Goal: Information Seeking & Learning: Learn about a topic

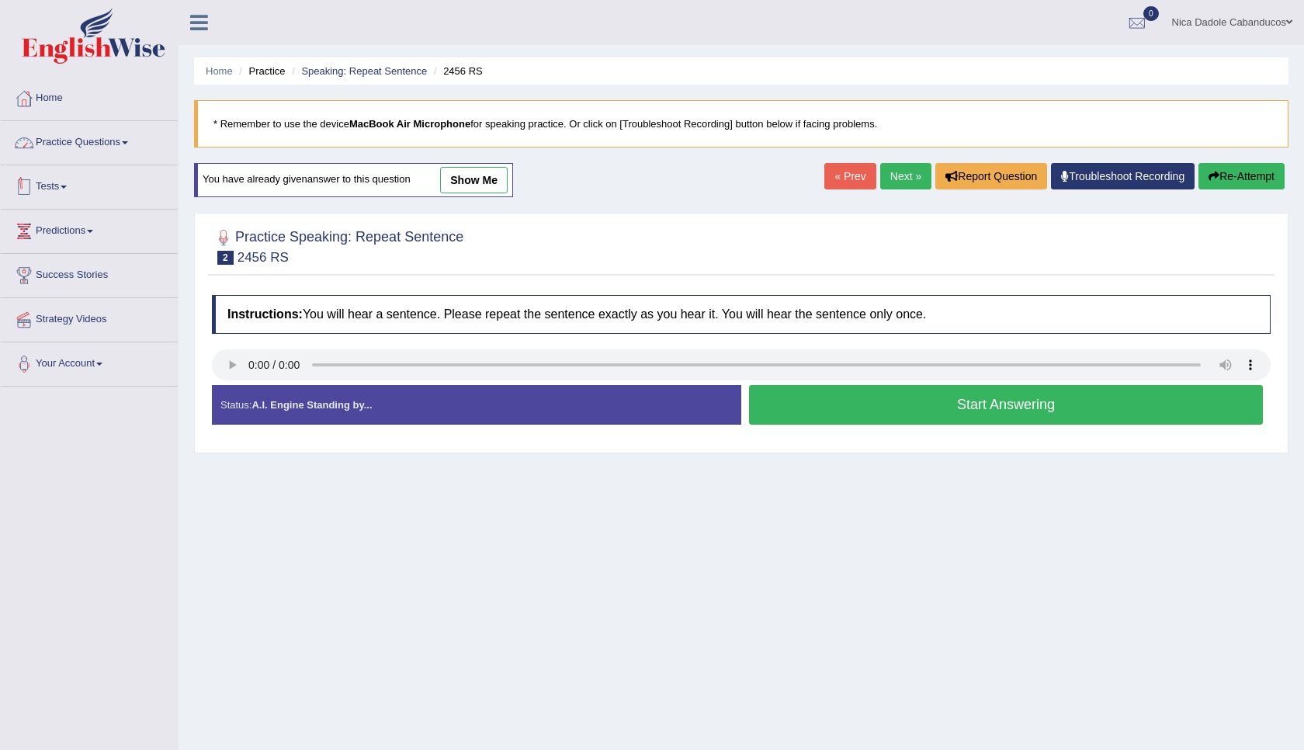
click at [78, 138] on link "Practice Questions" at bounding box center [89, 140] width 177 height 39
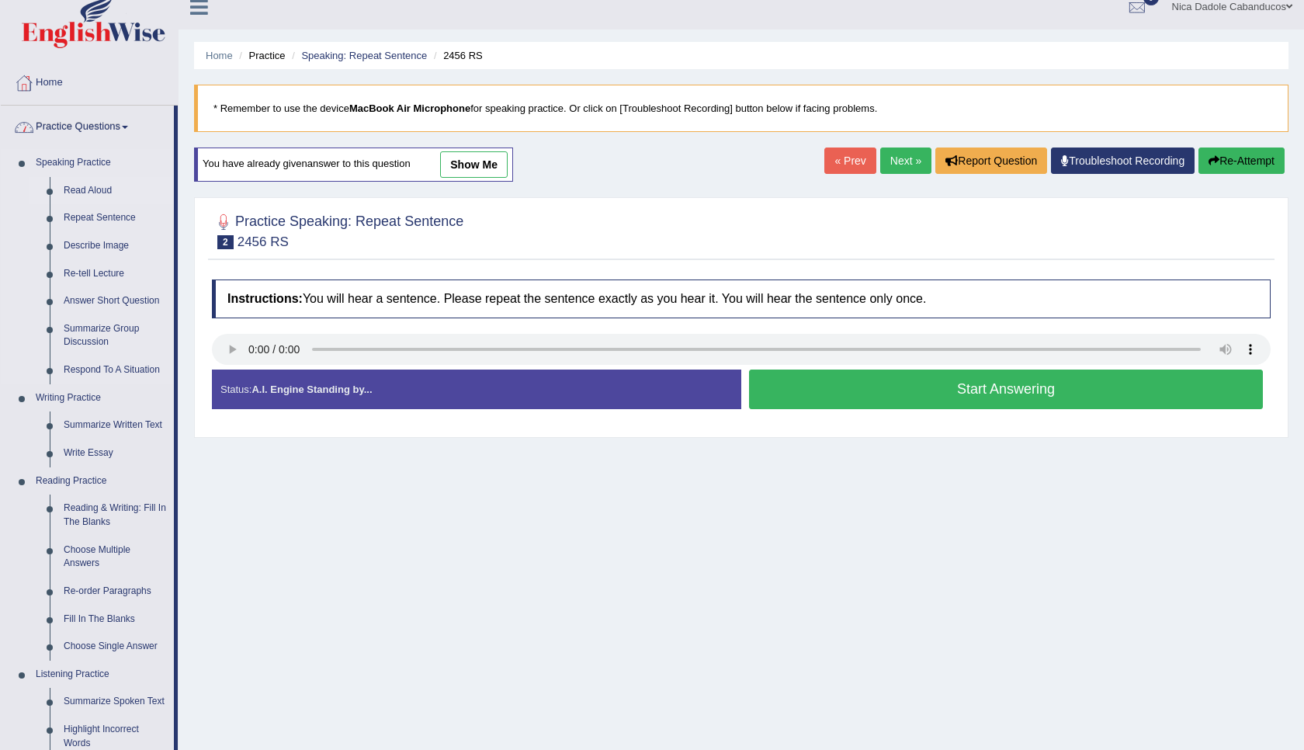
click at [86, 190] on link "Read Aloud" at bounding box center [115, 191] width 117 height 28
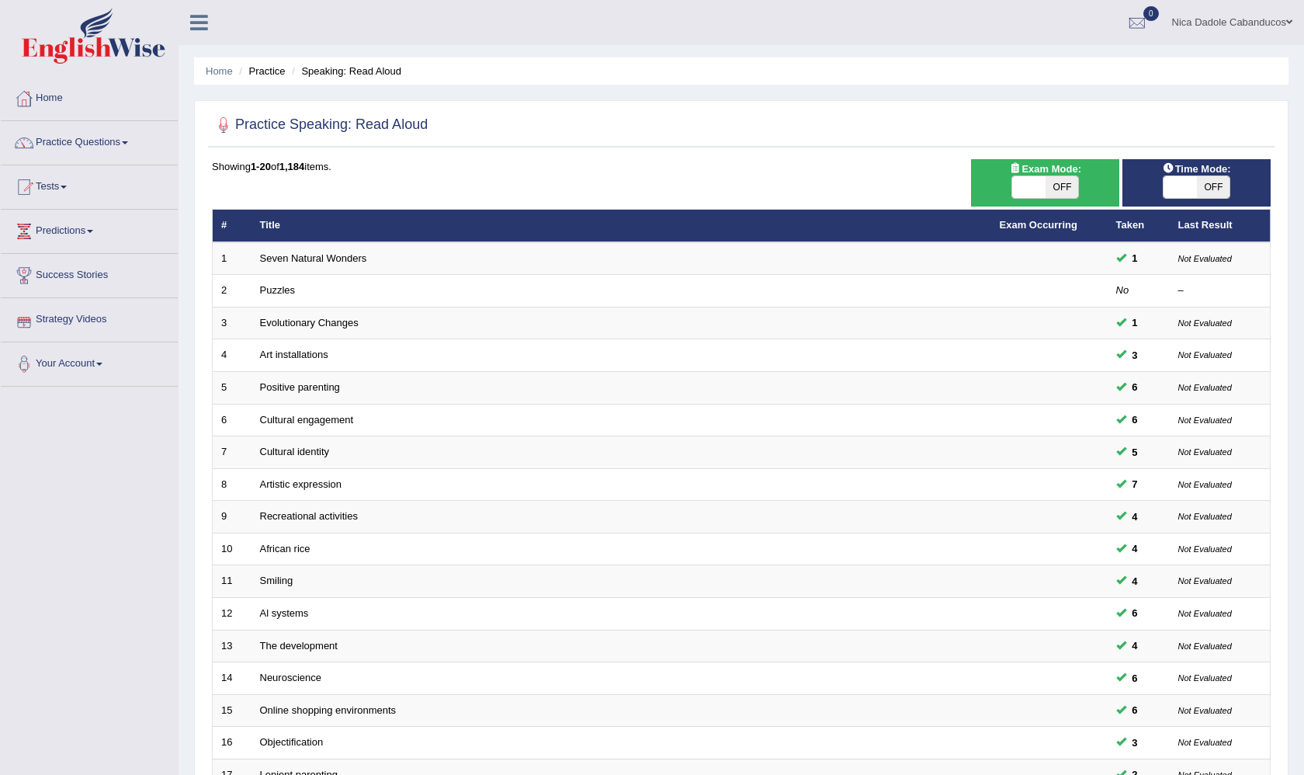
click at [1186, 196] on span at bounding box center [1180, 187] width 33 height 22
checkbox input "true"
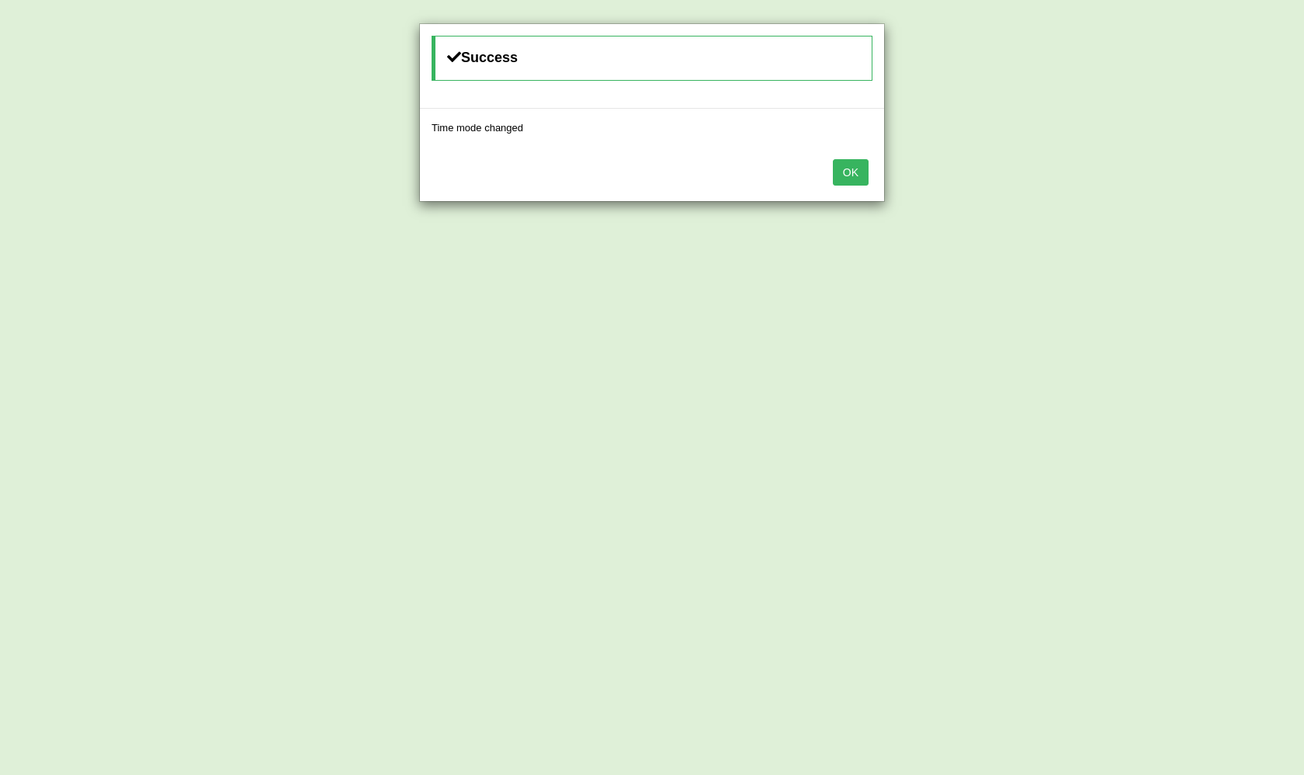
click at [849, 163] on button "OK" at bounding box center [851, 172] width 36 height 26
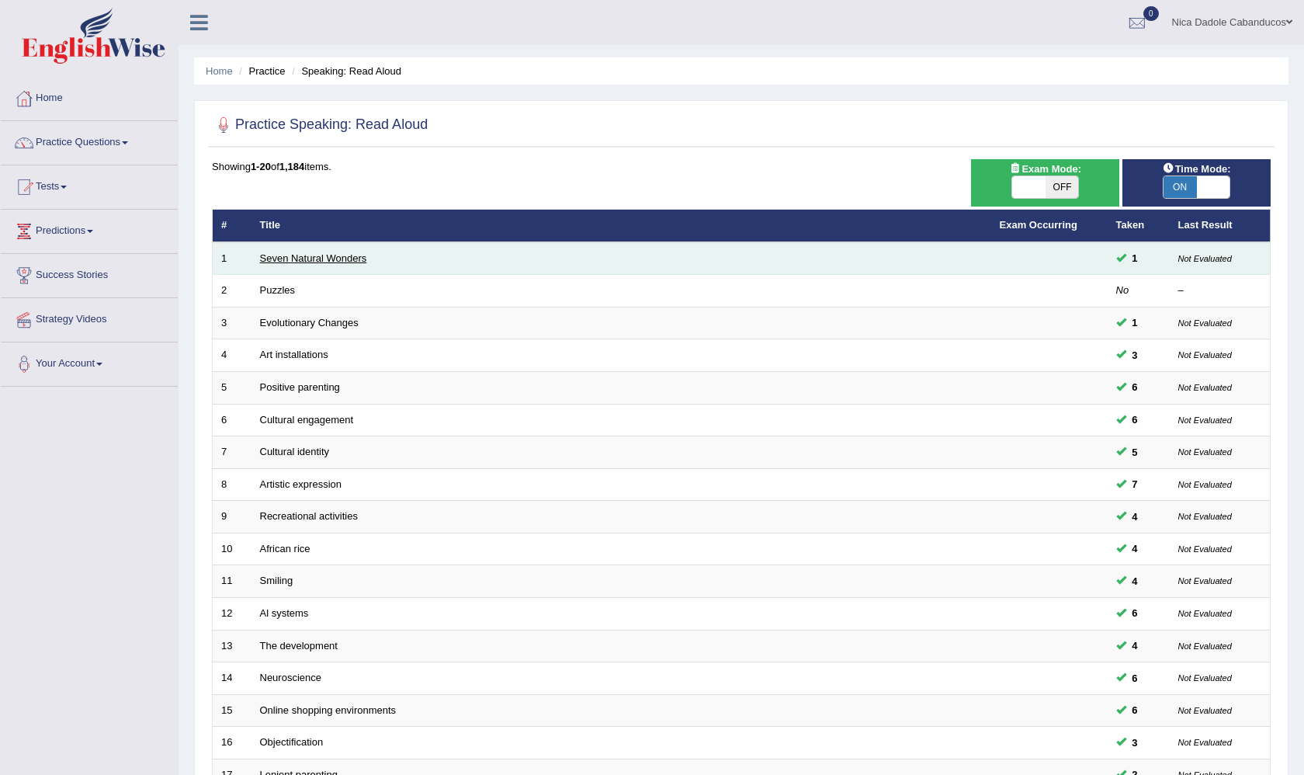
click at [294, 259] on link "Seven Natural Wonders" at bounding box center [313, 258] width 107 height 12
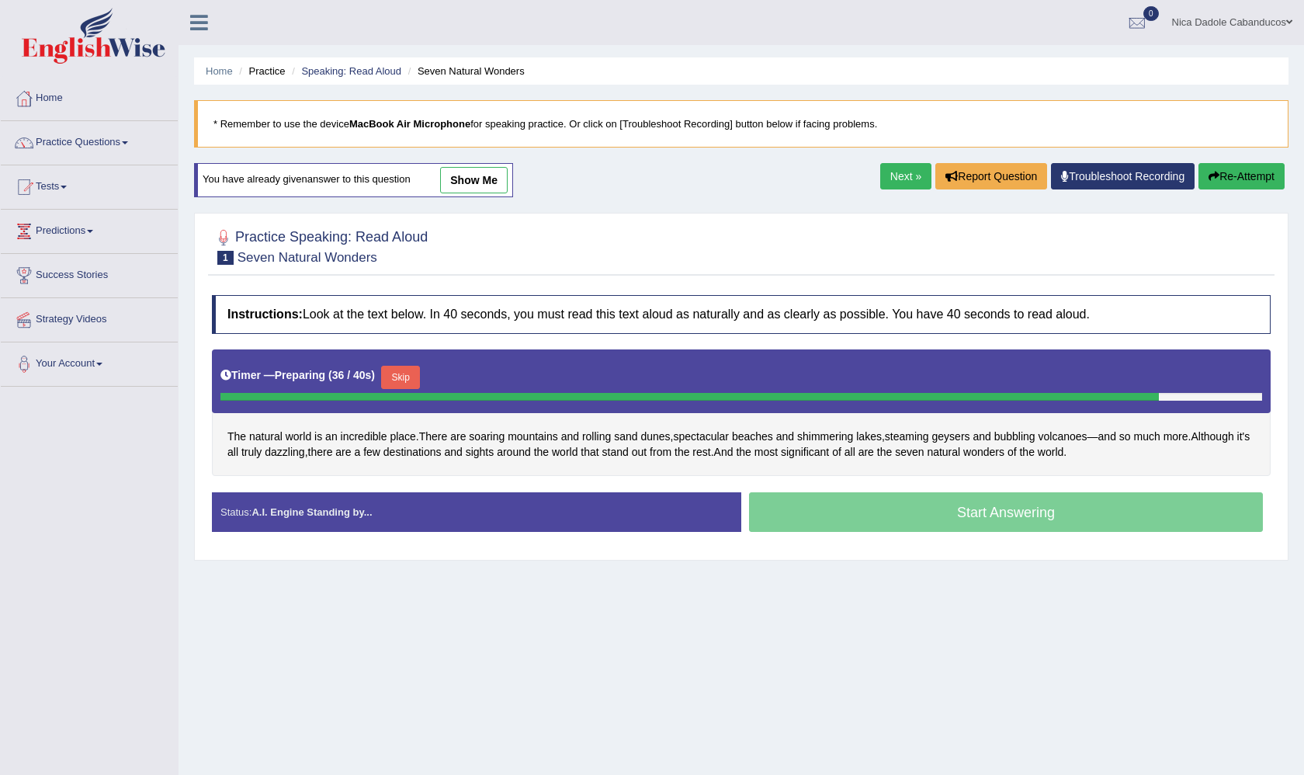
click at [417, 372] on button "Skip" at bounding box center [400, 377] width 39 height 23
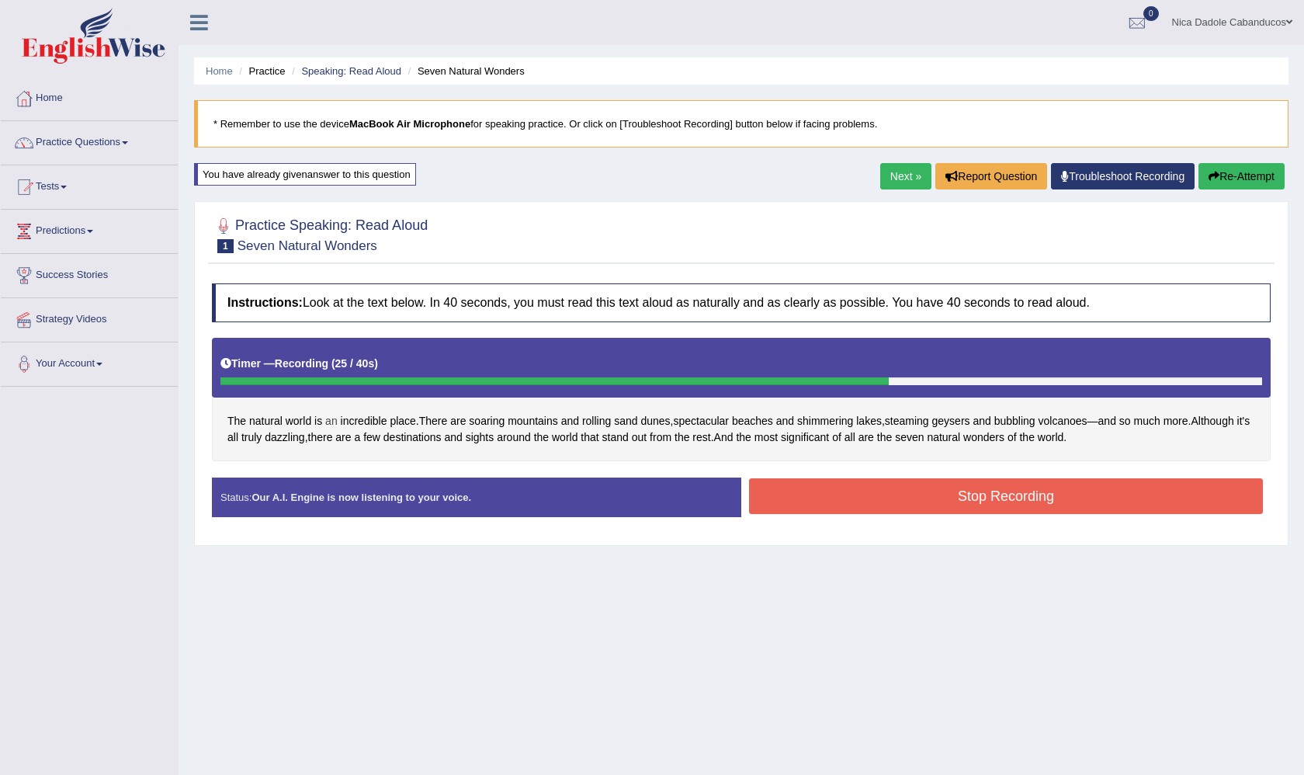
click at [331, 425] on span "an" at bounding box center [331, 421] width 12 height 16
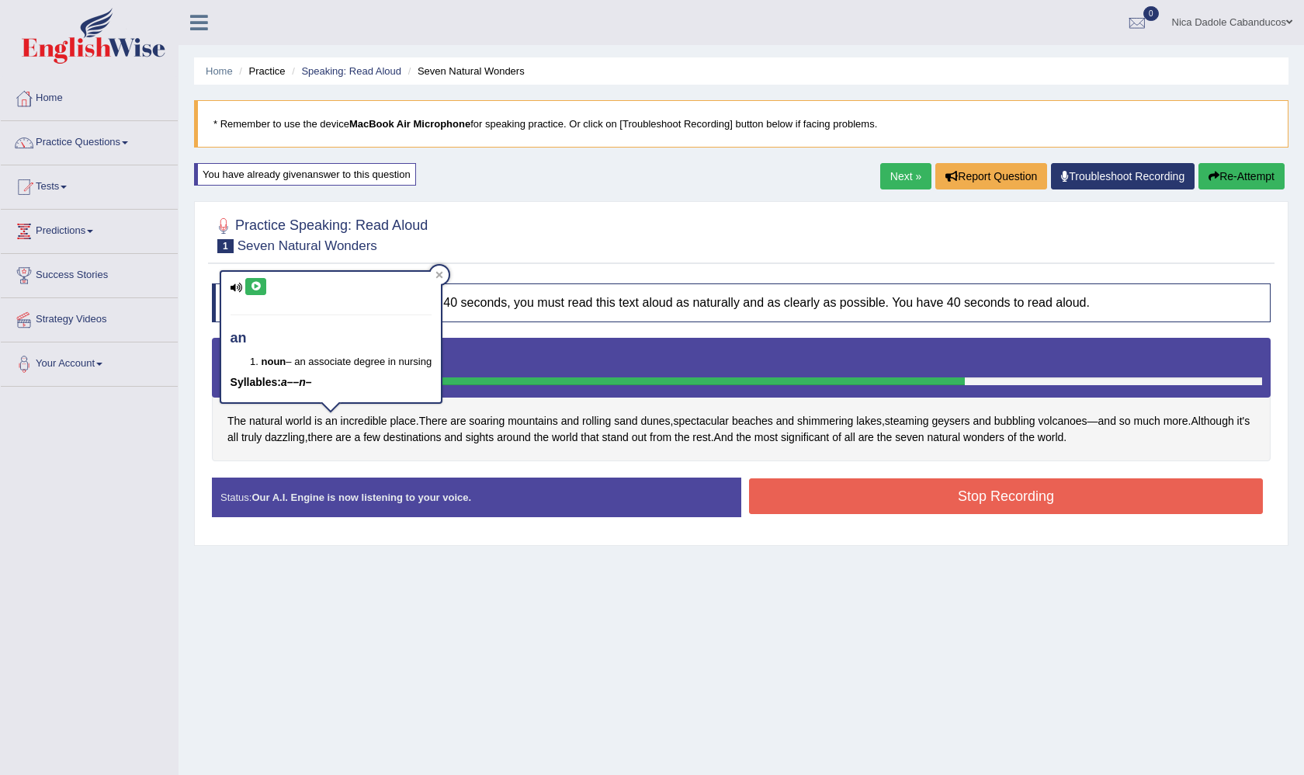
click at [679, 578] on div "Home Practice Speaking: Read Aloud Seven Natural Wonders * Remember to use the …" at bounding box center [742, 388] width 1126 height 776
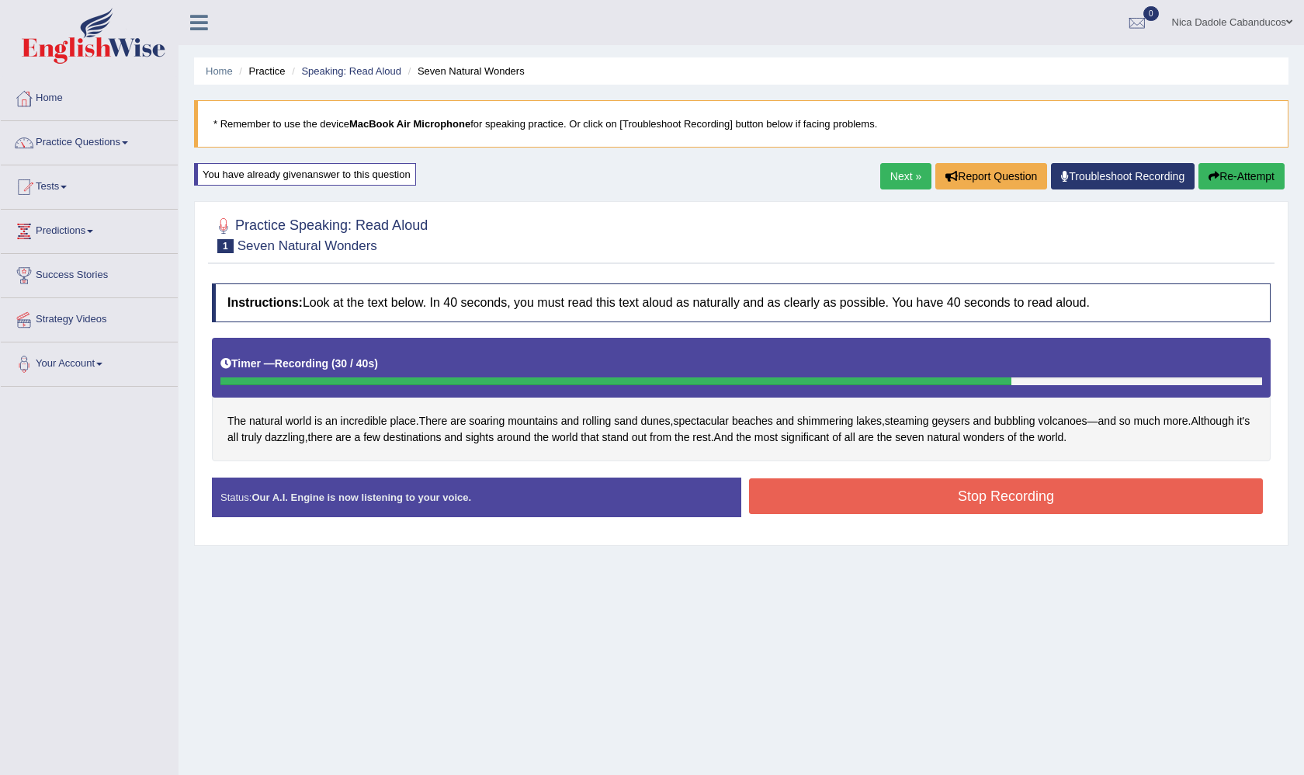
click at [836, 502] on button "Stop Recording" at bounding box center [1006, 496] width 514 height 36
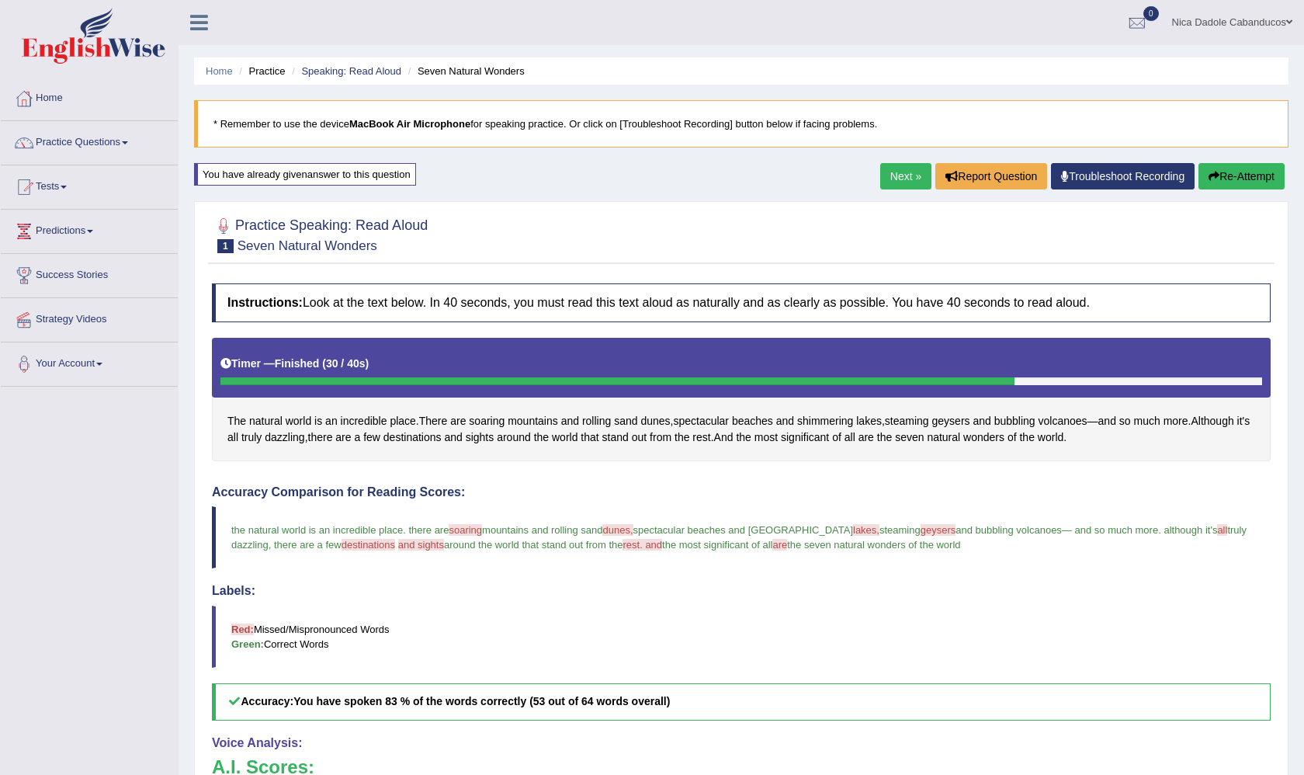
click at [903, 182] on link "Next »" at bounding box center [905, 176] width 51 height 26
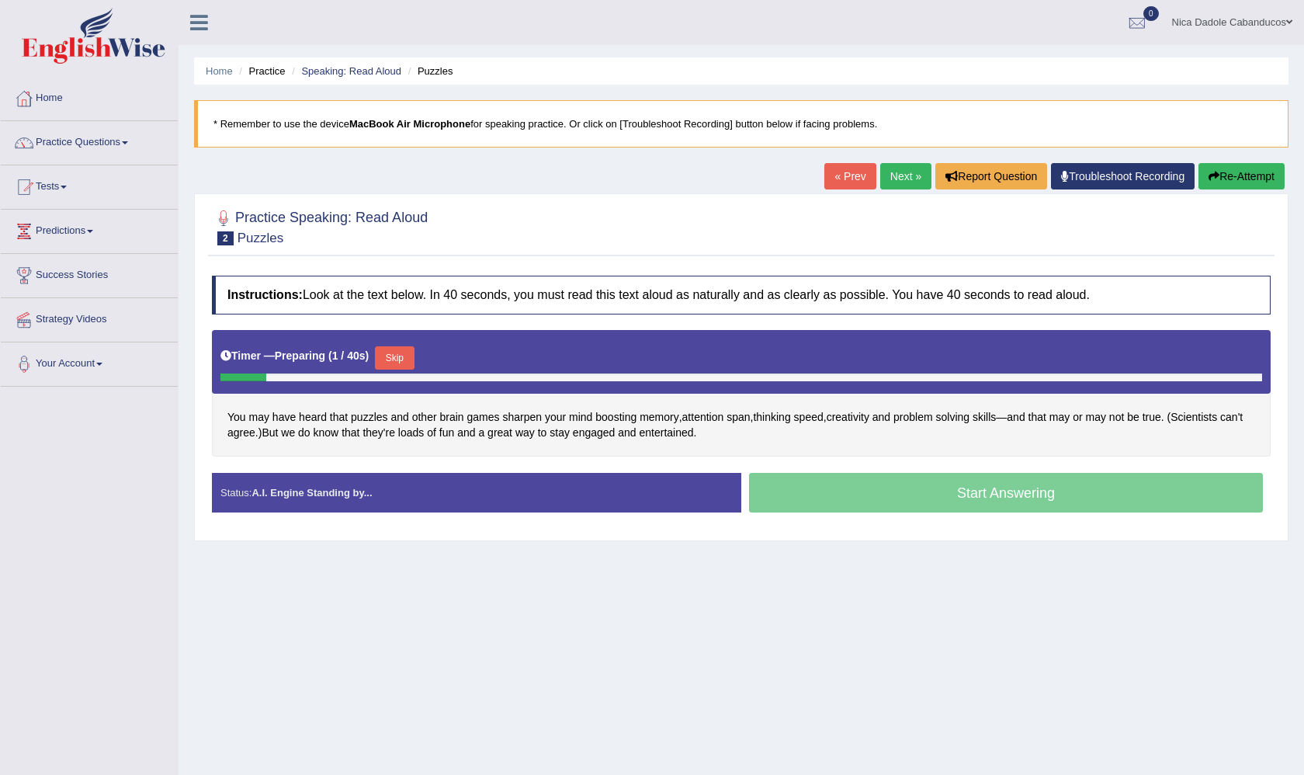
click at [414, 351] on button "Skip" at bounding box center [394, 357] width 39 height 23
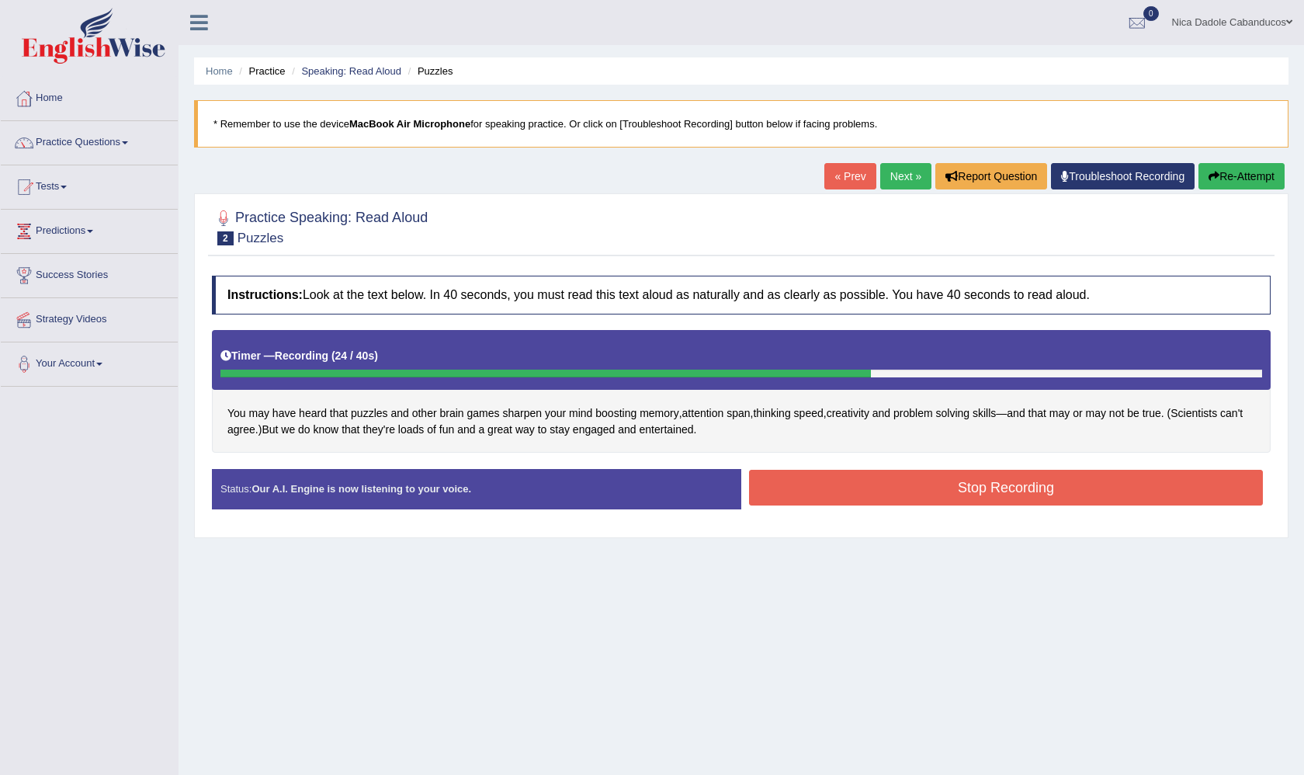
click at [867, 477] on button "Stop Recording" at bounding box center [1006, 488] width 514 height 36
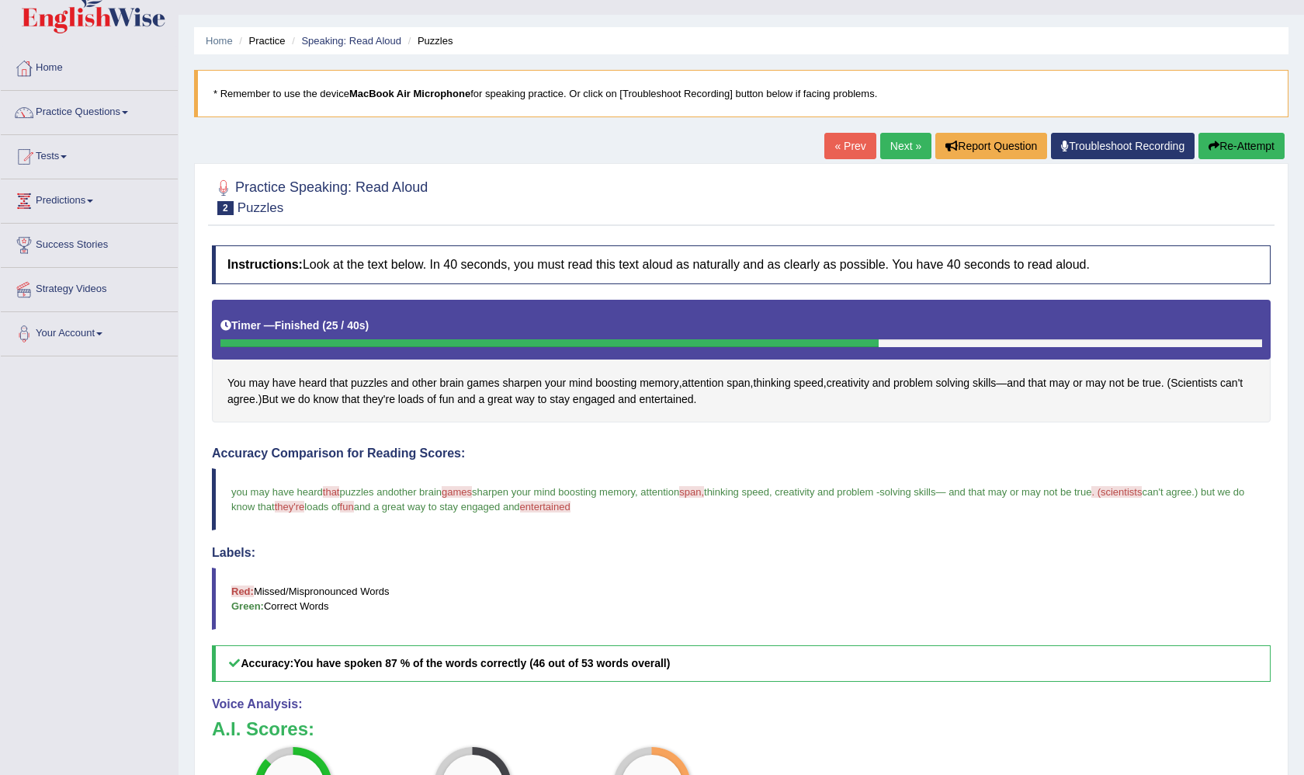
scroll to position [26, 0]
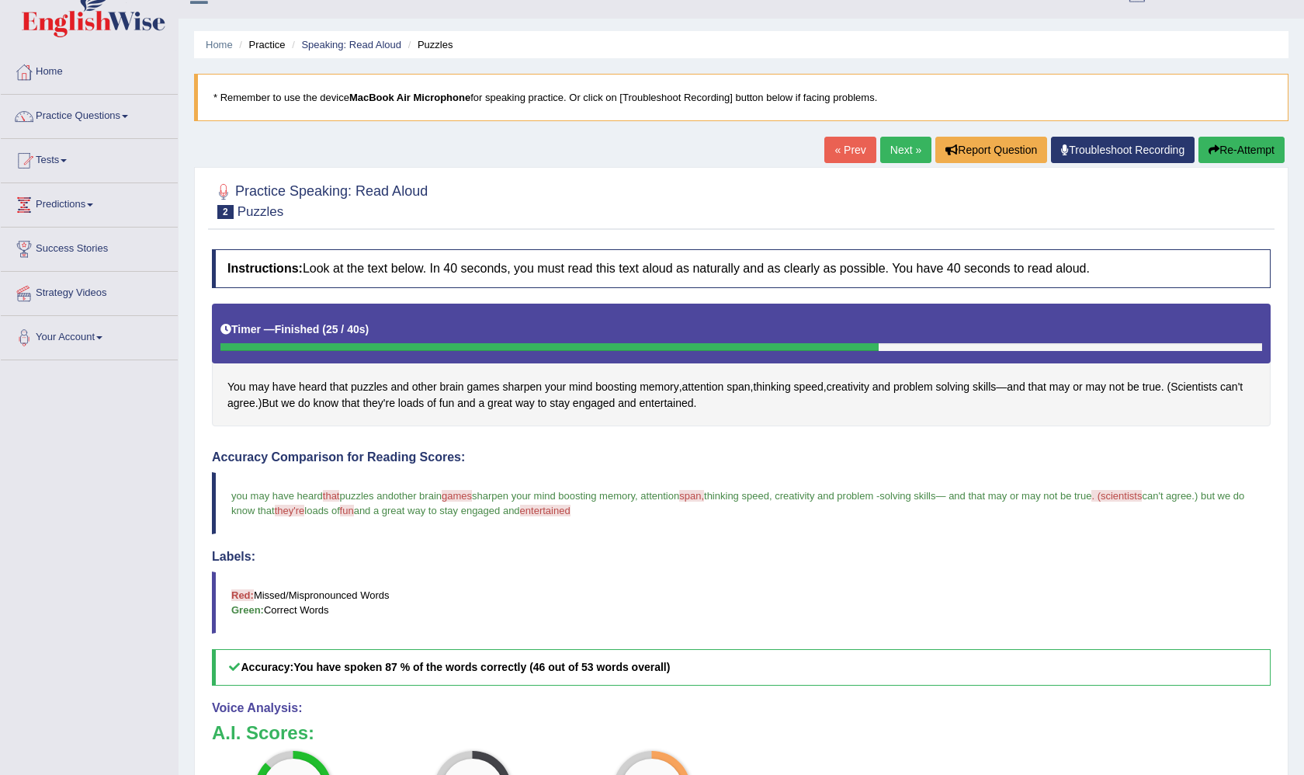
click at [895, 151] on link "Next »" at bounding box center [905, 150] width 51 height 26
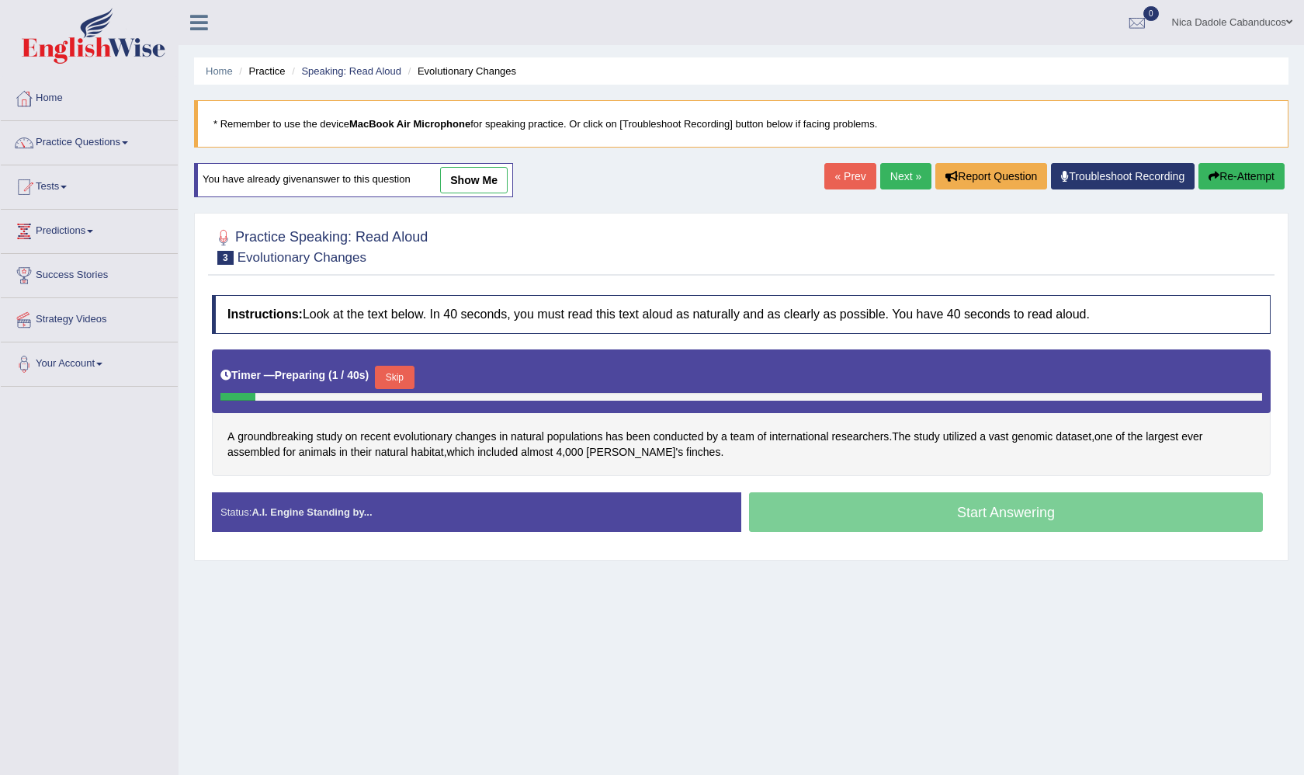
click at [394, 380] on button "Skip" at bounding box center [394, 377] width 39 height 23
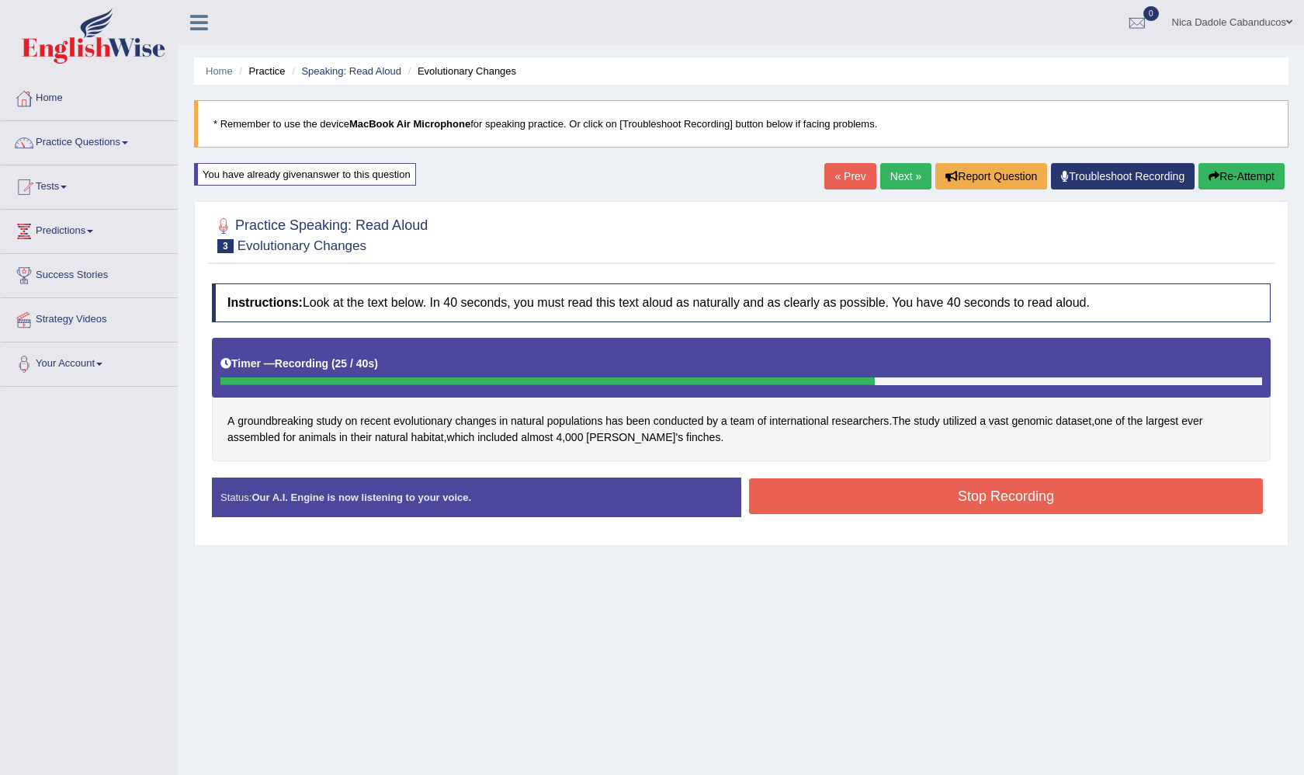
click at [818, 488] on button "Stop Recording" at bounding box center [1006, 496] width 514 height 36
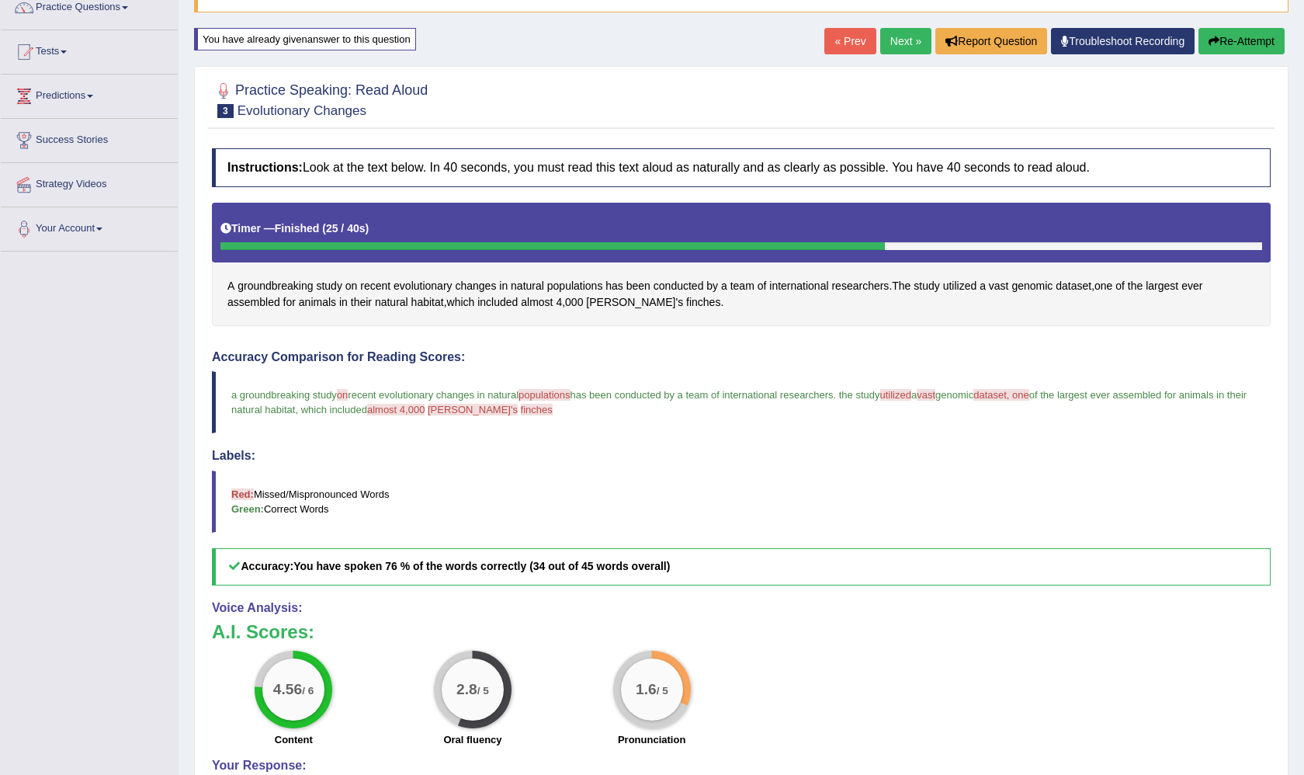
scroll to position [144, 0]
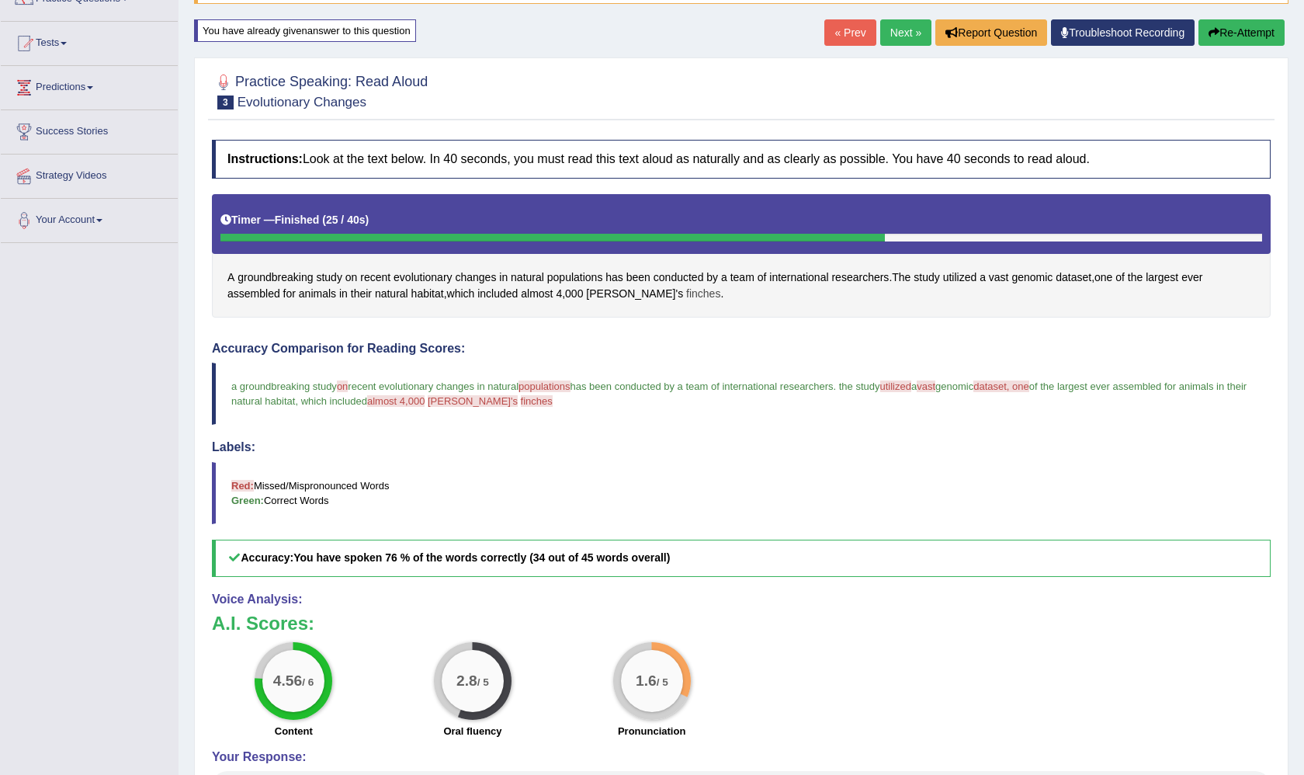
click at [686, 298] on span "finches" at bounding box center [703, 294] width 34 height 16
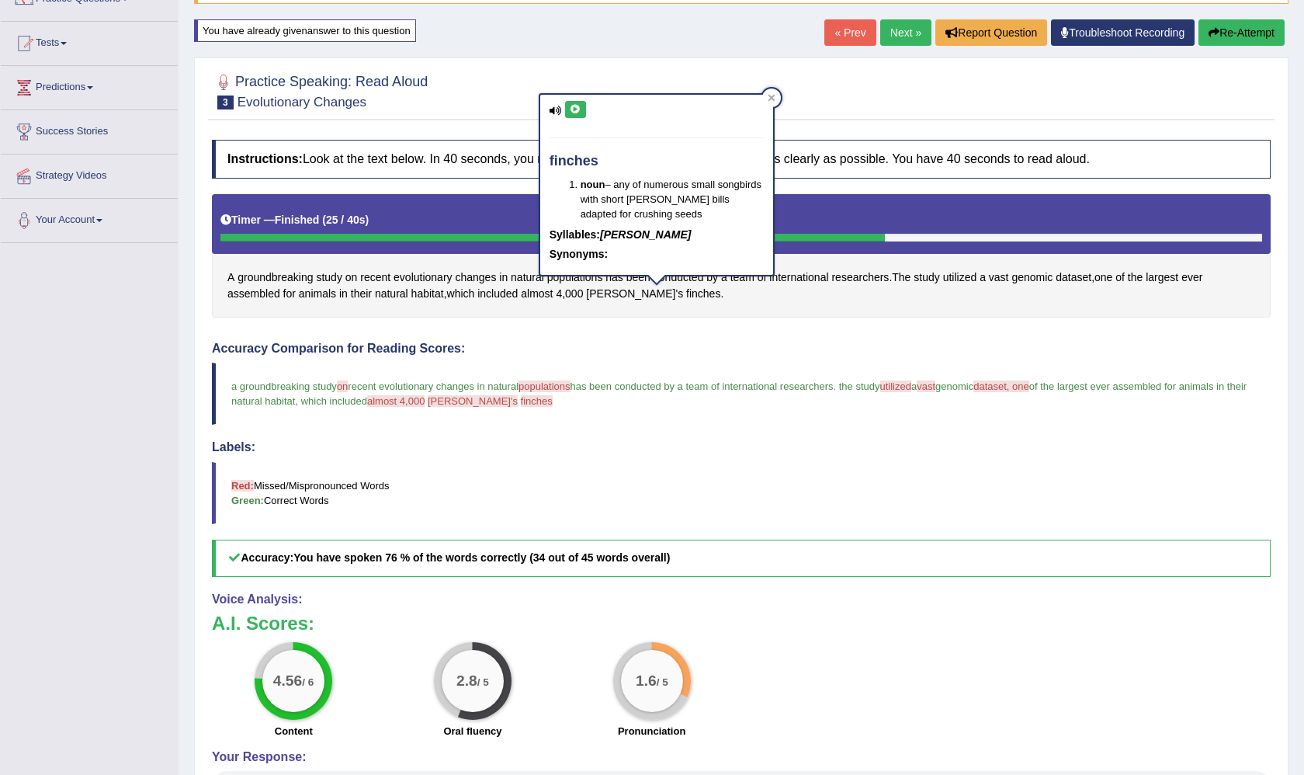
click at [575, 109] on icon at bounding box center [576, 109] width 12 height 9
click at [772, 96] on icon at bounding box center [771, 98] width 7 height 7
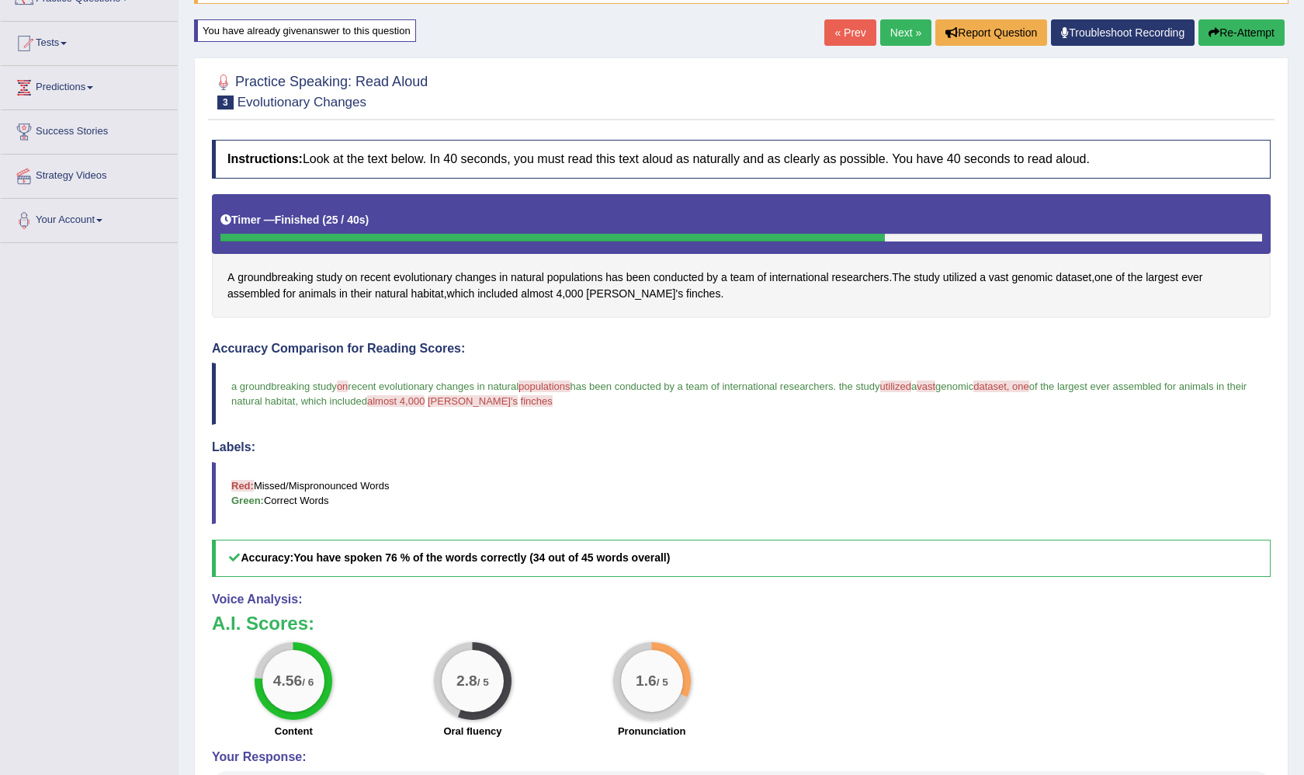
click at [887, 39] on link "Next »" at bounding box center [905, 32] width 51 height 26
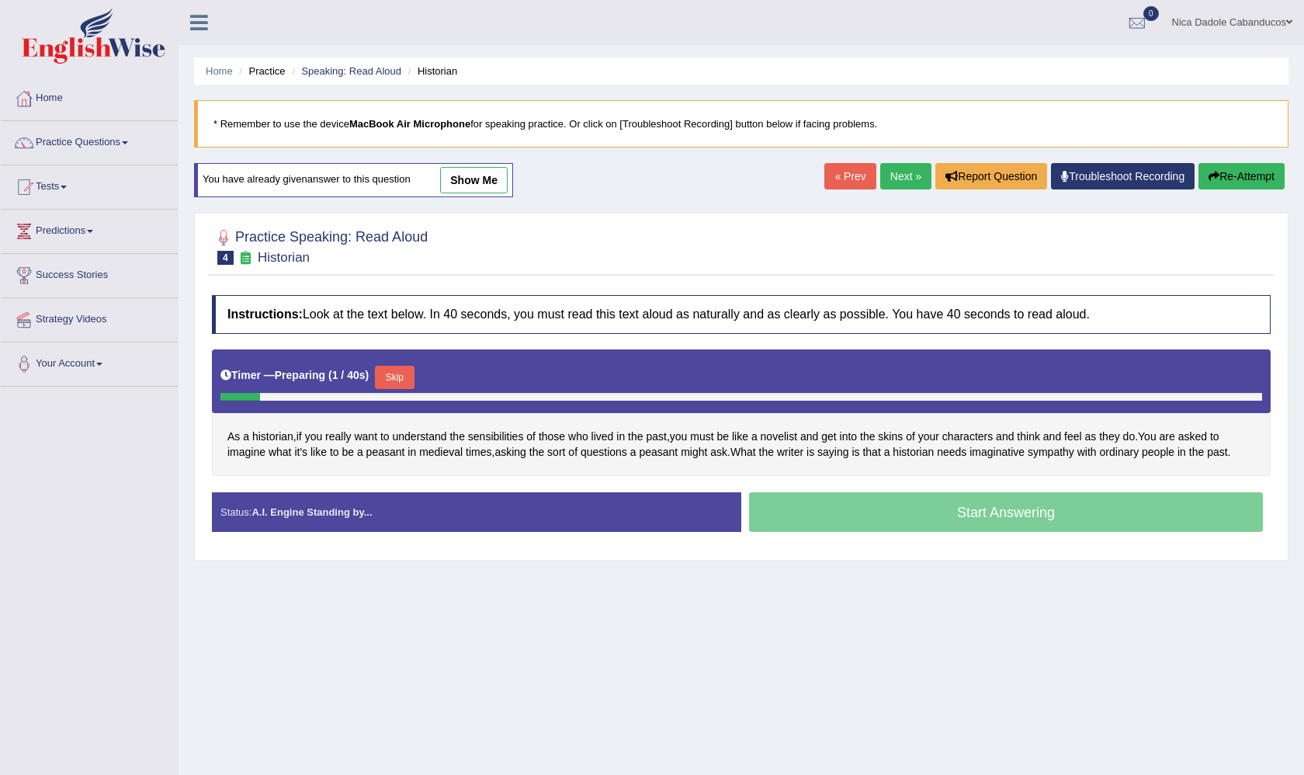
click at [406, 376] on button "Skip" at bounding box center [394, 377] width 39 height 23
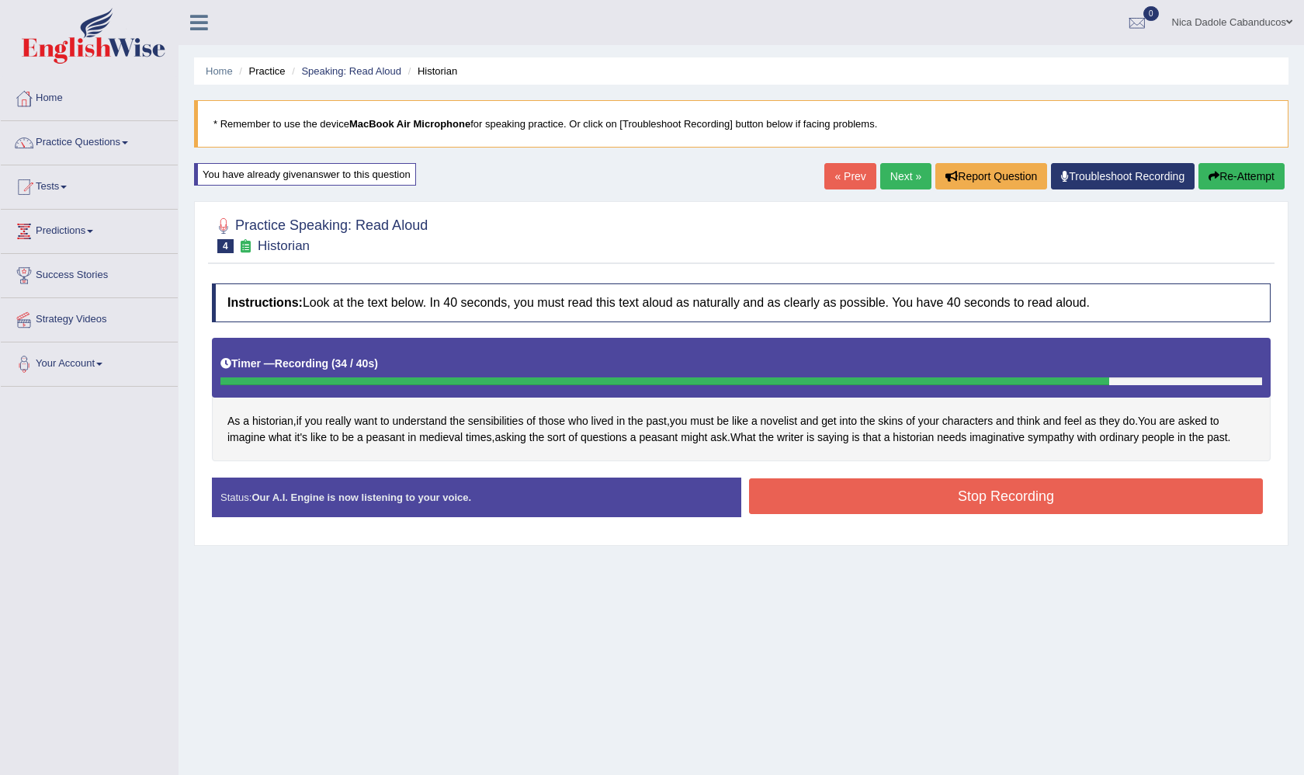
click at [887, 499] on button "Stop Recording" at bounding box center [1006, 496] width 514 height 36
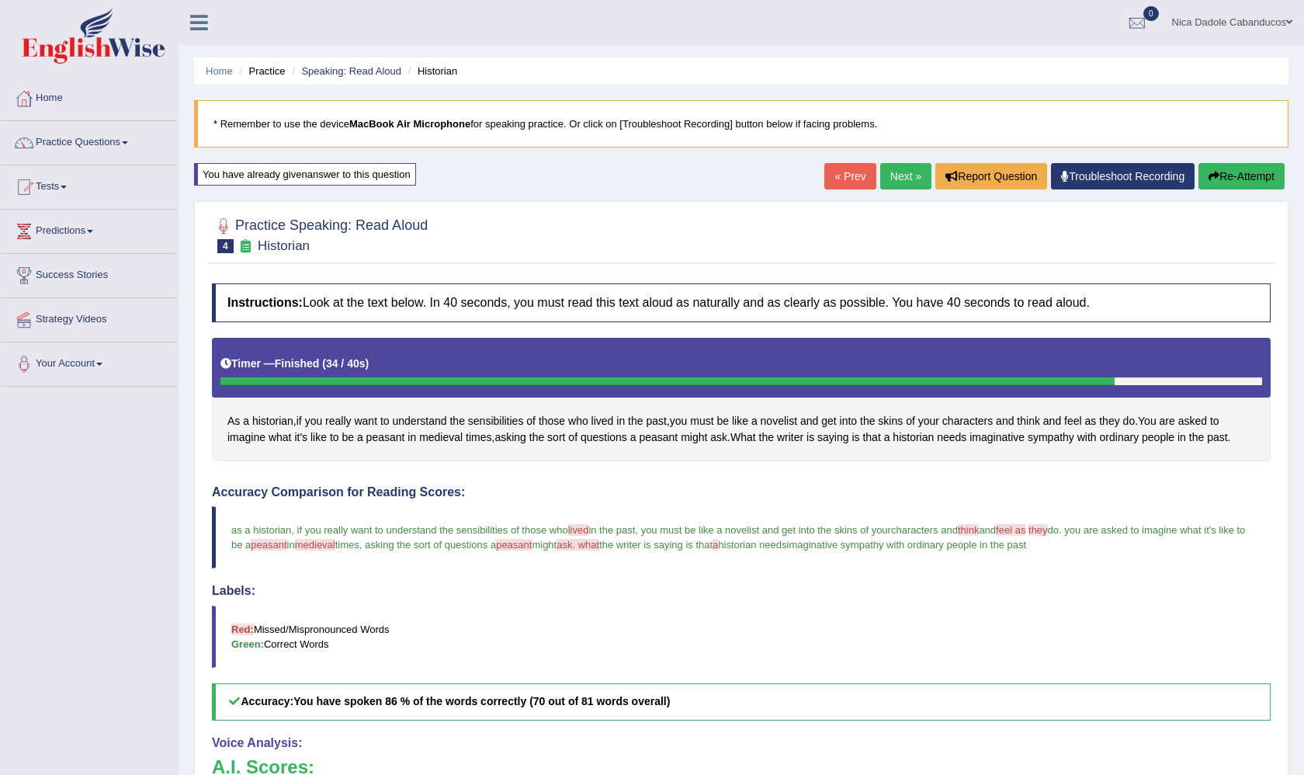
click at [896, 186] on link "Next »" at bounding box center [905, 176] width 51 height 26
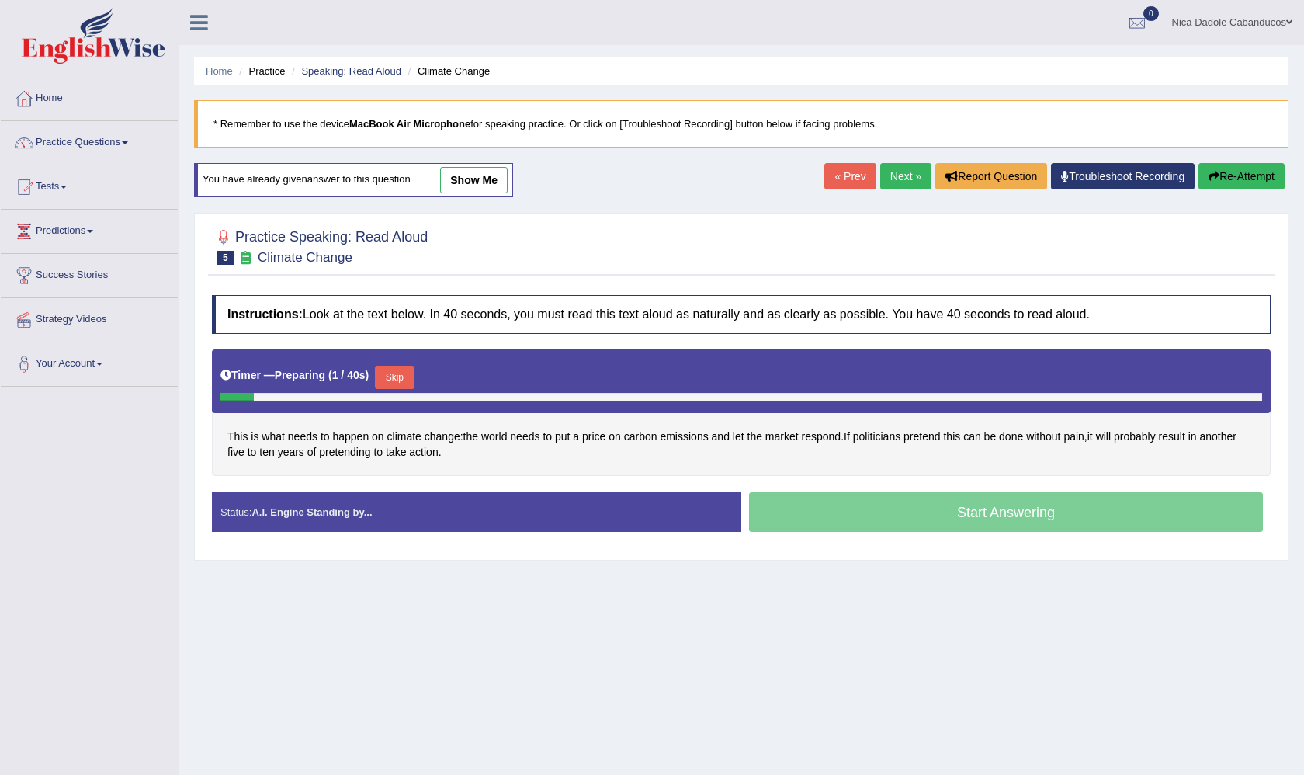
click at [408, 375] on button "Skip" at bounding box center [394, 377] width 39 height 23
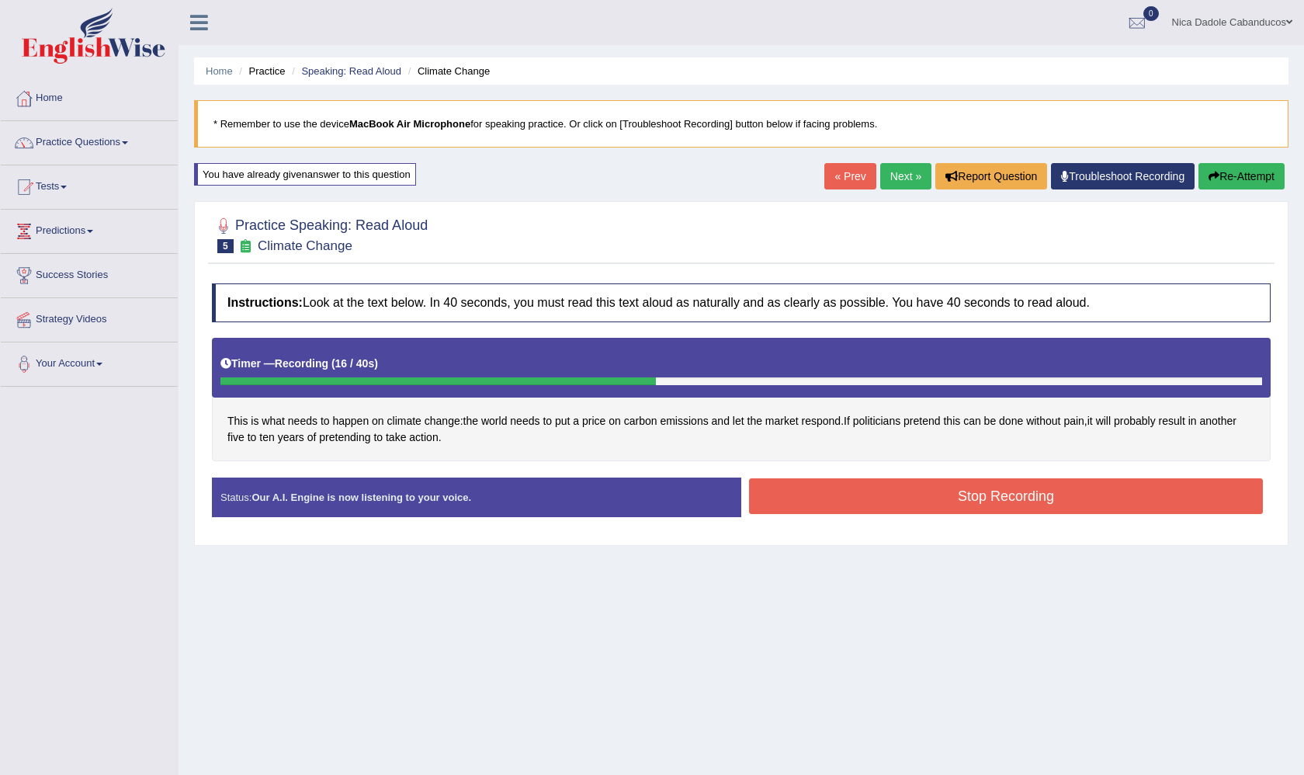
click at [852, 482] on button "Stop Recording" at bounding box center [1006, 496] width 514 height 36
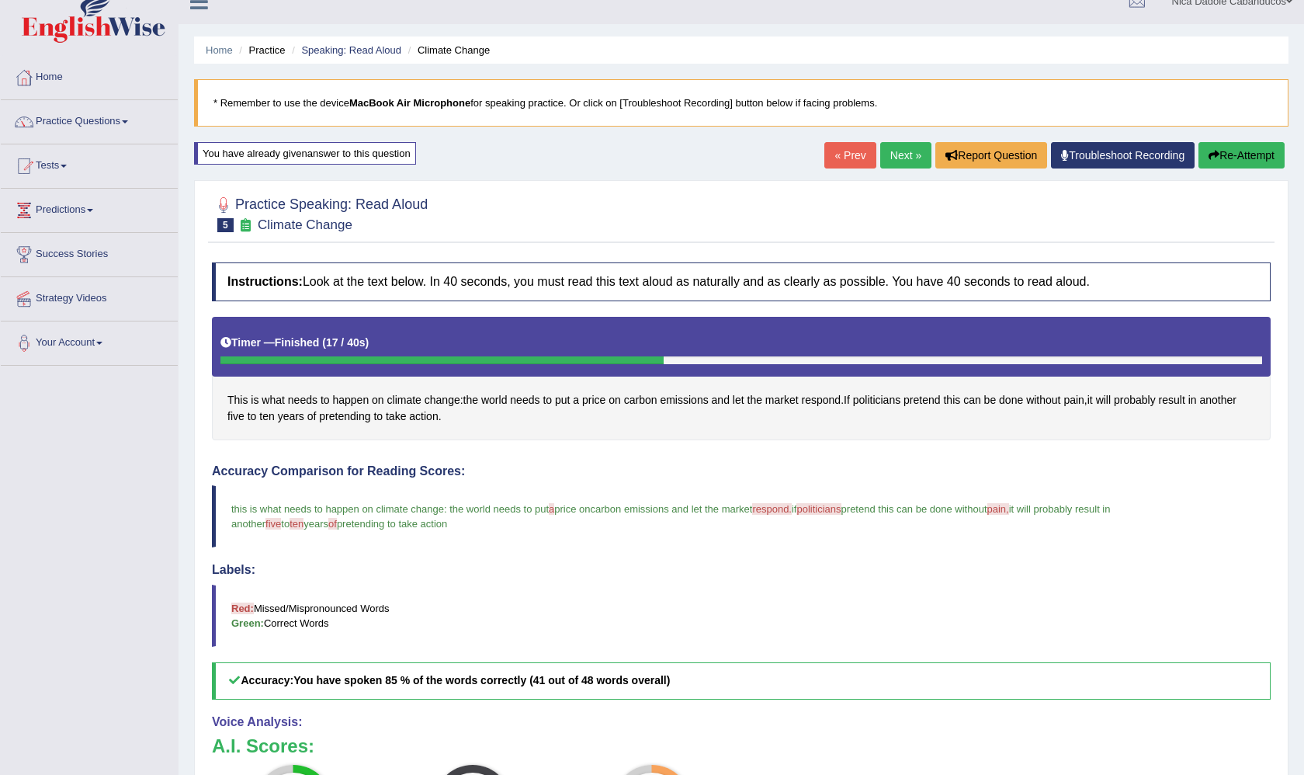
scroll to position [5, 0]
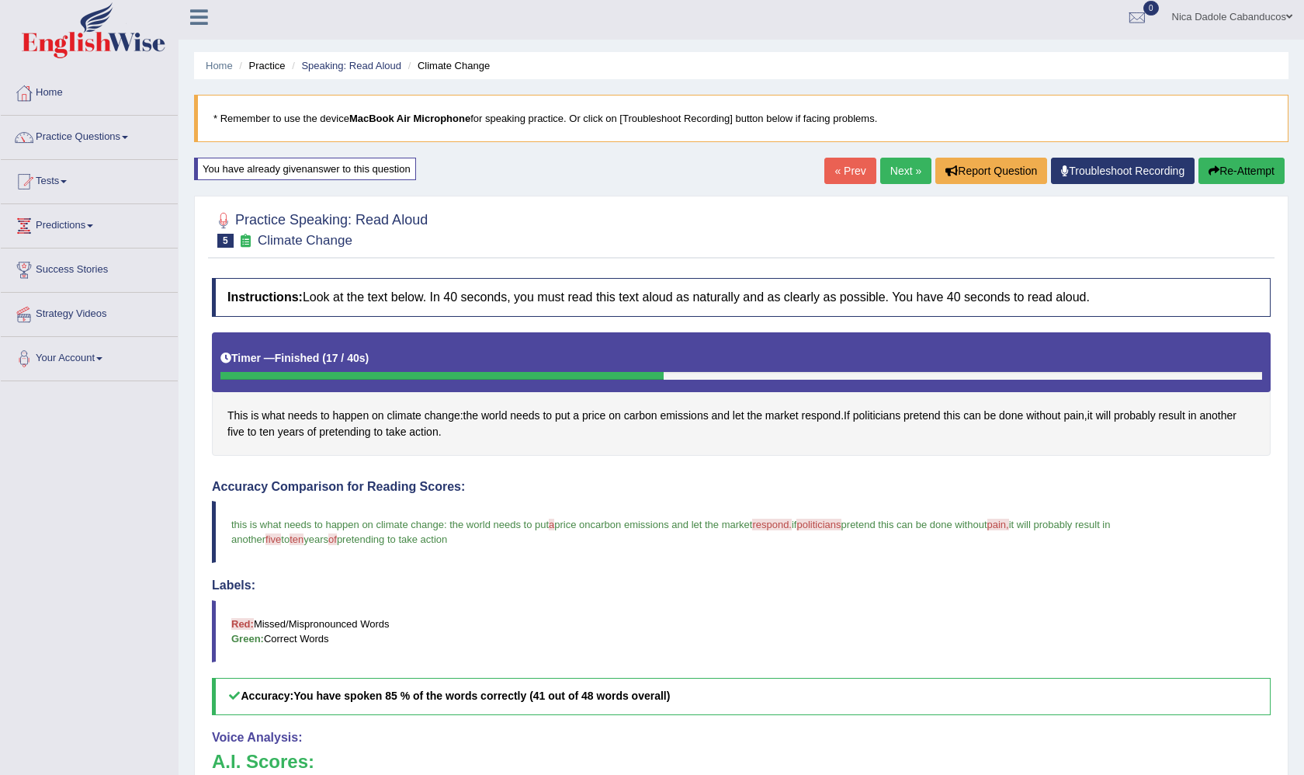
click at [890, 177] on link "Next »" at bounding box center [905, 171] width 51 height 26
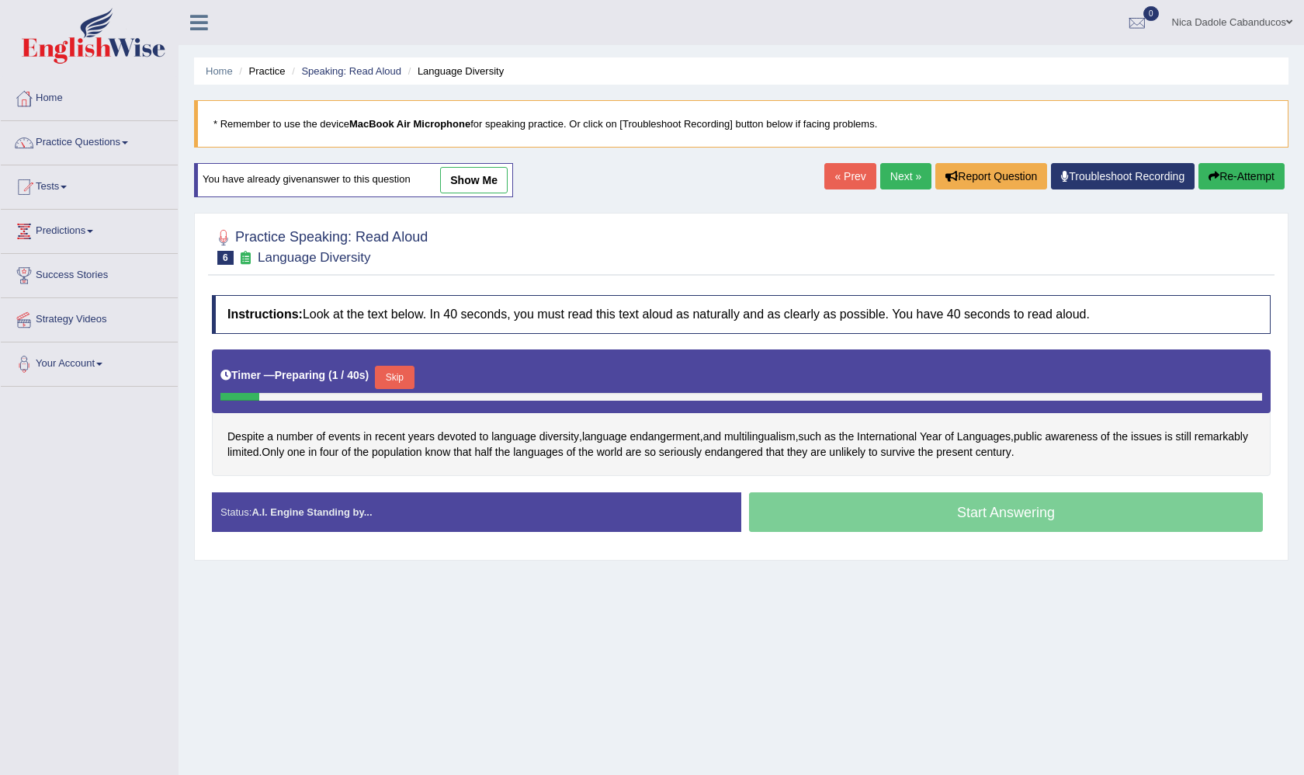
click at [398, 376] on button "Skip" at bounding box center [394, 377] width 39 height 23
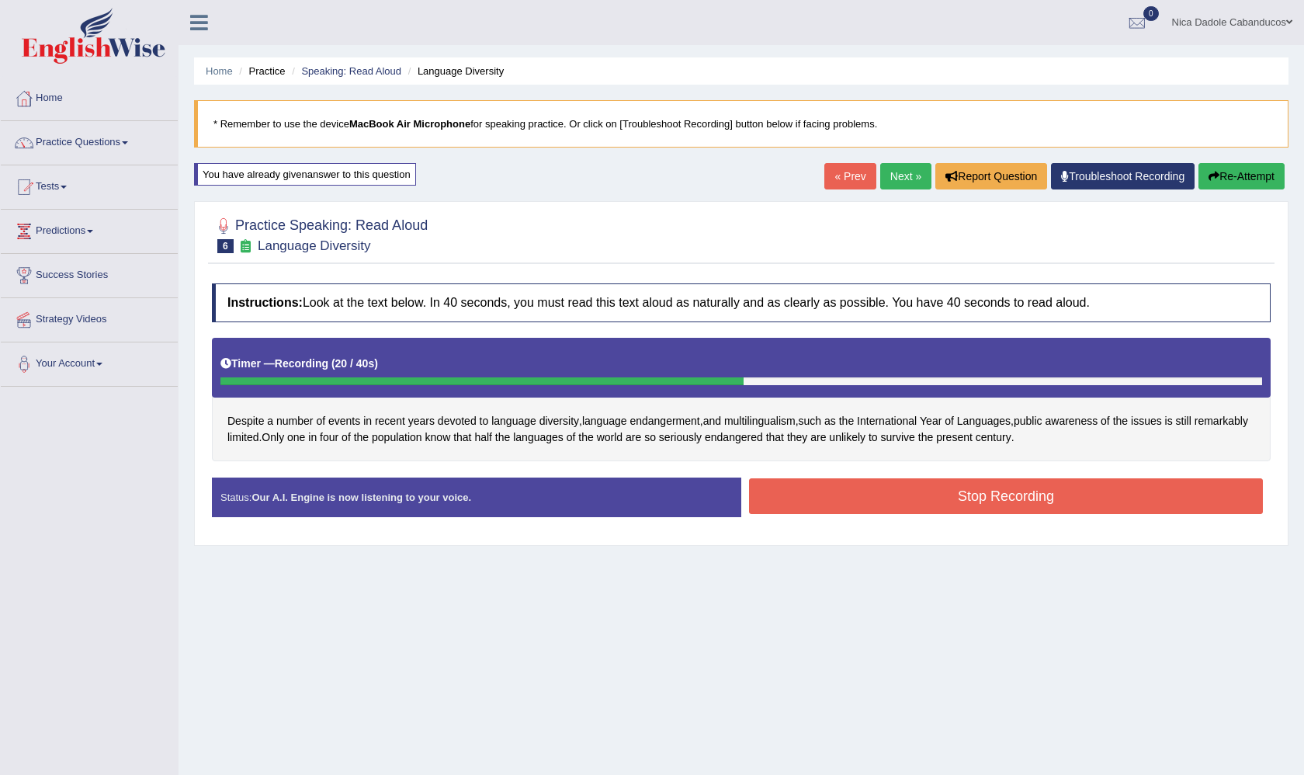
click at [398, 376] on div "Timer — Recording ( 20 / 40s )" at bounding box center [741, 363] width 1042 height 27
click at [911, 502] on button "Stop Recording" at bounding box center [1006, 496] width 514 height 36
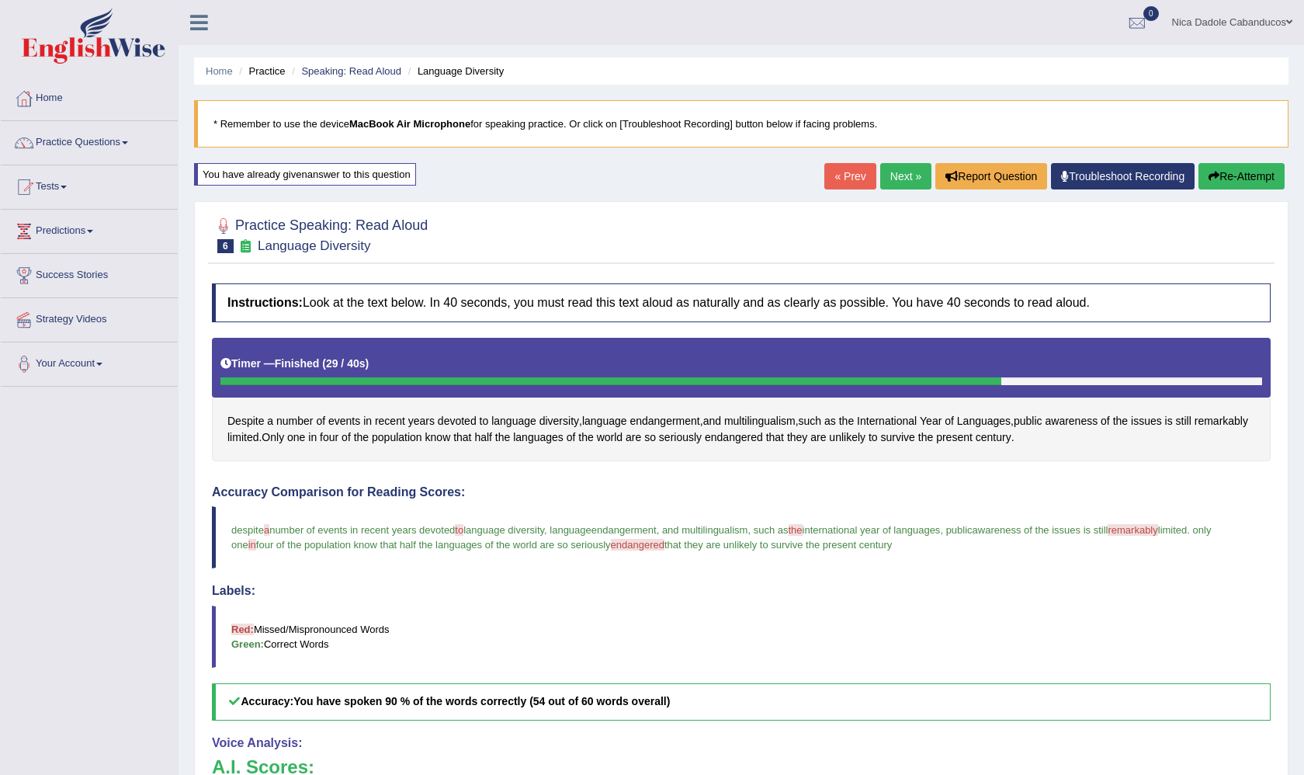
click at [894, 179] on link "Next »" at bounding box center [905, 176] width 51 height 26
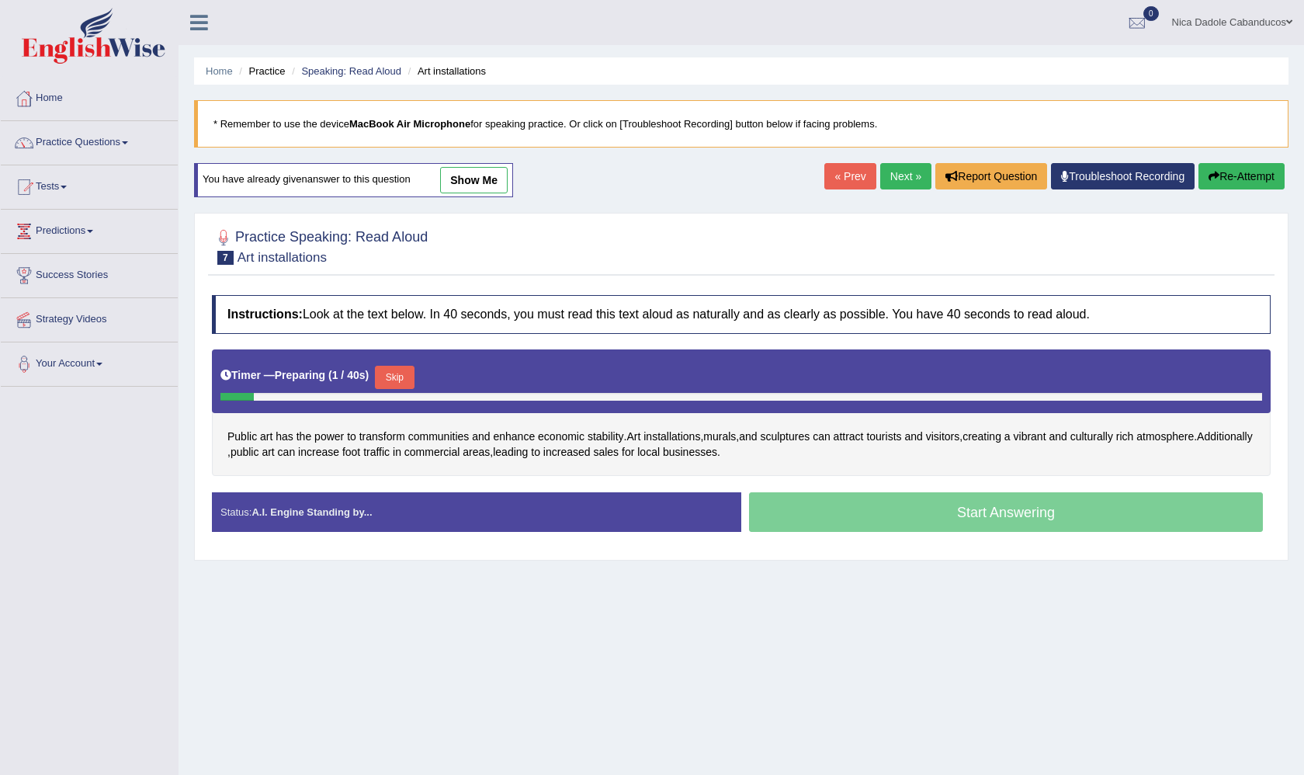
click at [399, 380] on button "Skip" at bounding box center [394, 377] width 39 height 23
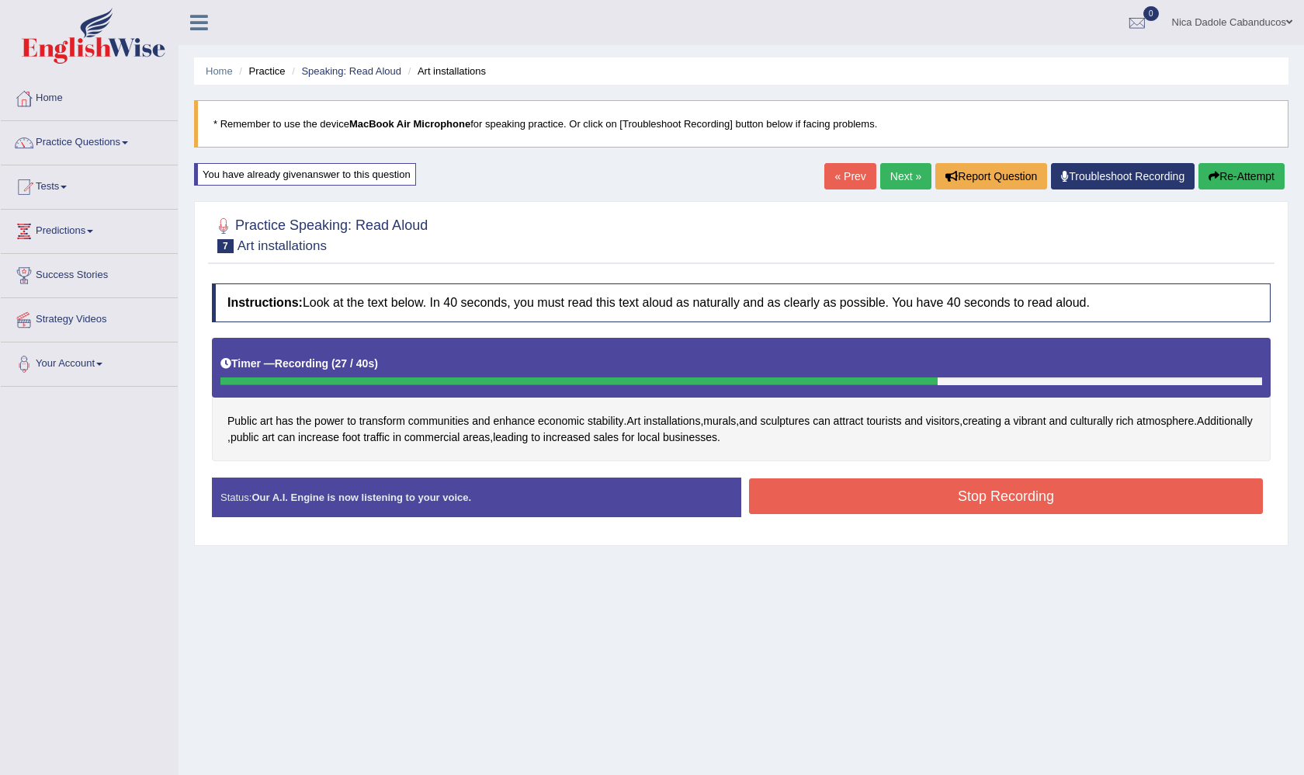
click at [787, 484] on button "Stop Recording" at bounding box center [1006, 496] width 514 height 36
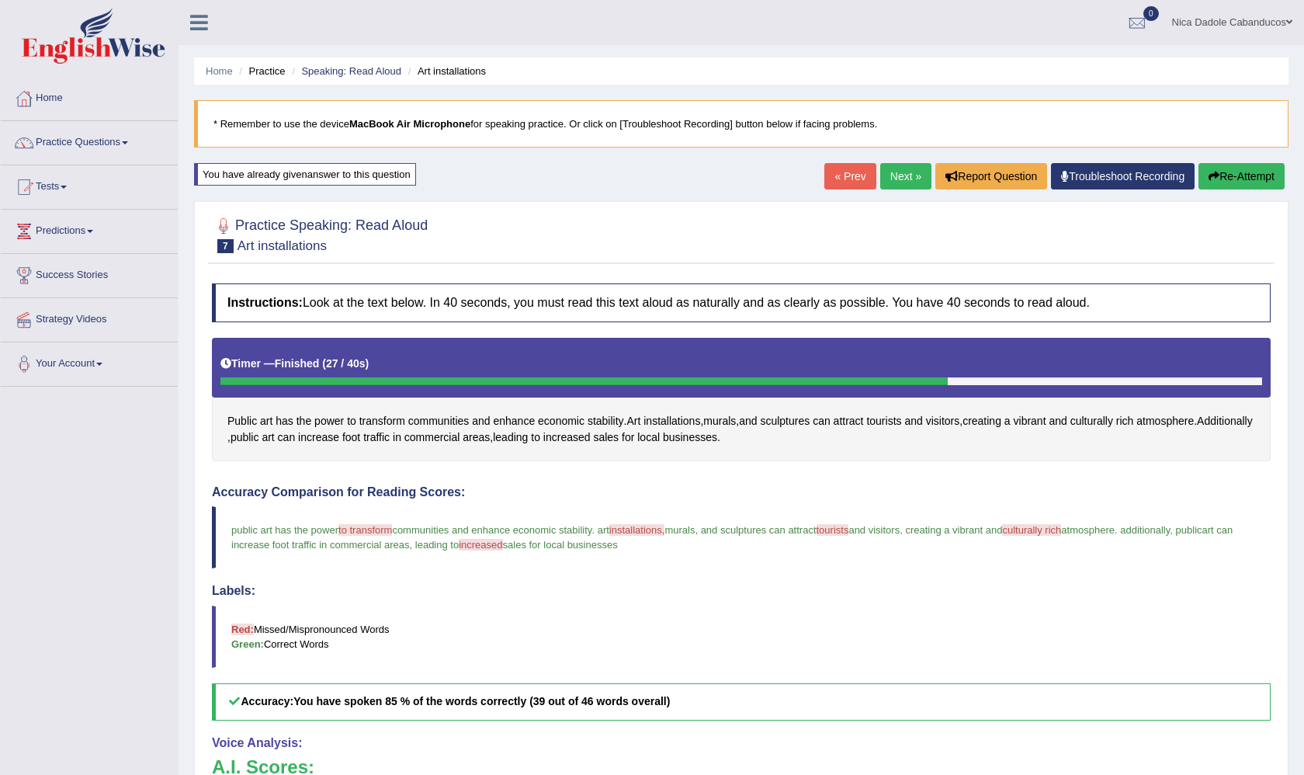
click at [890, 170] on link "Next »" at bounding box center [905, 176] width 51 height 26
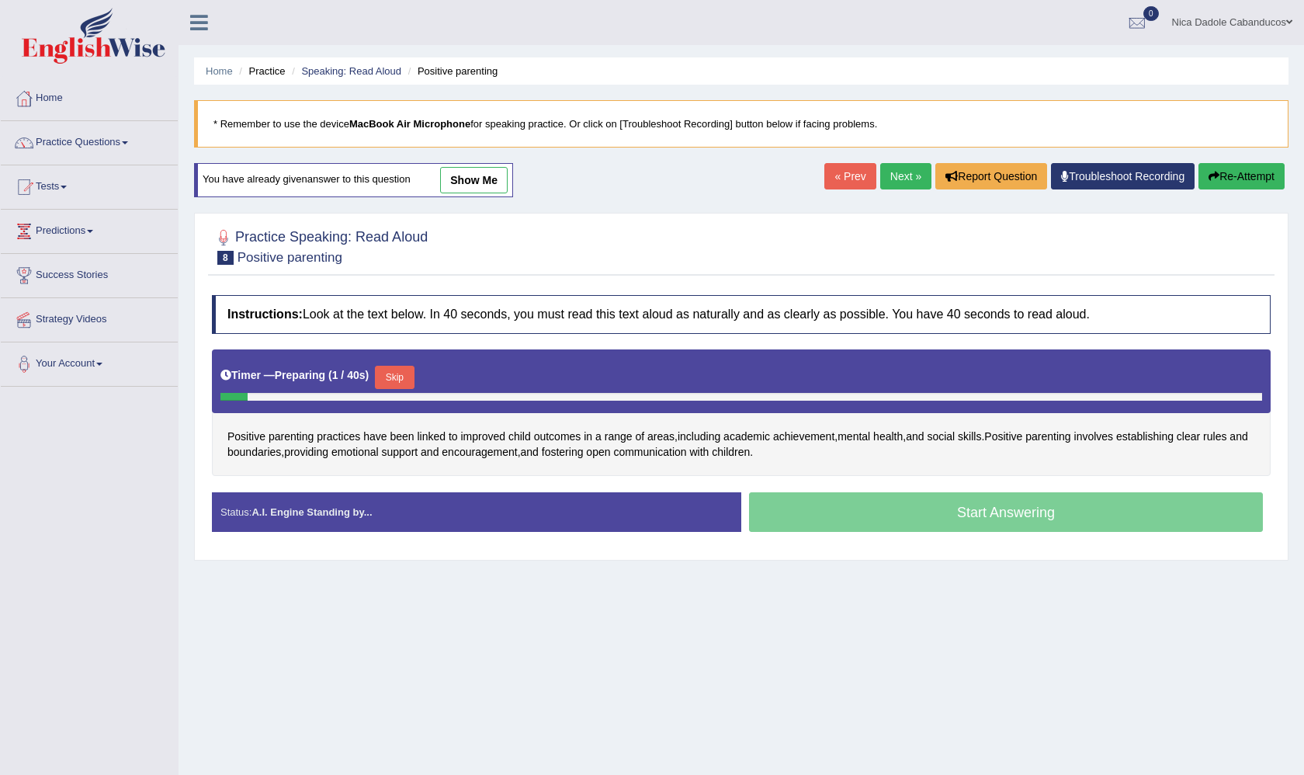
click at [414, 377] on button "Skip" at bounding box center [394, 377] width 39 height 23
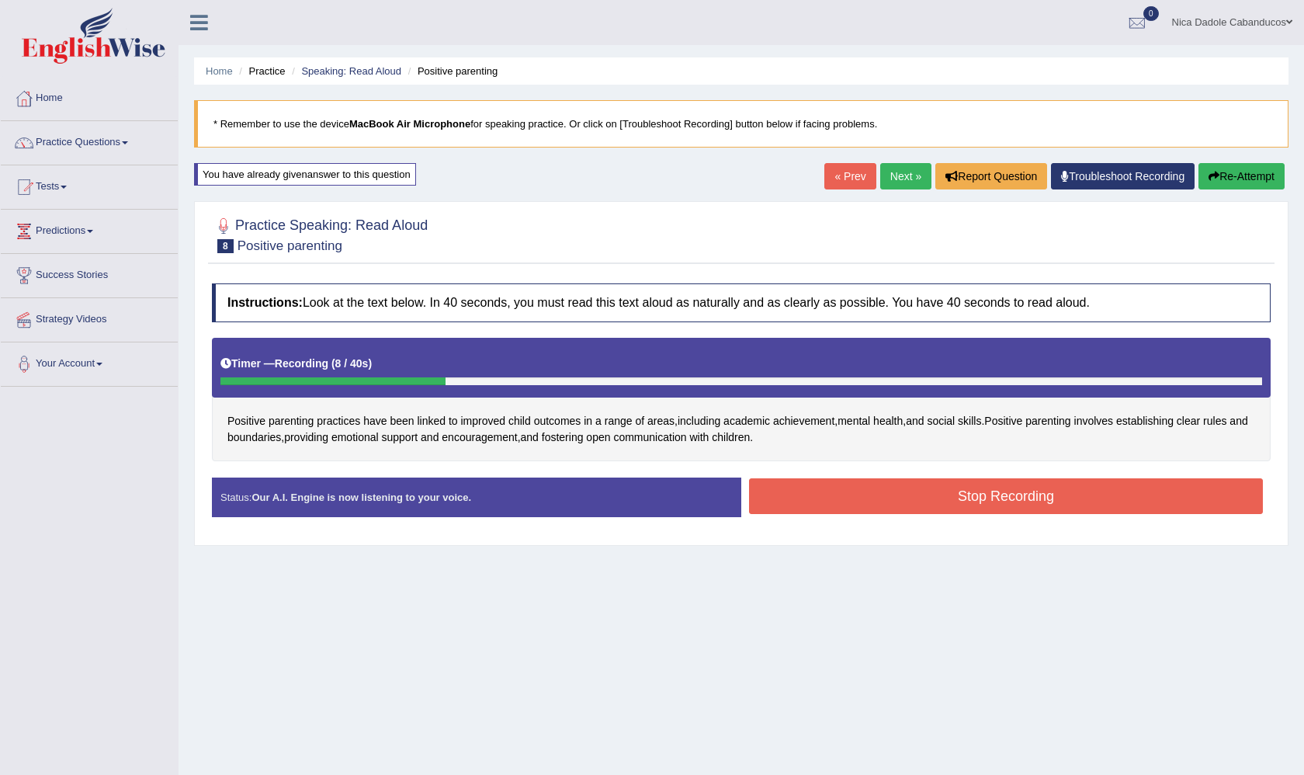
click at [1215, 179] on button "Re-Attempt" at bounding box center [1242, 176] width 86 height 26
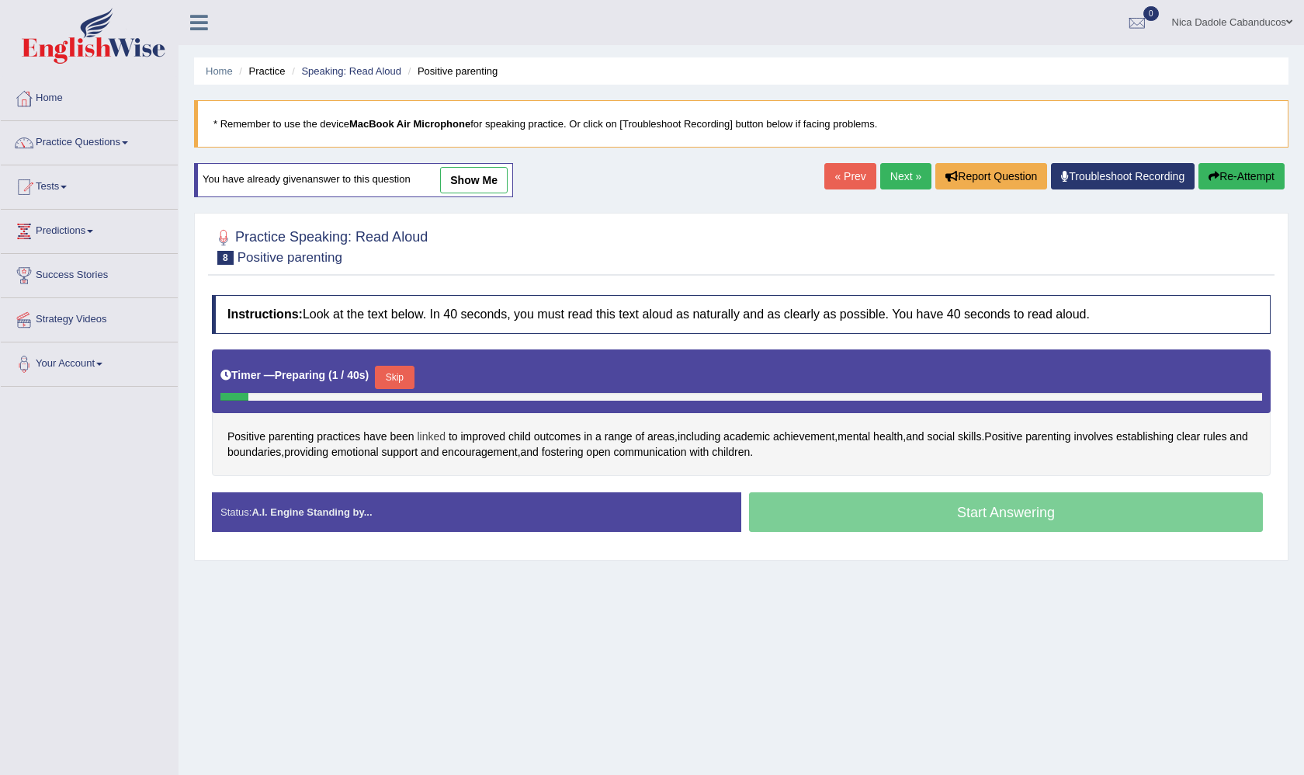
click at [430, 439] on span "linked" at bounding box center [431, 437] width 29 height 16
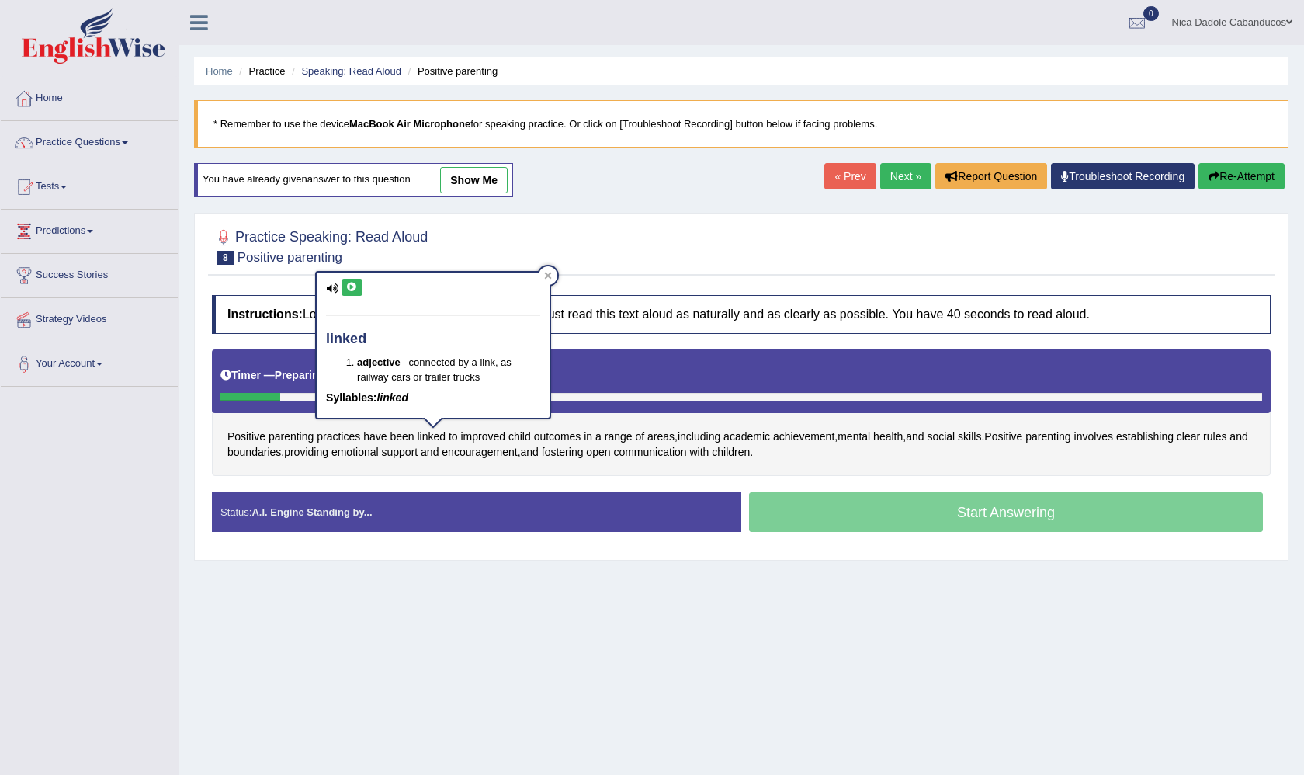
click at [356, 293] on button at bounding box center [352, 287] width 21 height 17
click at [519, 439] on span "child" at bounding box center [520, 437] width 23 height 16
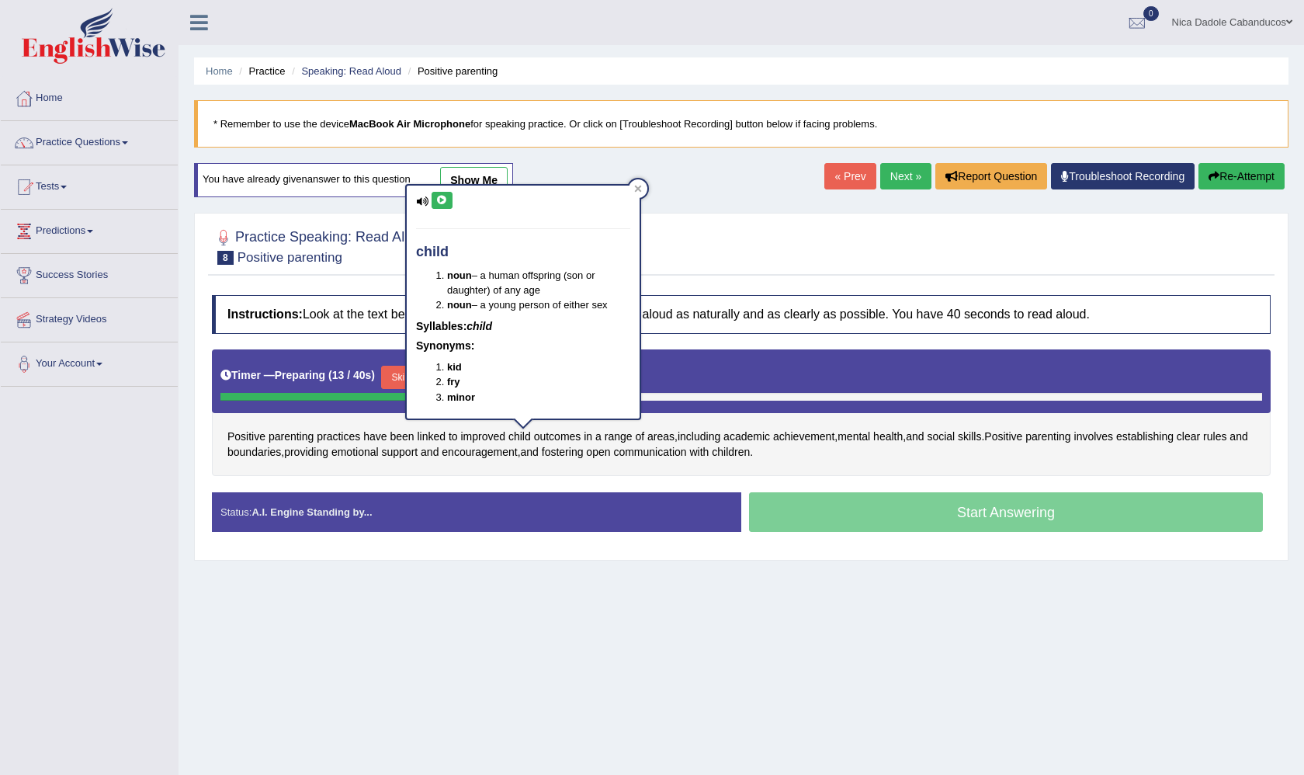
click at [448, 202] on button at bounding box center [442, 200] width 21 height 17
click at [637, 187] on icon at bounding box center [638, 189] width 7 height 7
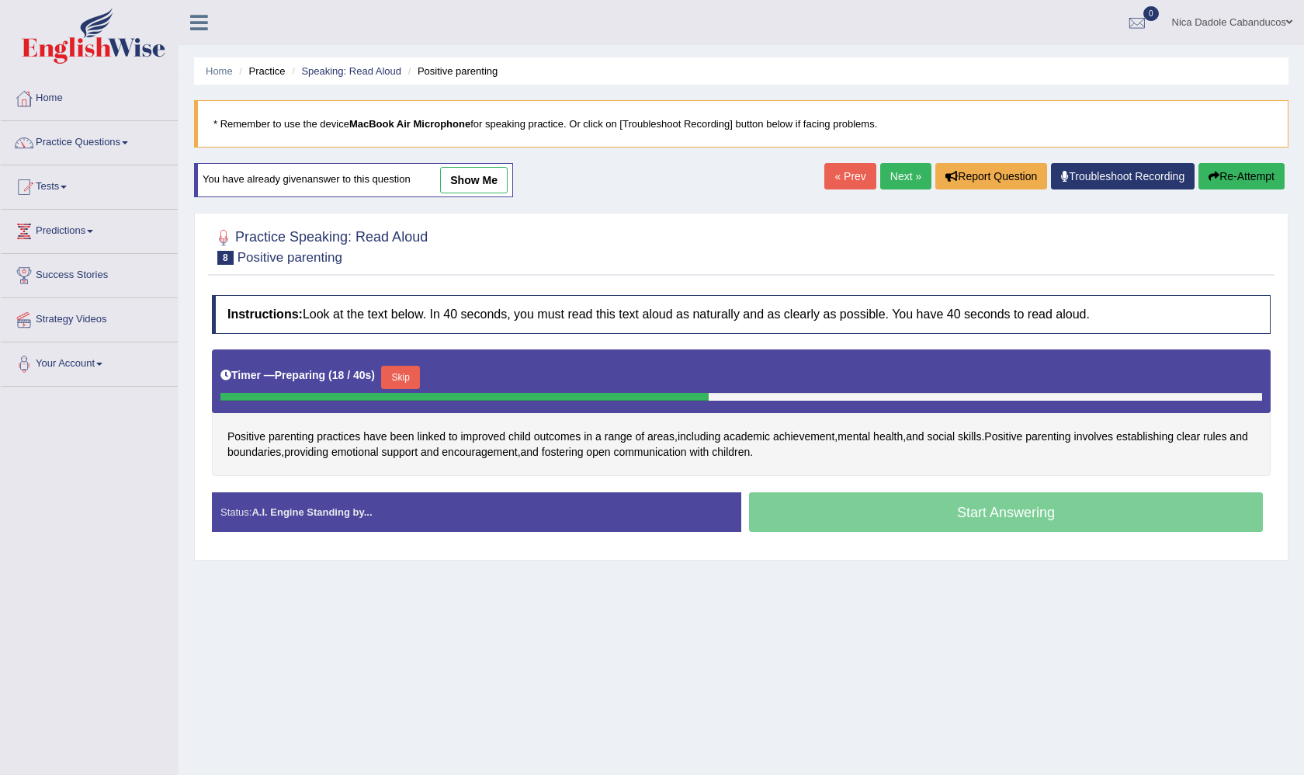
click at [414, 377] on button "Skip" at bounding box center [400, 377] width 39 height 23
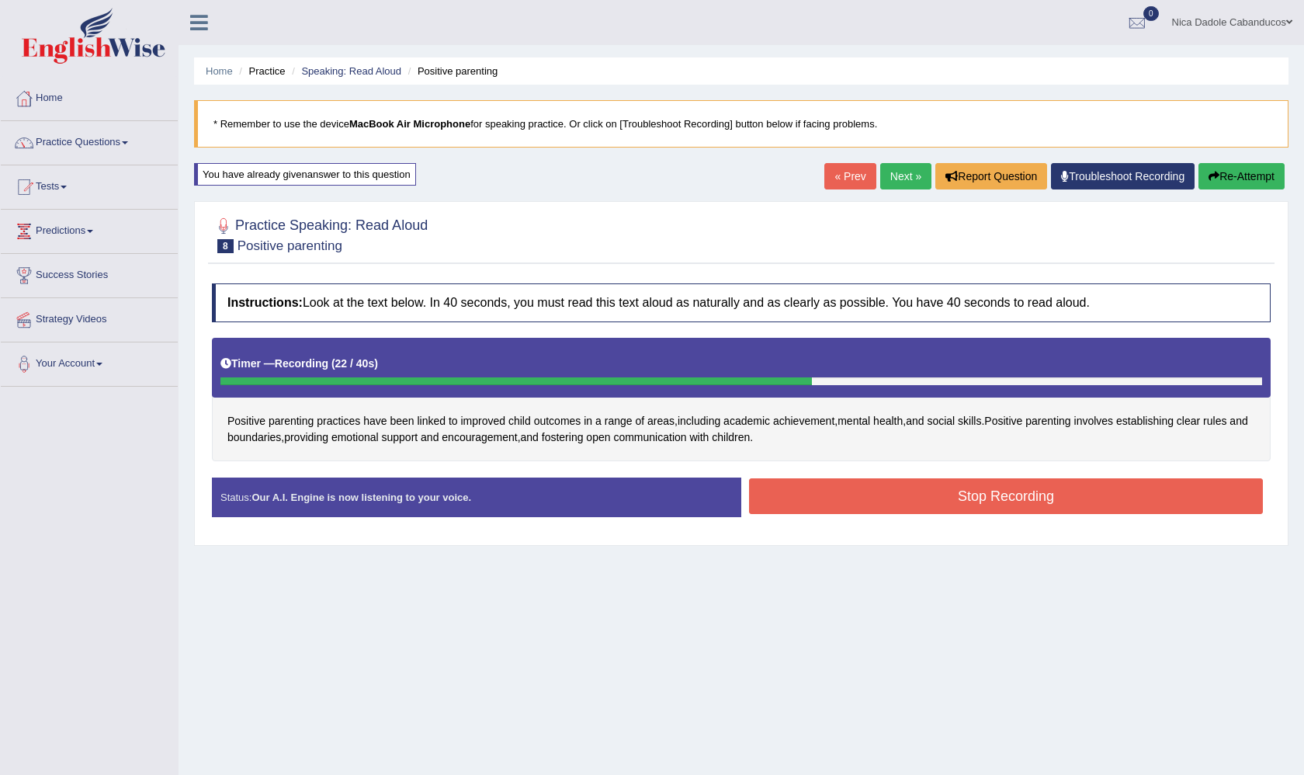
click at [898, 481] on button "Stop Recording" at bounding box center [1006, 496] width 514 height 36
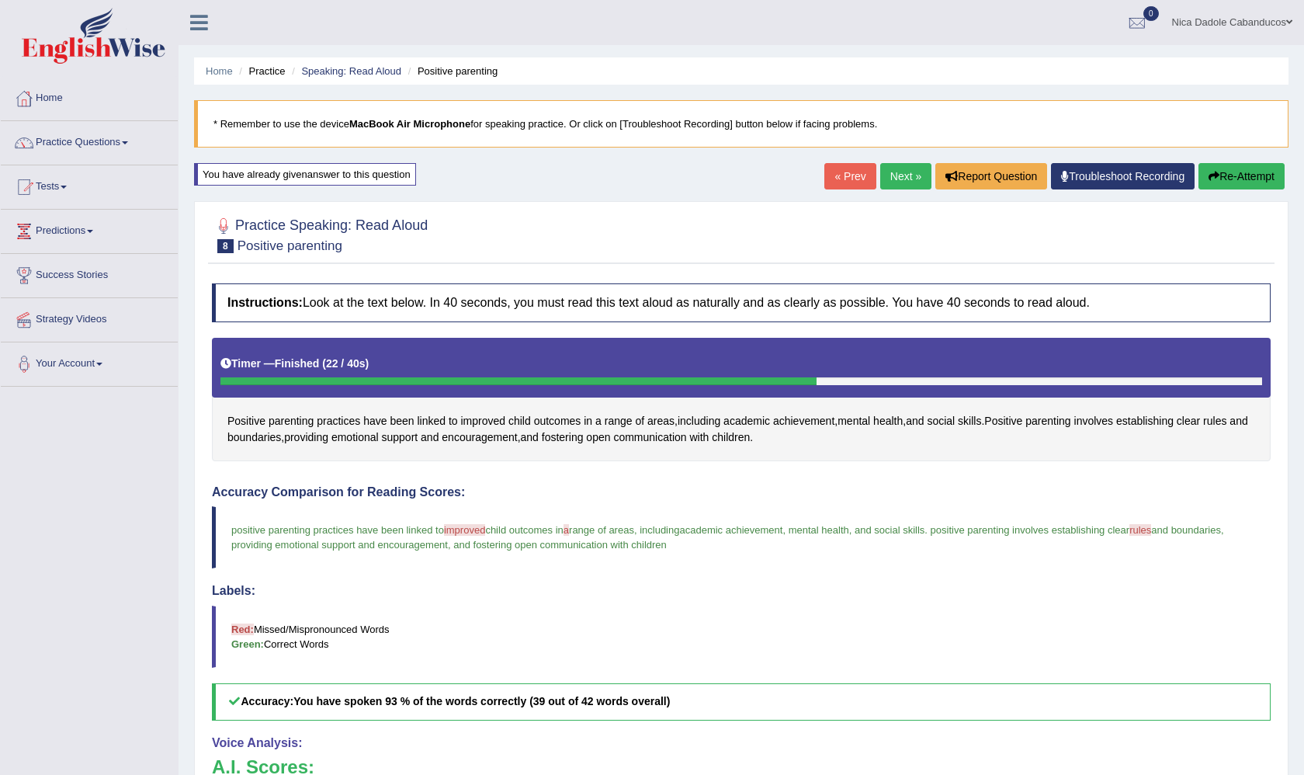
click at [893, 168] on link "Next »" at bounding box center [905, 176] width 51 height 26
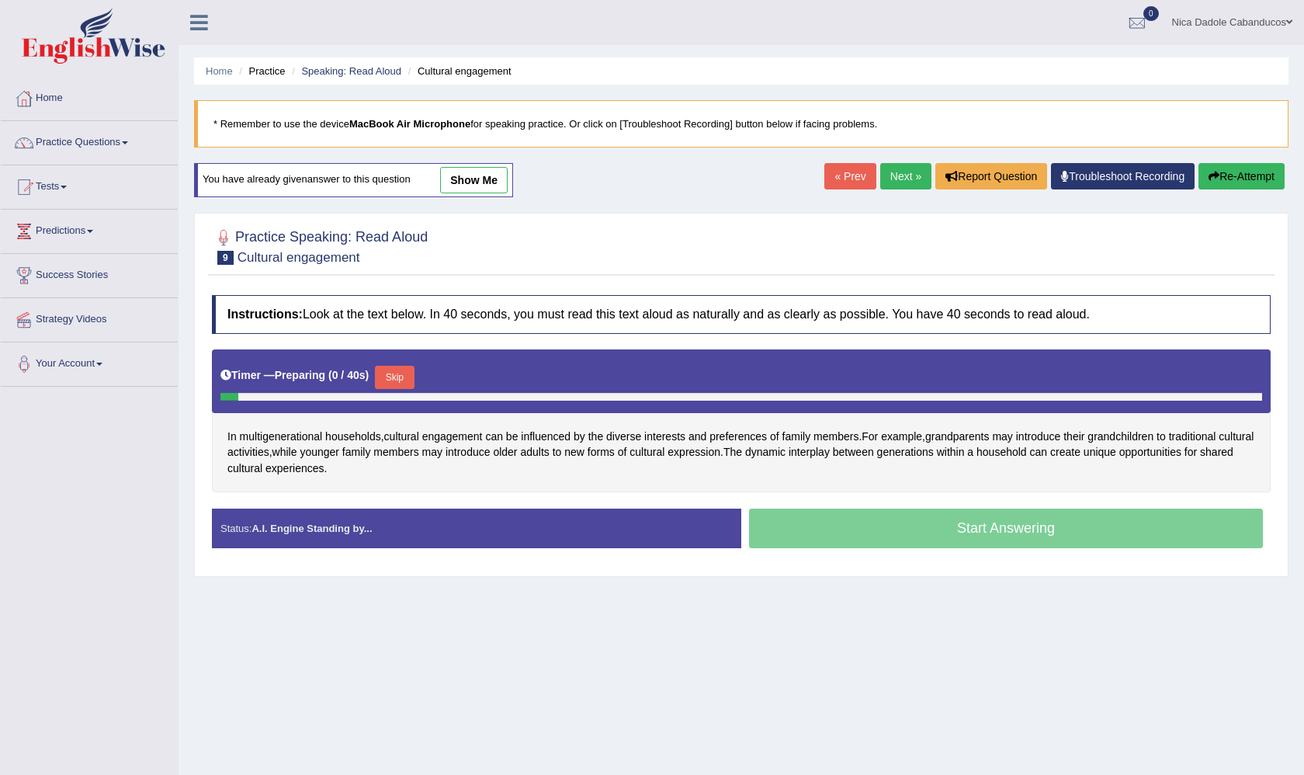
click at [408, 370] on button "Skip" at bounding box center [394, 377] width 39 height 23
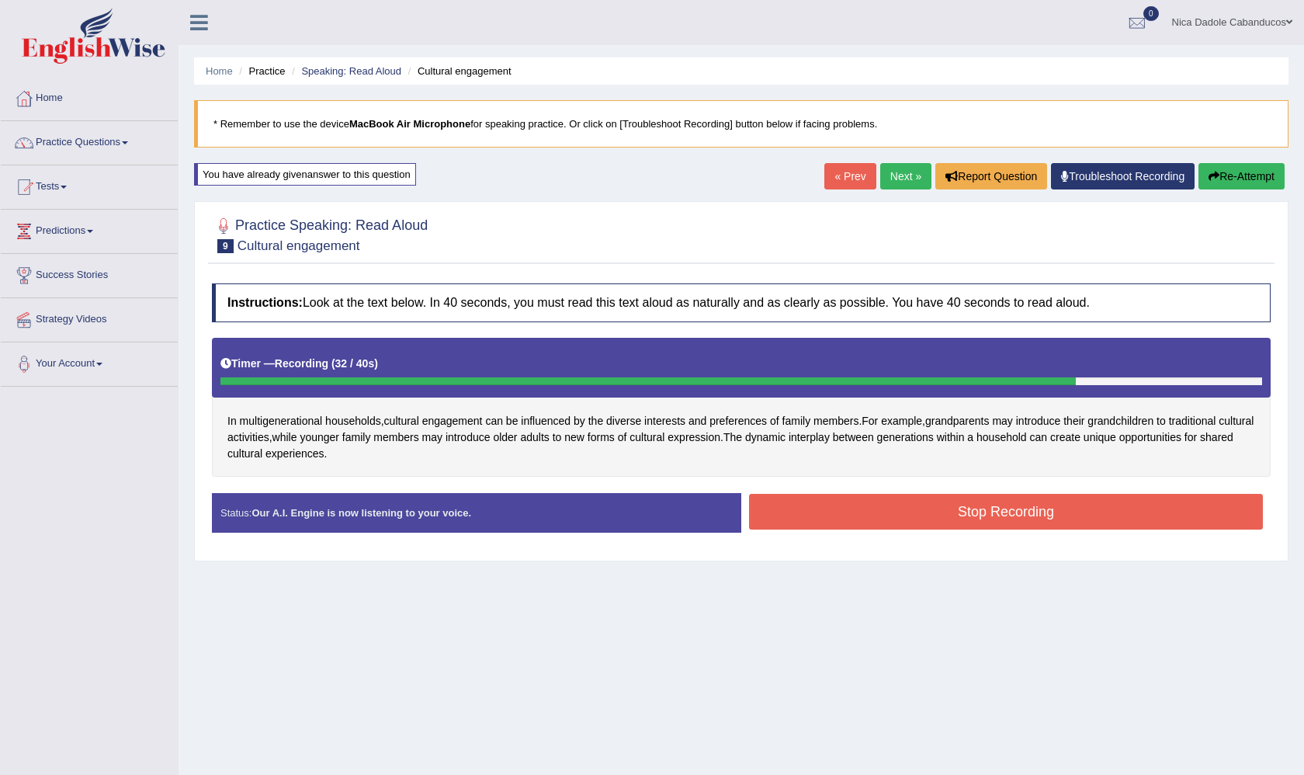
click at [835, 509] on button "Stop Recording" at bounding box center [1006, 512] width 514 height 36
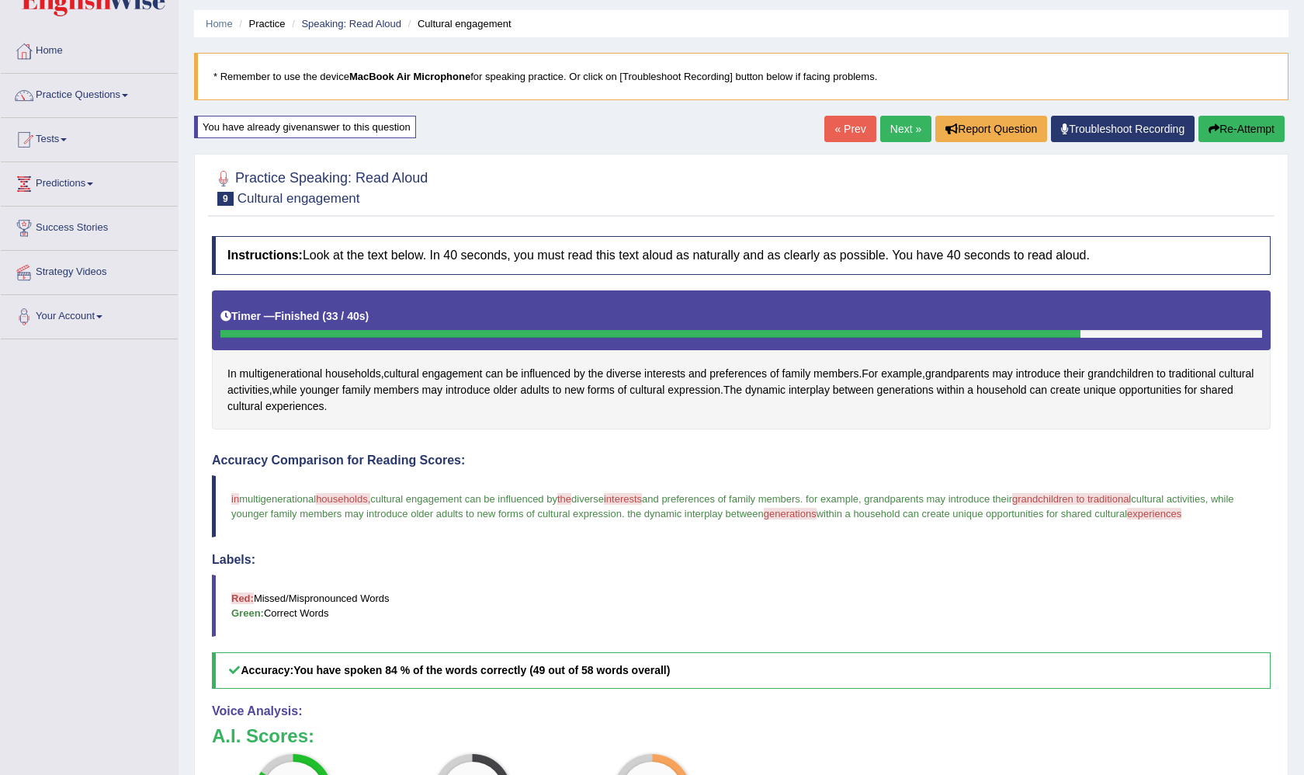
scroll to position [26, 0]
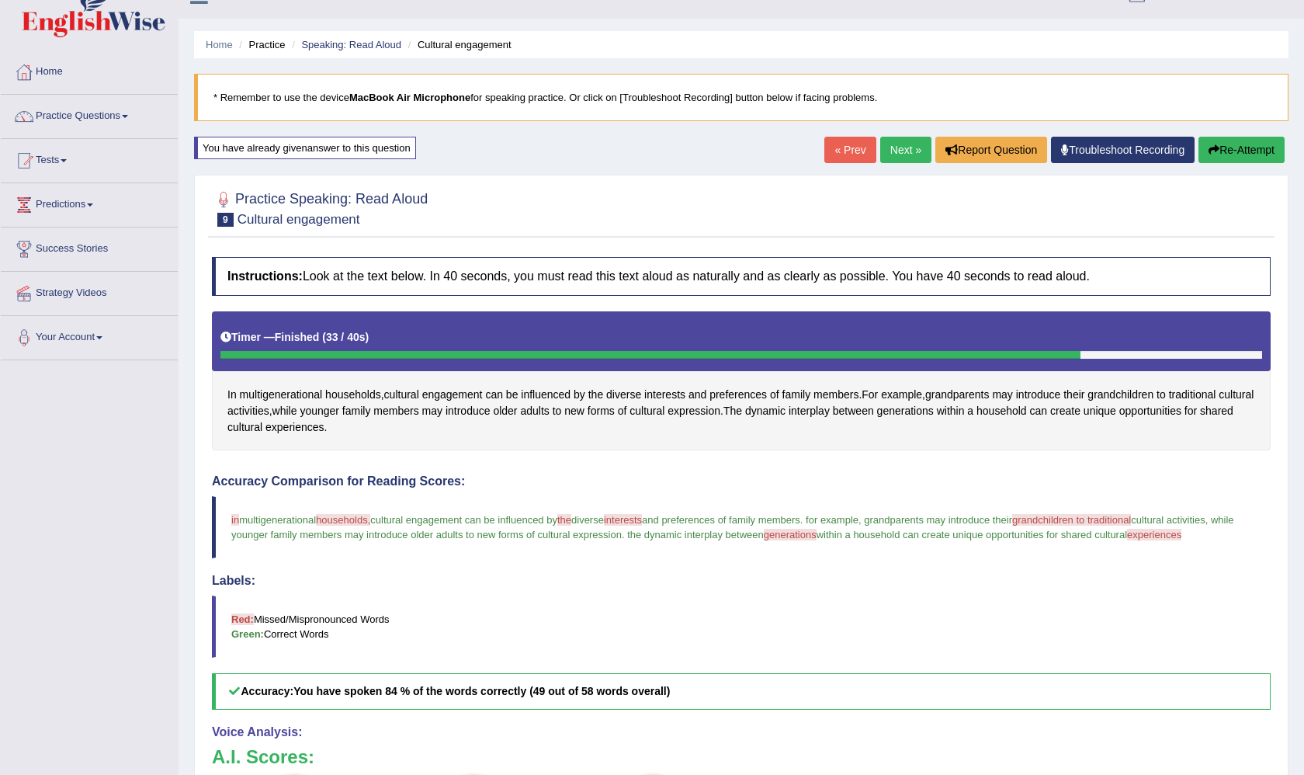
click at [898, 155] on link "Next »" at bounding box center [905, 150] width 51 height 26
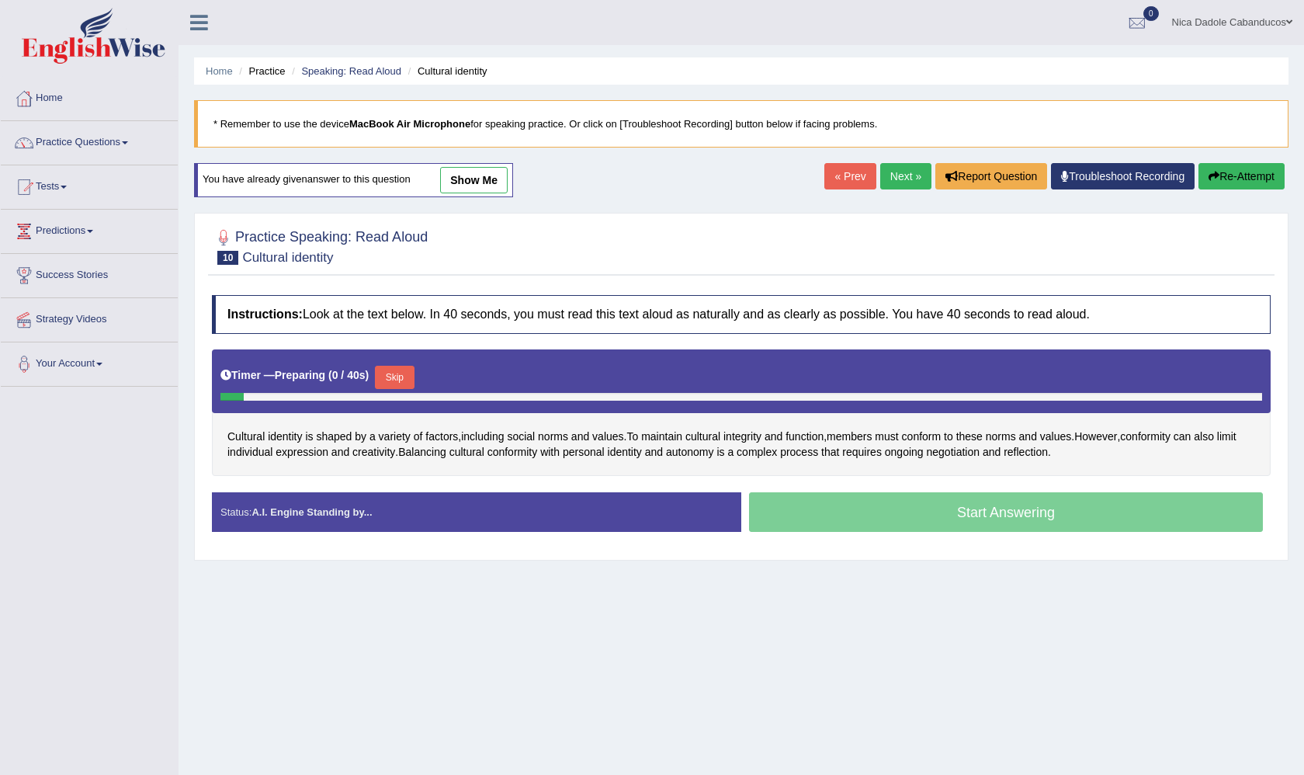
click at [404, 375] on button "Skip" at bounding box center [394, 377] width 39 height 23
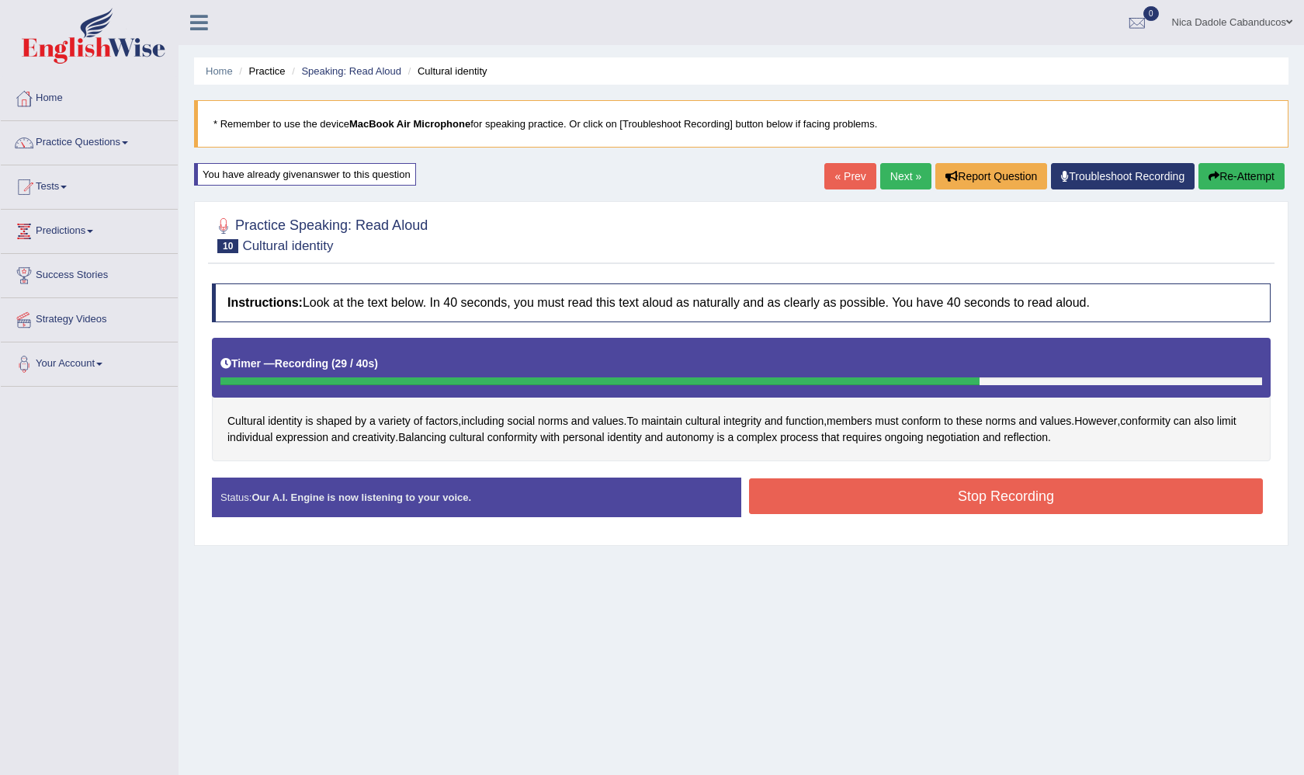
click at [882, 492] on button "Stop Recording" at bounding box center [1006, 496] width 514 height 36
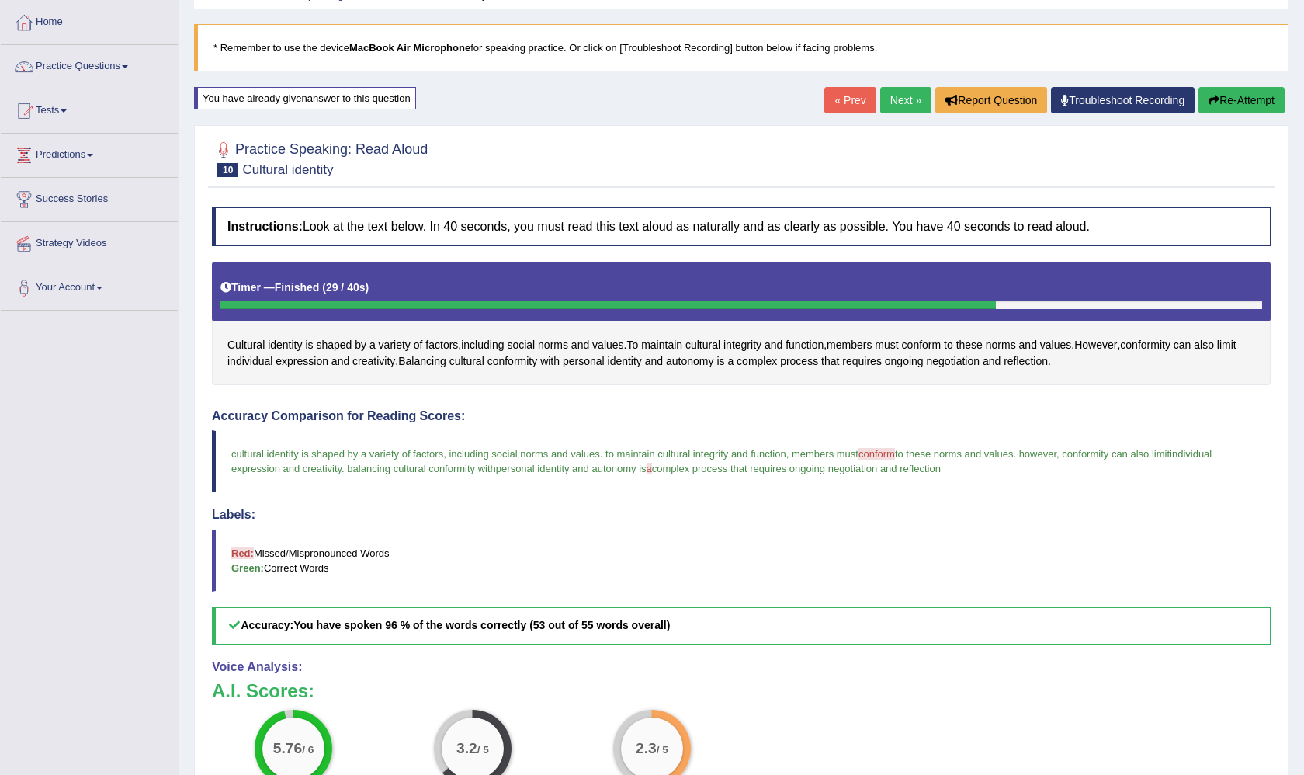
scroll to position [30, 0]
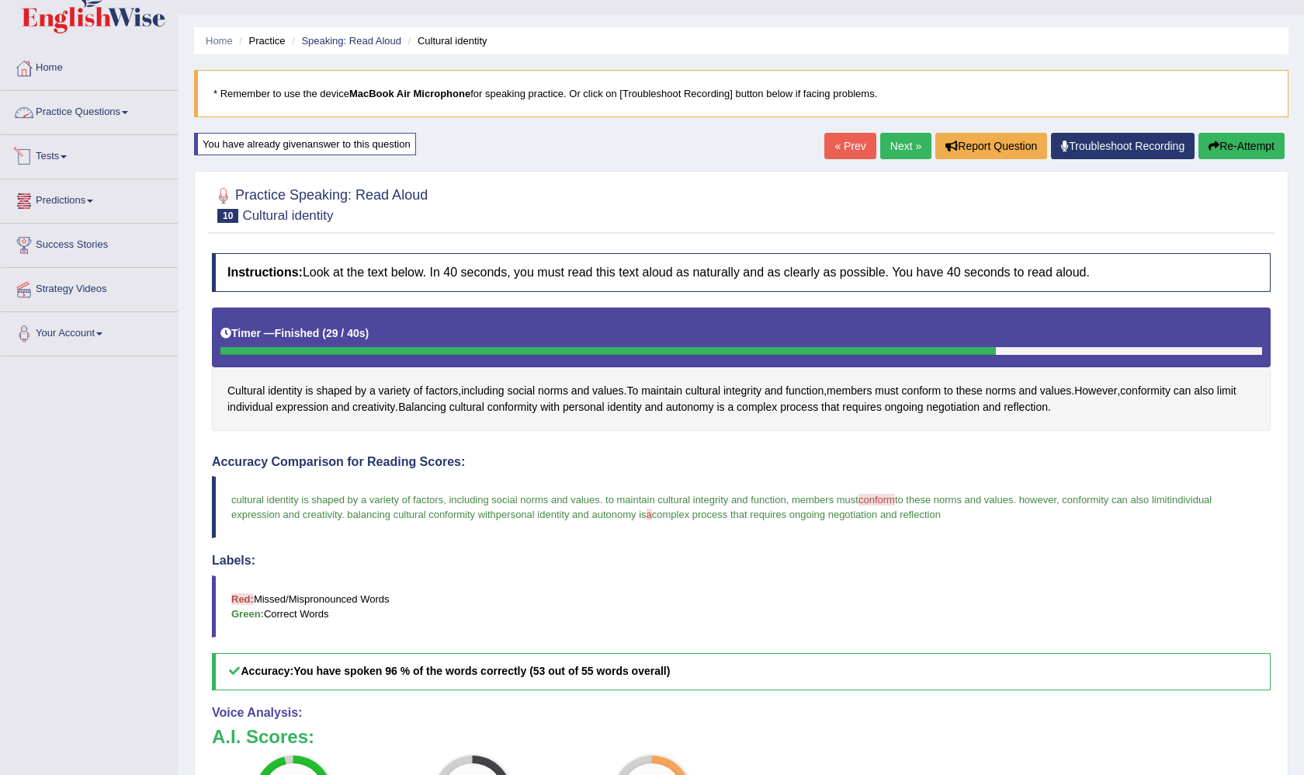
click at [89, 105] on link "Practice Questions" at bounding box center [89, 110] width 177 height 39
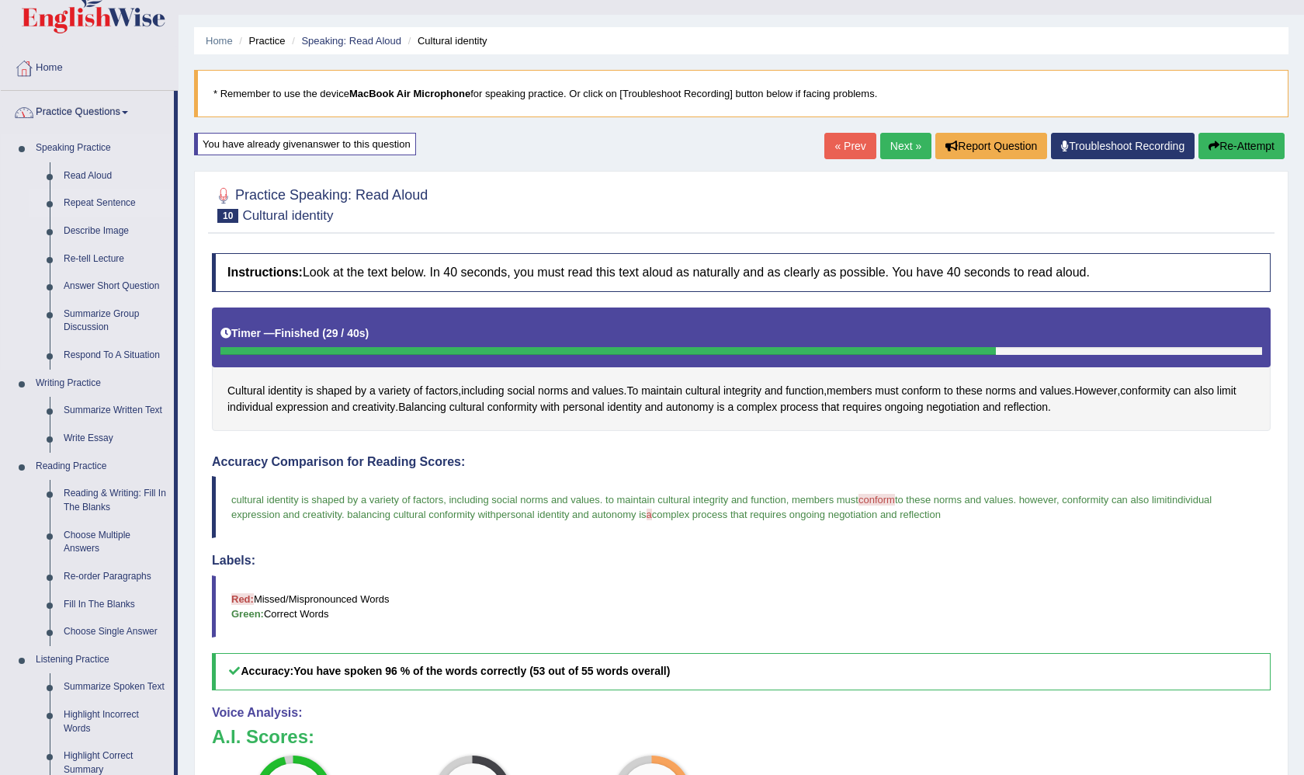
click at [80, 204] on link "Repeat Sentence" at bounding box center [115, 203] width 117 height 28
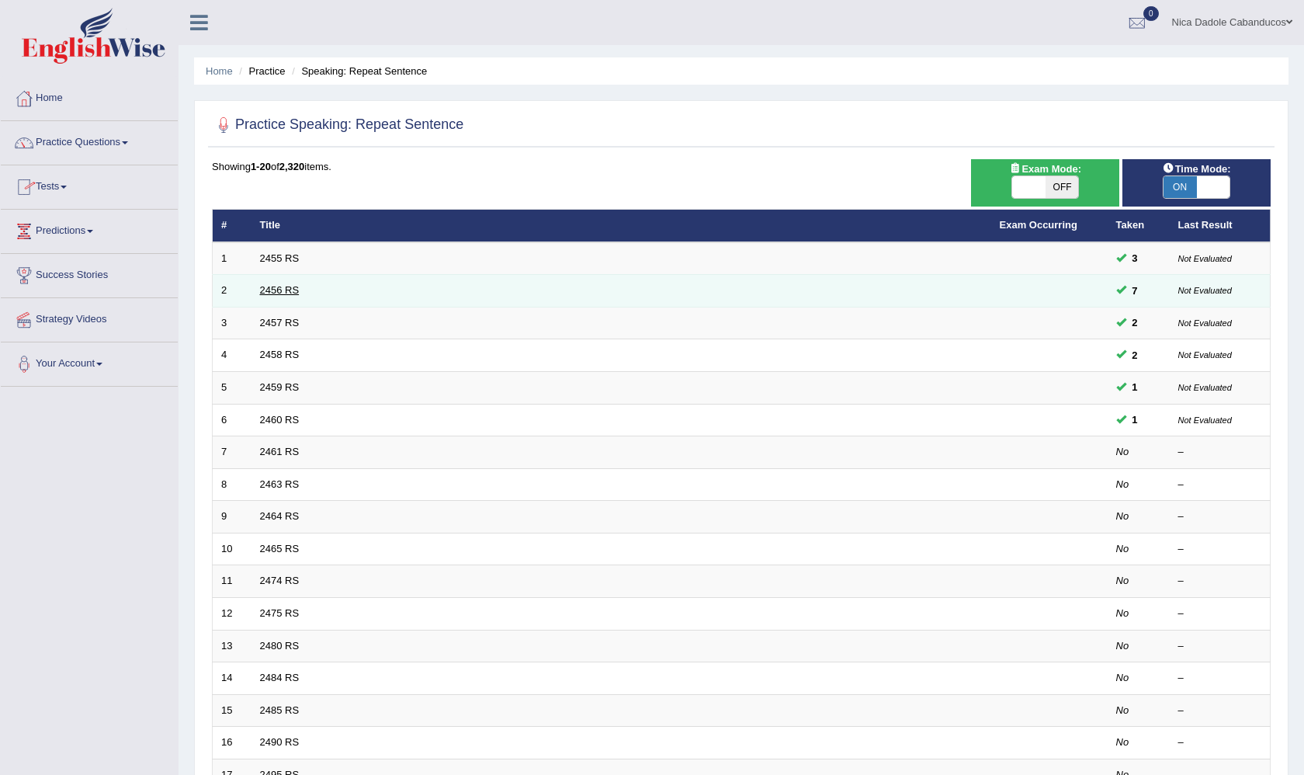
click at [277, 289] on link "2456 RS" at bounding box center [280, 290] width 40 height 12
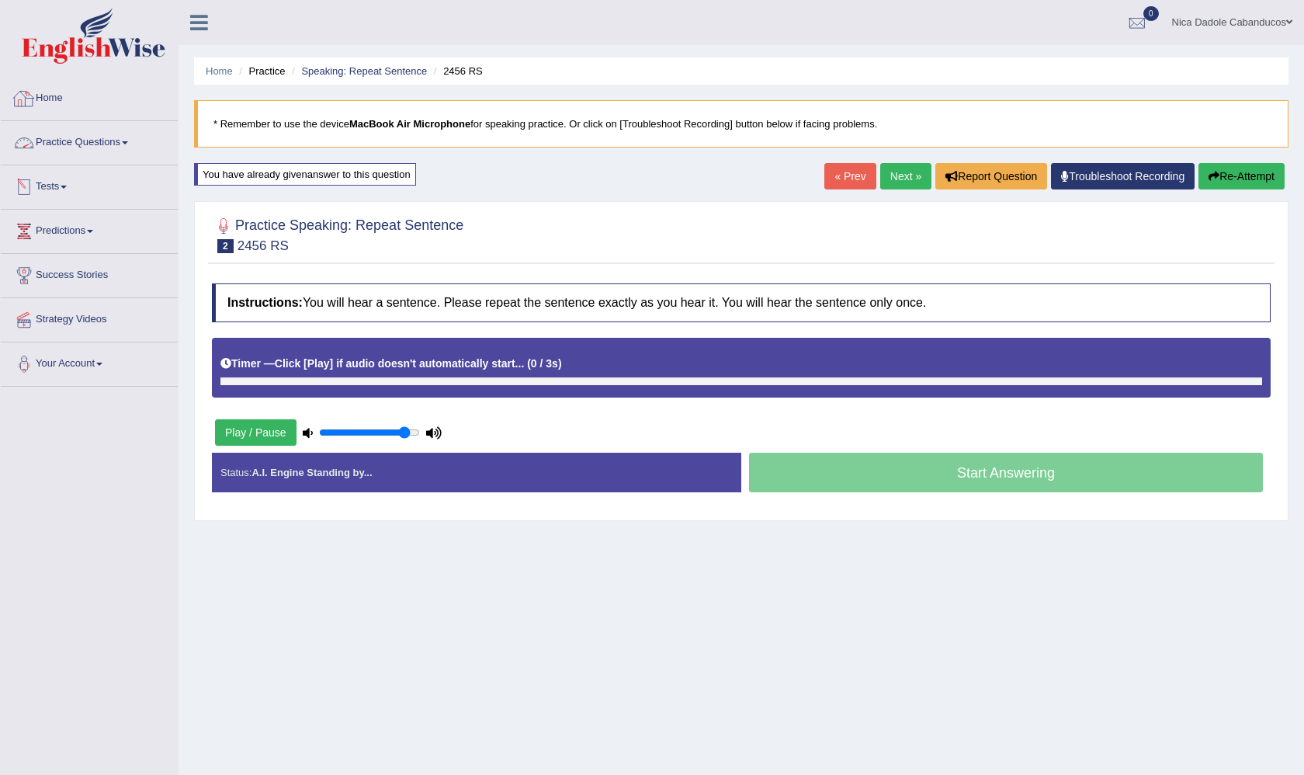
click at [42, 103] on link "Home" at bounding box center [89, 96] width 177 height 39
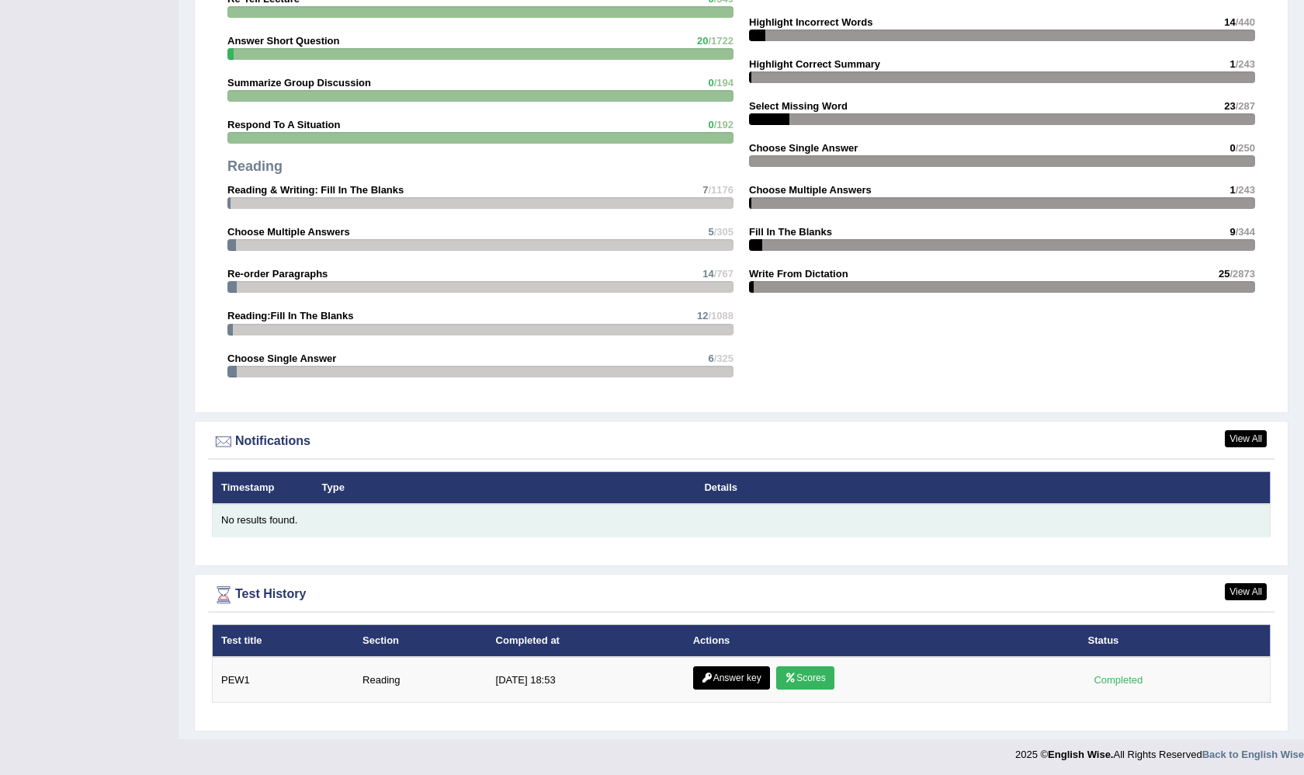
scroll to position [1479, 0]
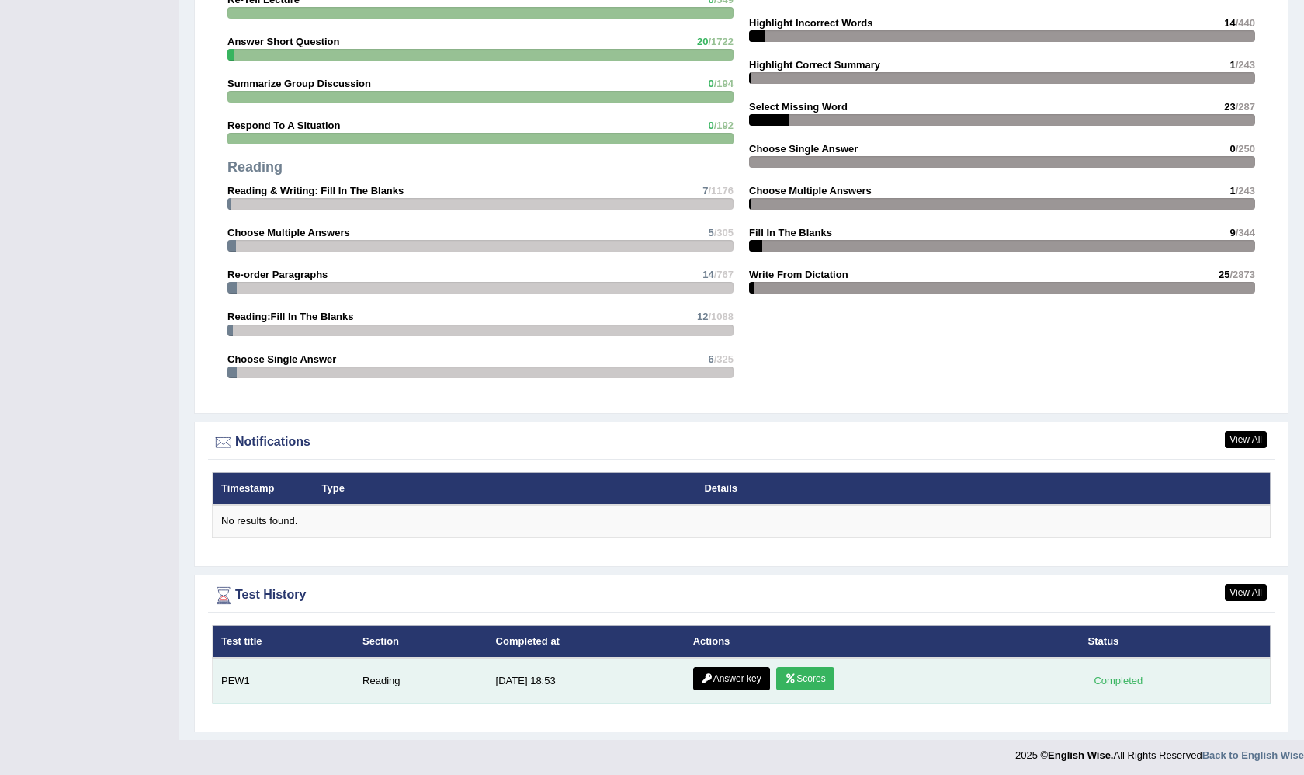
click at [728, 674] on link "Answer key" at bounding box center [731, 678] width 77 height 23
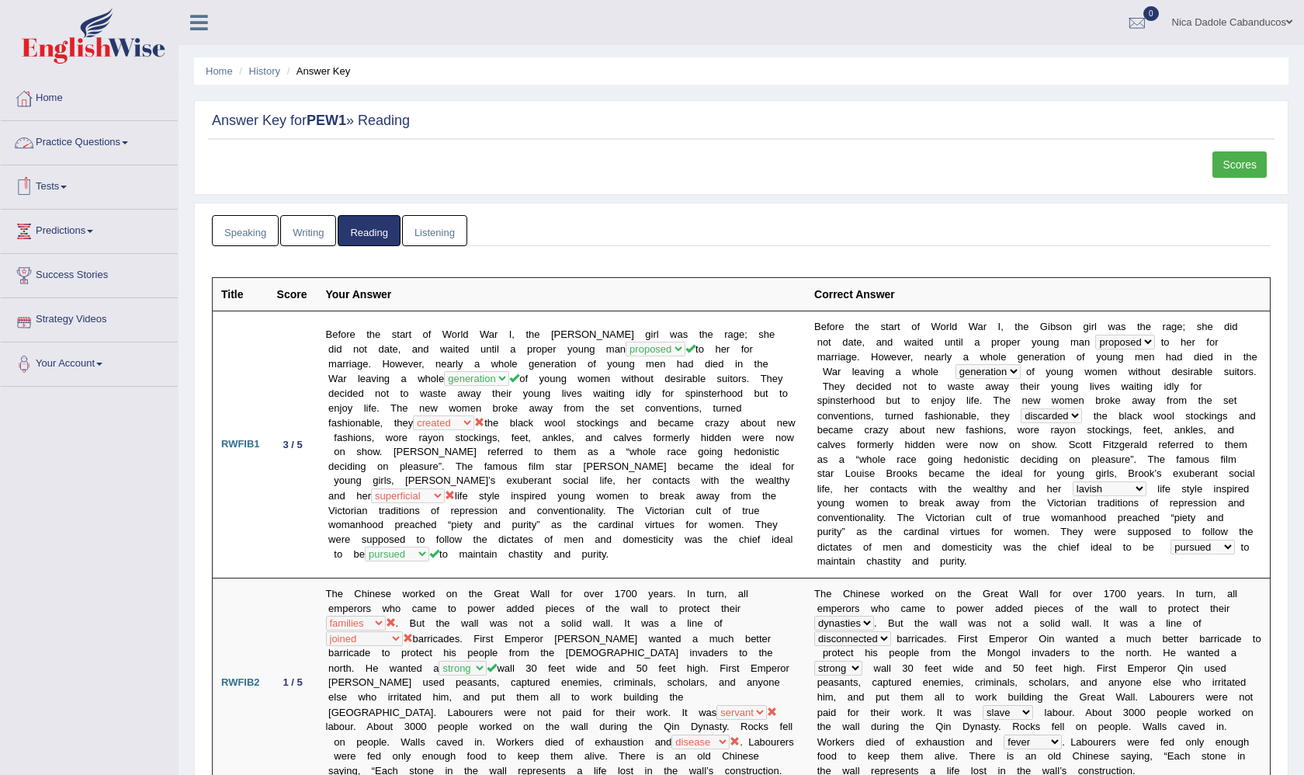
click at [86, 144] on link "Practice Questions" at bounding box center [89, 140] width 177 height 39
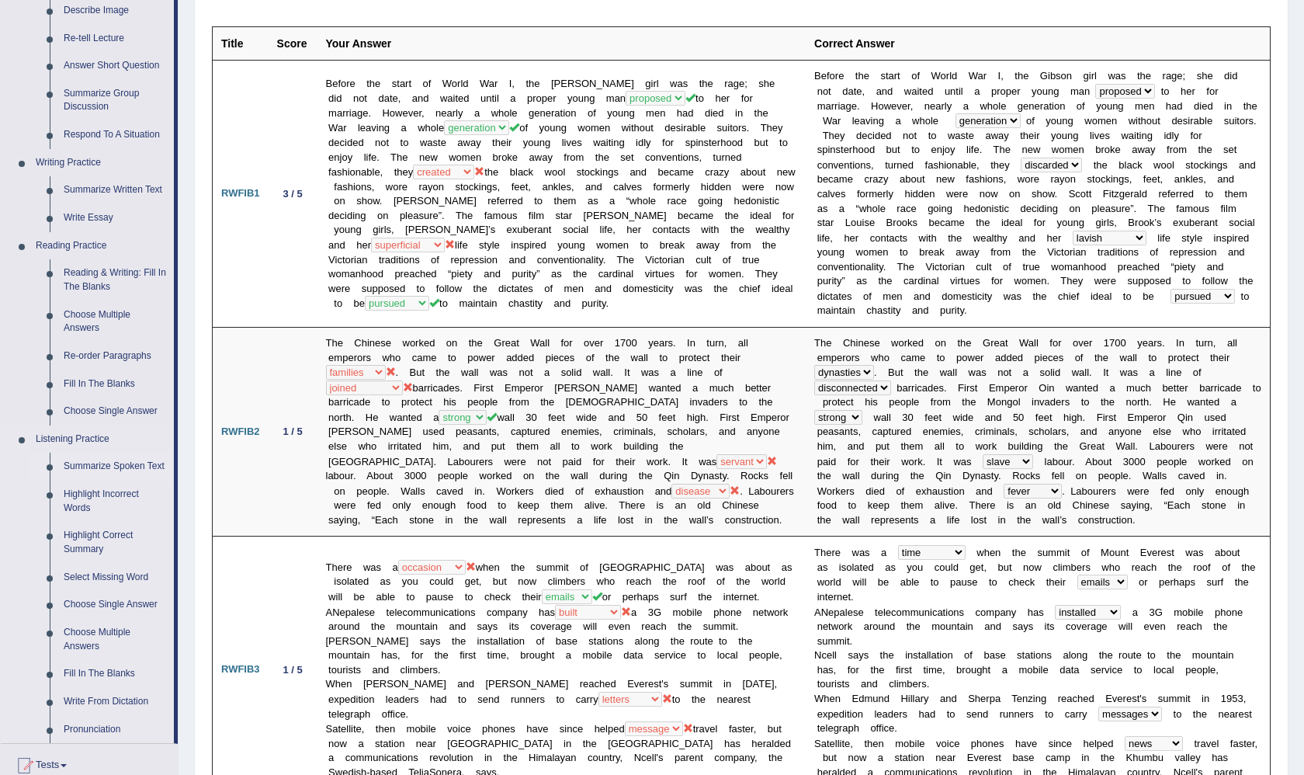
scroll to position [252, 0]
click at [100, 344] on link "Re-order Paragraphs" at bounding box center [115, 356] width 117 height 28
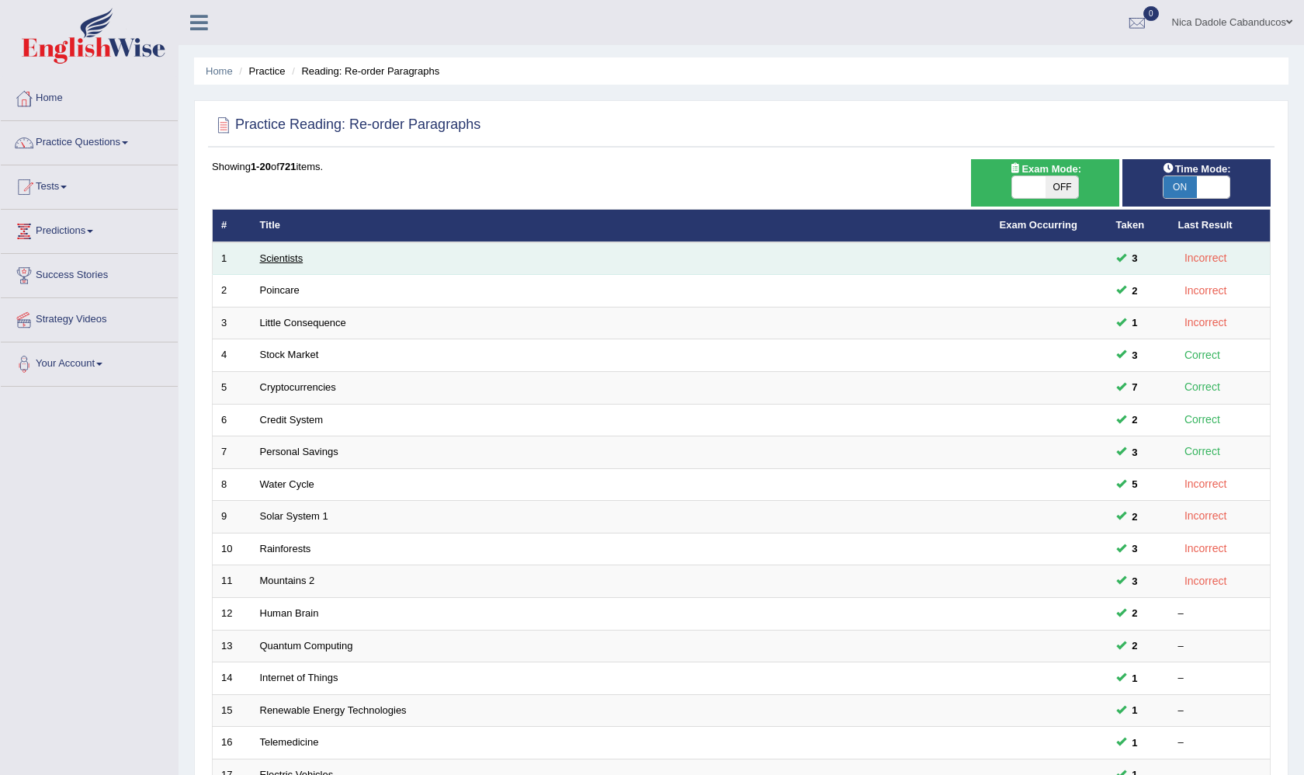
click at [284, 259] on link "Scientists" at bounding box center [281, 258] width 43 height 12
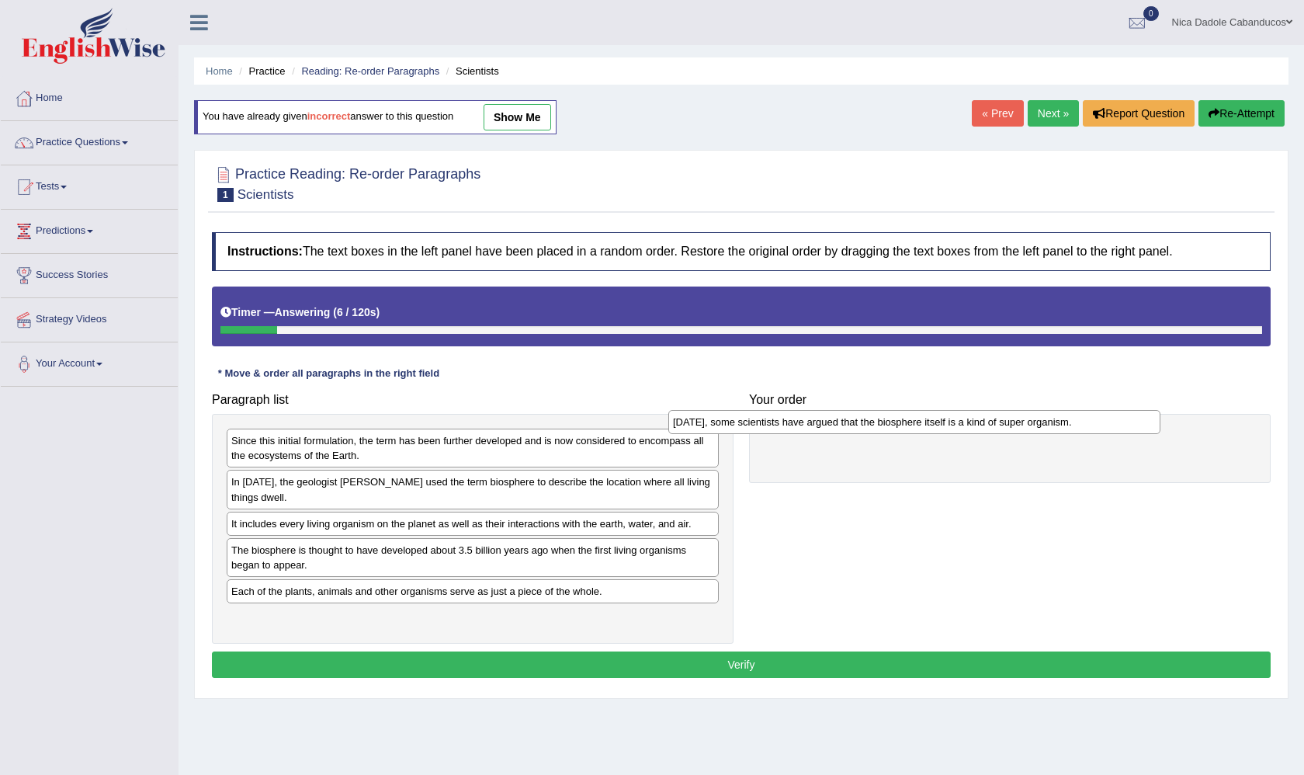
drag, startPoint x: 461, startPoint y: 519, endPoint x: 901, endPoint y: 418, distance: 450.9
click at [901, 418] on div "Today, some scientists have argued that the biosphere itself is a kind of super…" at bounding box center [914, 422] width 492 height 24
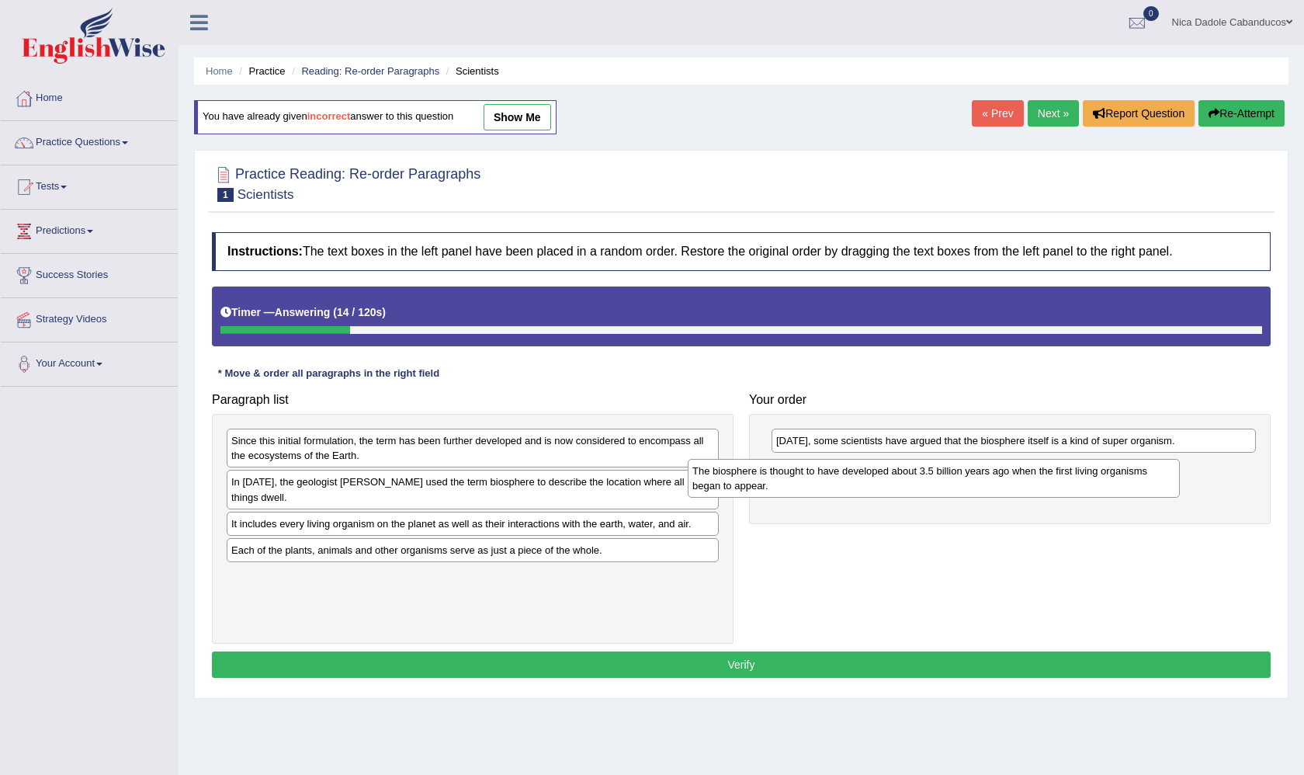
drag, startPoint x: 338, startPoint y: 571, endPoint x: 800, endPoint y: 491, distance: 468.7
click at [800, 491] on div "The biosphere is thought to have developed about 3.5 billion years ago when the…" at bounding box center [934, 478] width 492 height 39
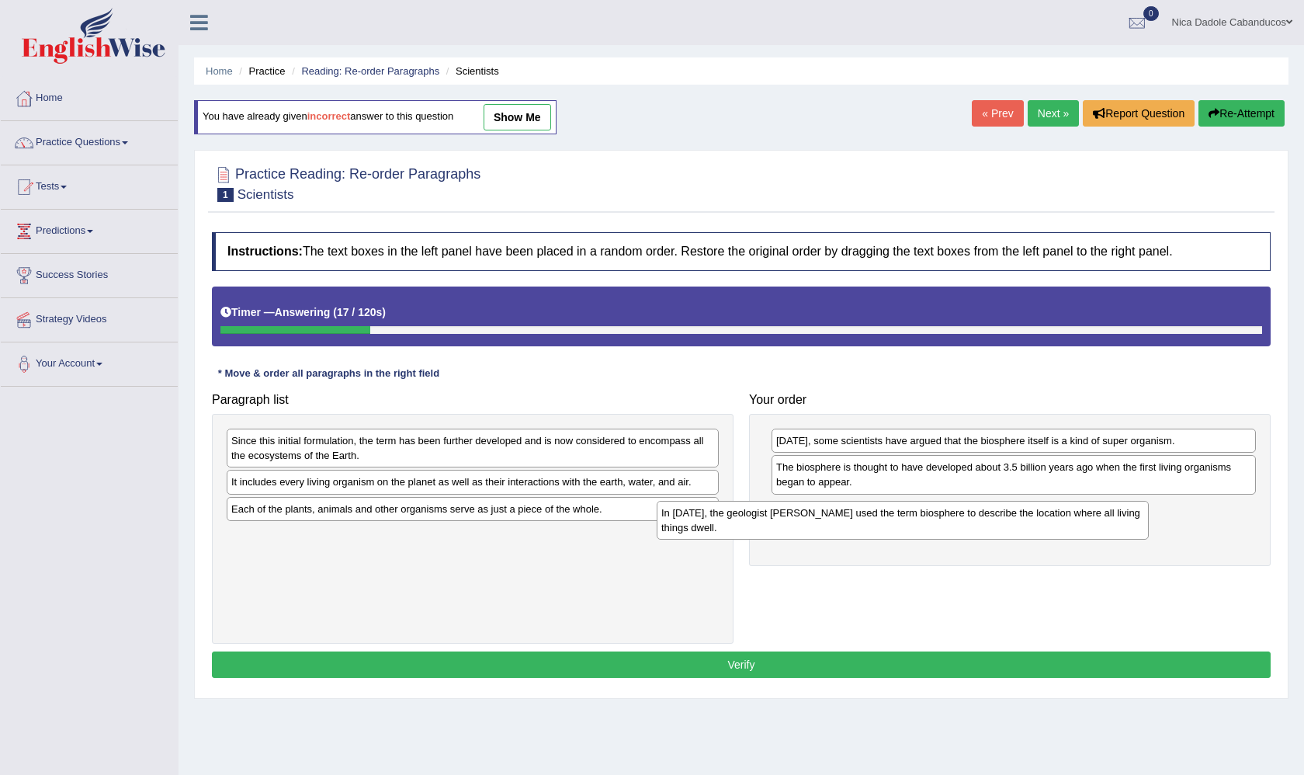
drag, startPoint x: 522, startPoint y: 484, endPoint x: 960, endPoint y: 509, distance: 438.6
click at [960, 509] on div "In 1875, the geologist Eduard Suess used the term biosphere to describe the loc…" at bounding box center [903, 520] width 492 height 39
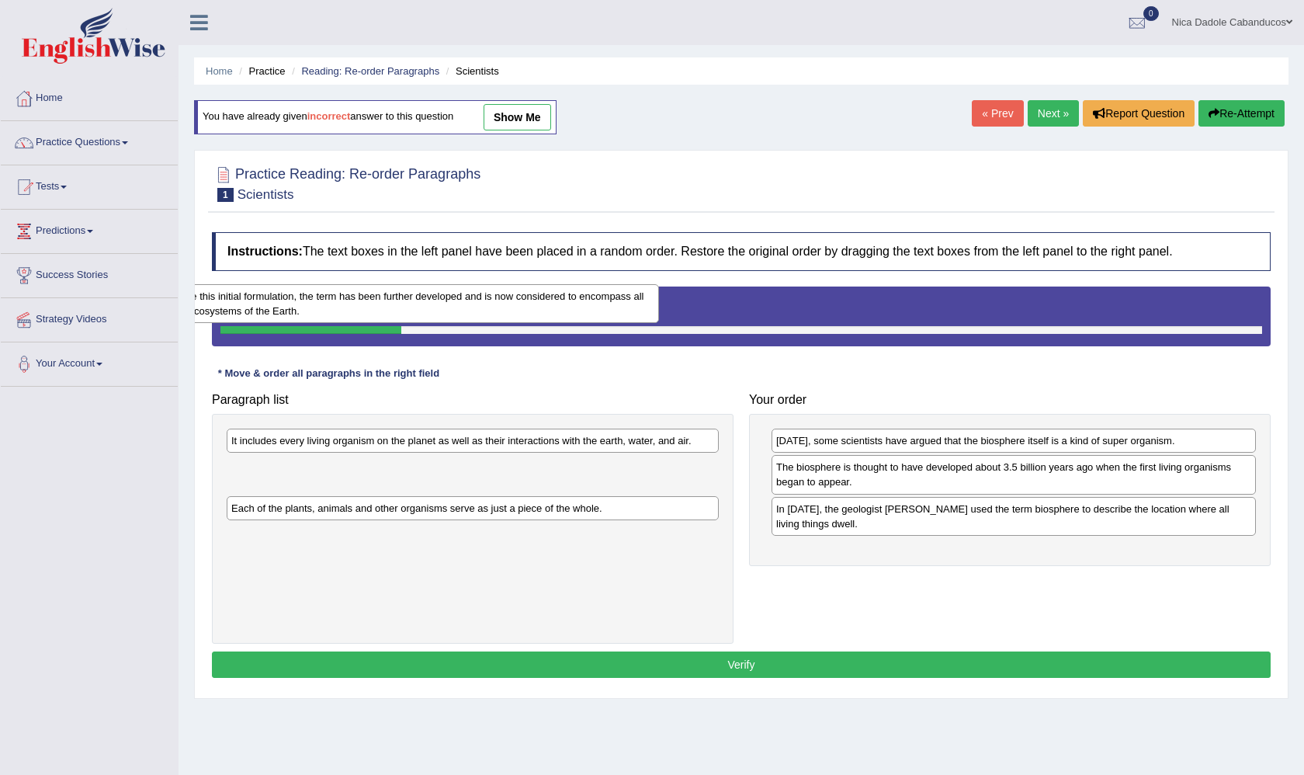
drag, startPoint x: 367, startPoint y: 454, endPoint x: 307, endPoint y: 310, distance: 156.3
click at [307, 310] on div "Since this initial formulation, the term has been further developed and is now …" at bounding box center [413, 303] width 492 height 39
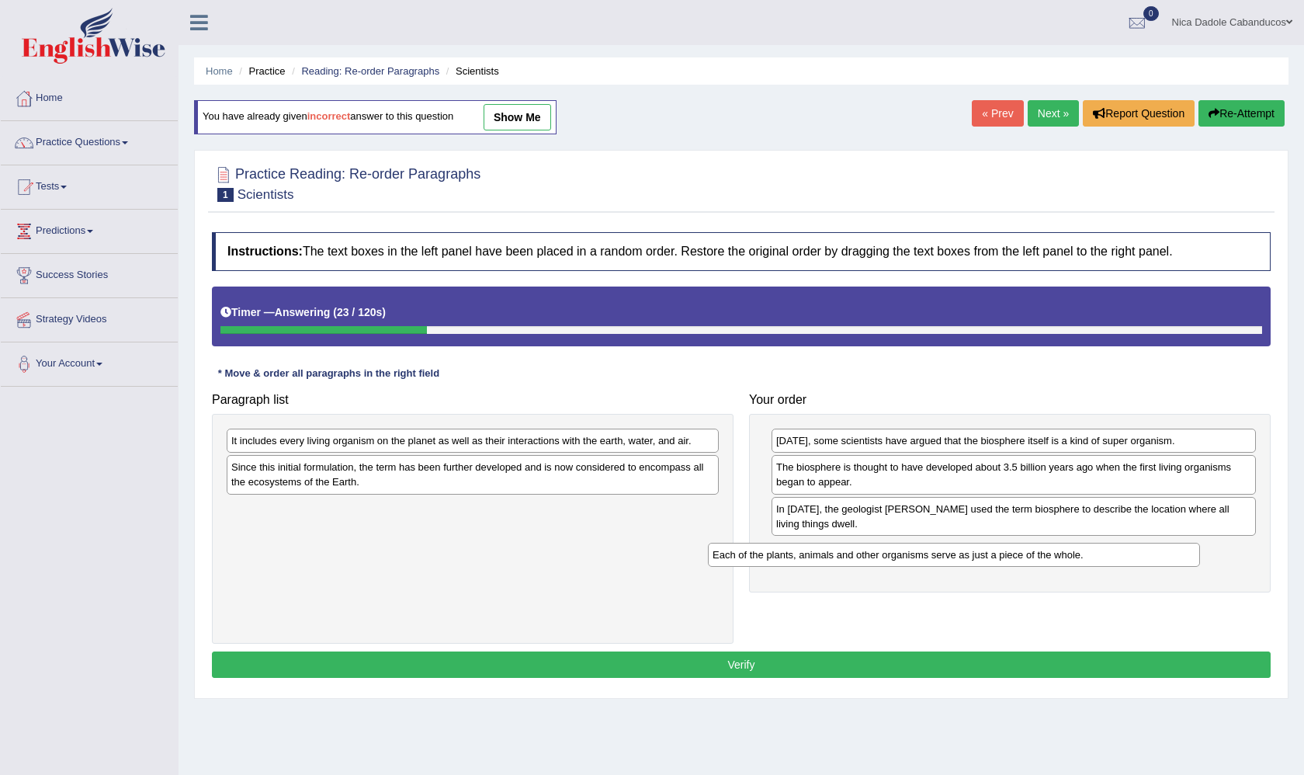
drag, startPoint x: 321, startPoint y: 512, endPoint x: 804, endPoint y: 556, distance: 484.1
click at [804, 557] on div "Each of the plants, animals and other organisms serve as just a piece of the wh…" at bounding box center [954, 555] width 492 height 24
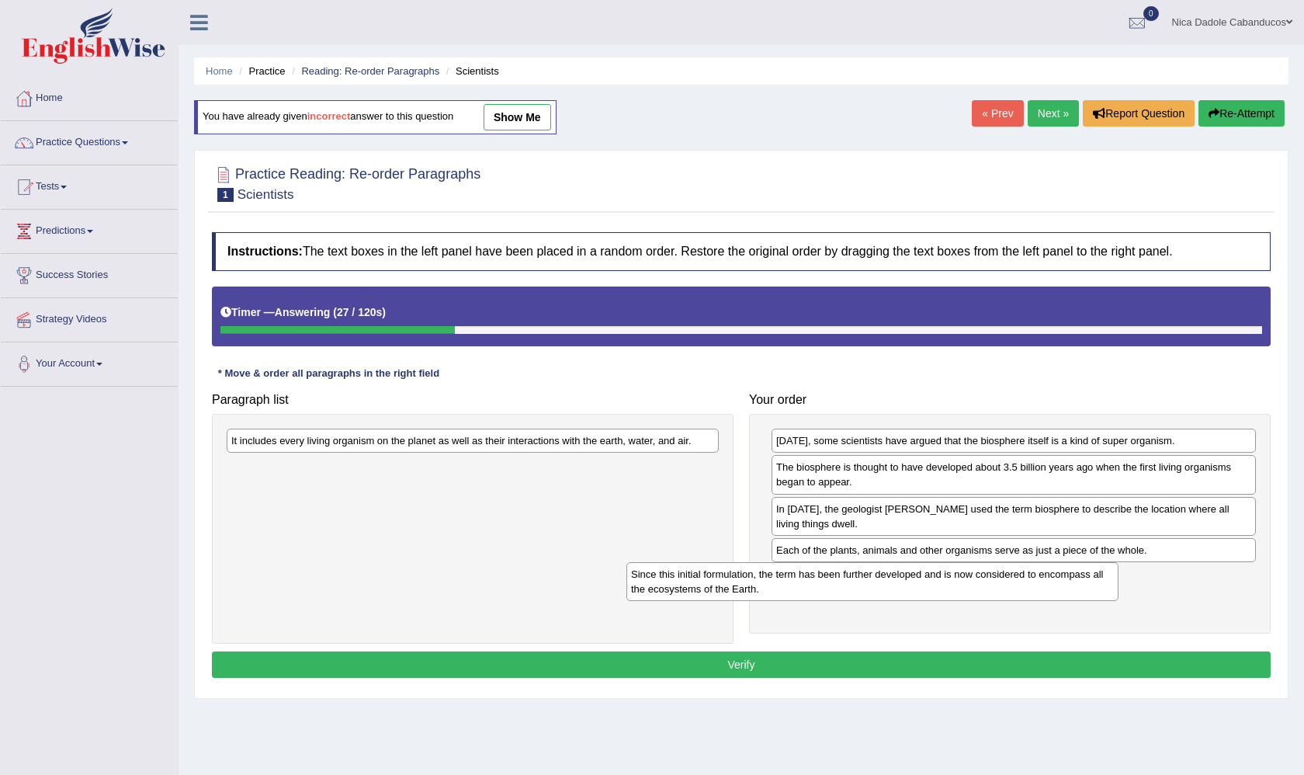
drag, startPoint x: 487, startPoint y: 454, endPoint x: 890, endPoint y: 554, distance: 415.0
click at [890, 562] on div "Since this initial formulation, the term has been further developed and is now …" at bounding box center [873, 581] width 492 height 39
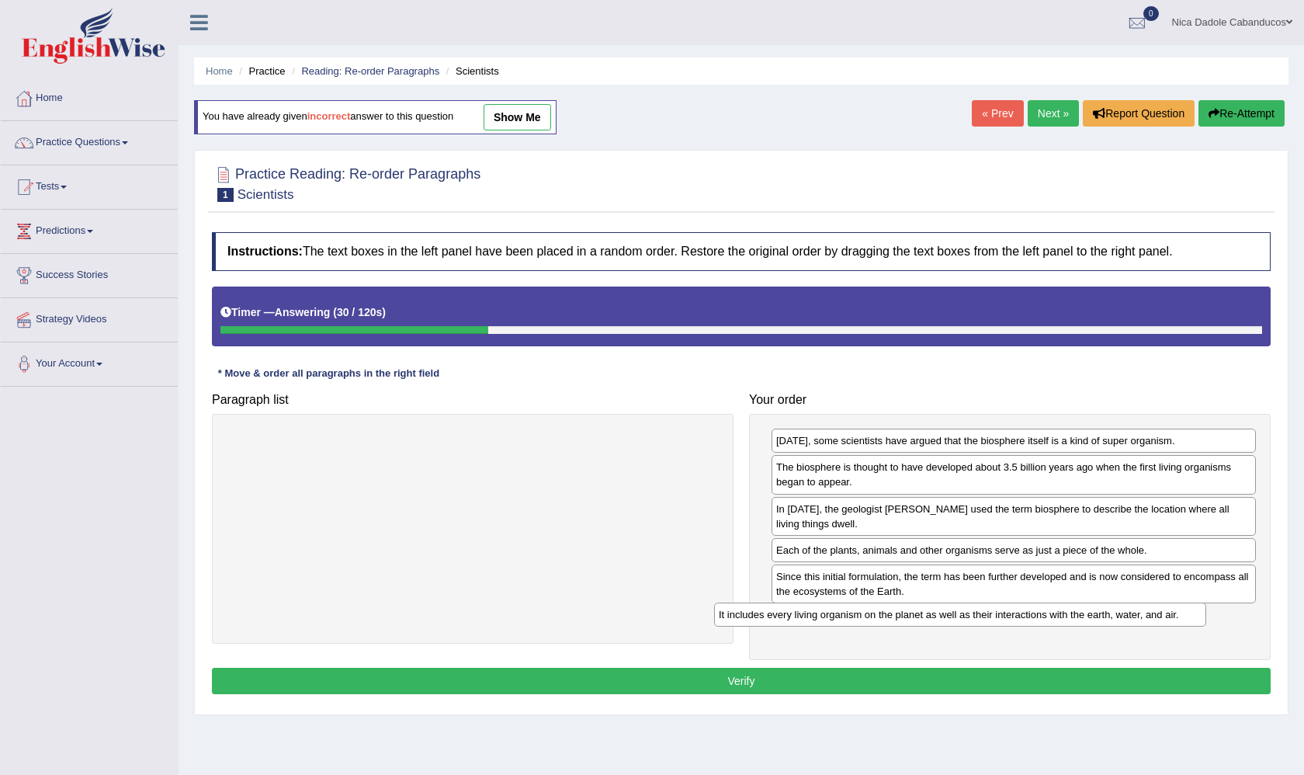
drag, startPoint x: 598, startPoint y: 442, endPoint x: 1085, endPoint y: 616, distance: 517.6
click at [1085, 616] on div "It includes every living organism on the planet as well as their interactions w…" at bounding box center [960, 614] width 492 height 24
click at [848, 681] on button "Verify" at bounding box center [741, 681] width 1059 height 26
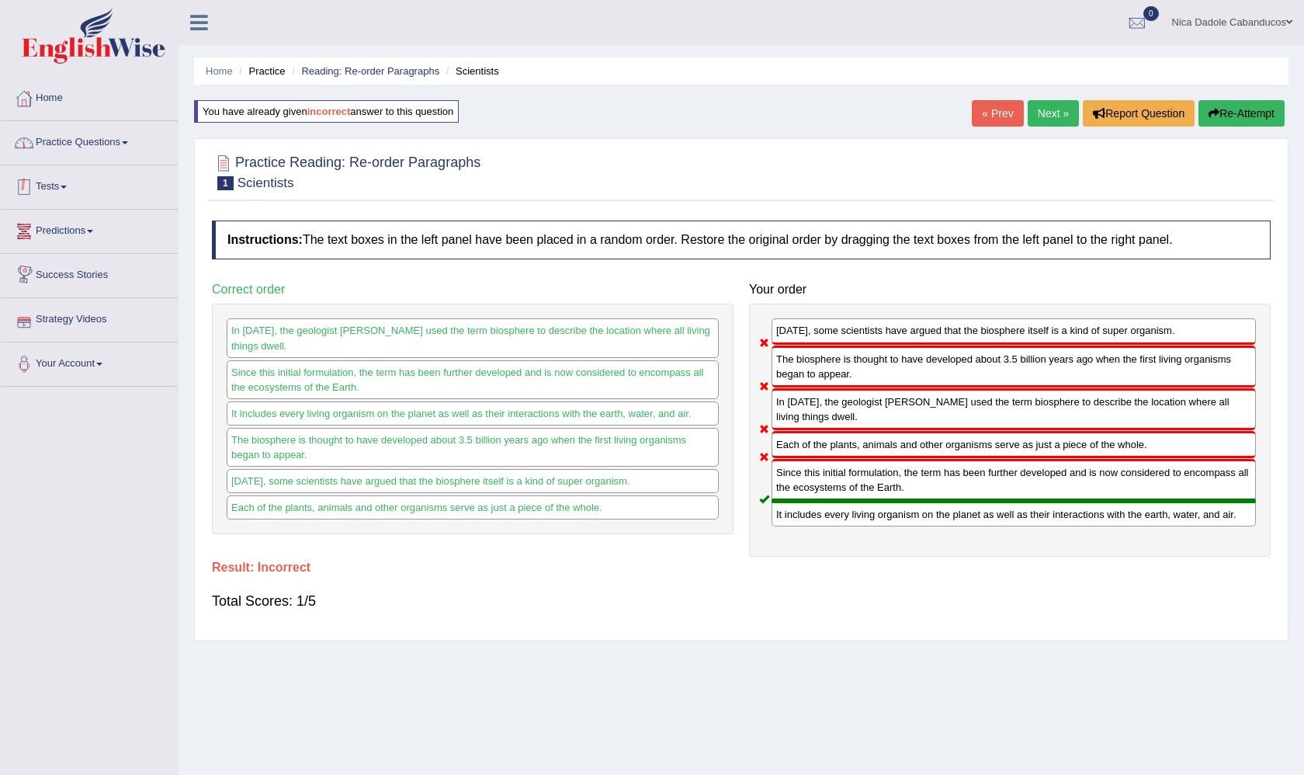
click at [64, 144] on link "Practice Questions" at bounding box center [89, 140] width 177 height 39
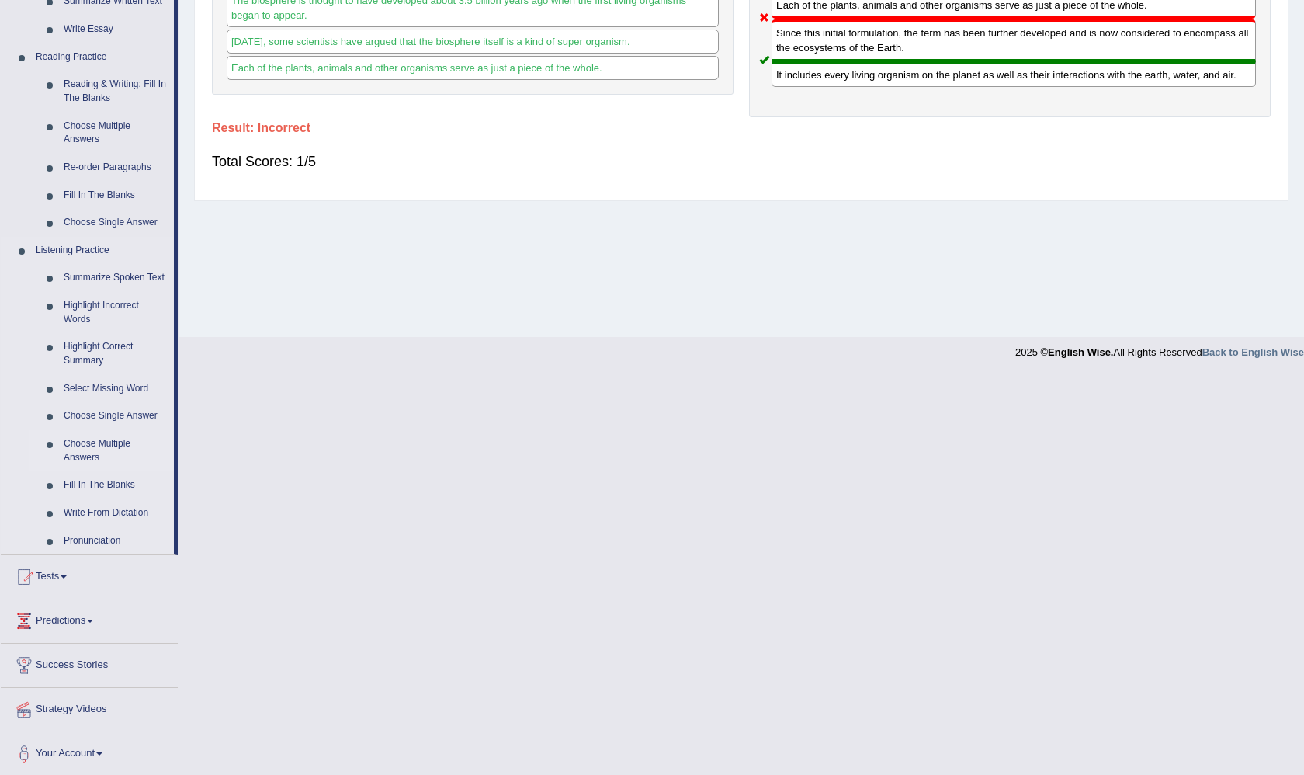
scroll to position [439, 0]
click at [89, 505] on link "Write From Dictation" at bounding box center [115, 514] width 117 height 28
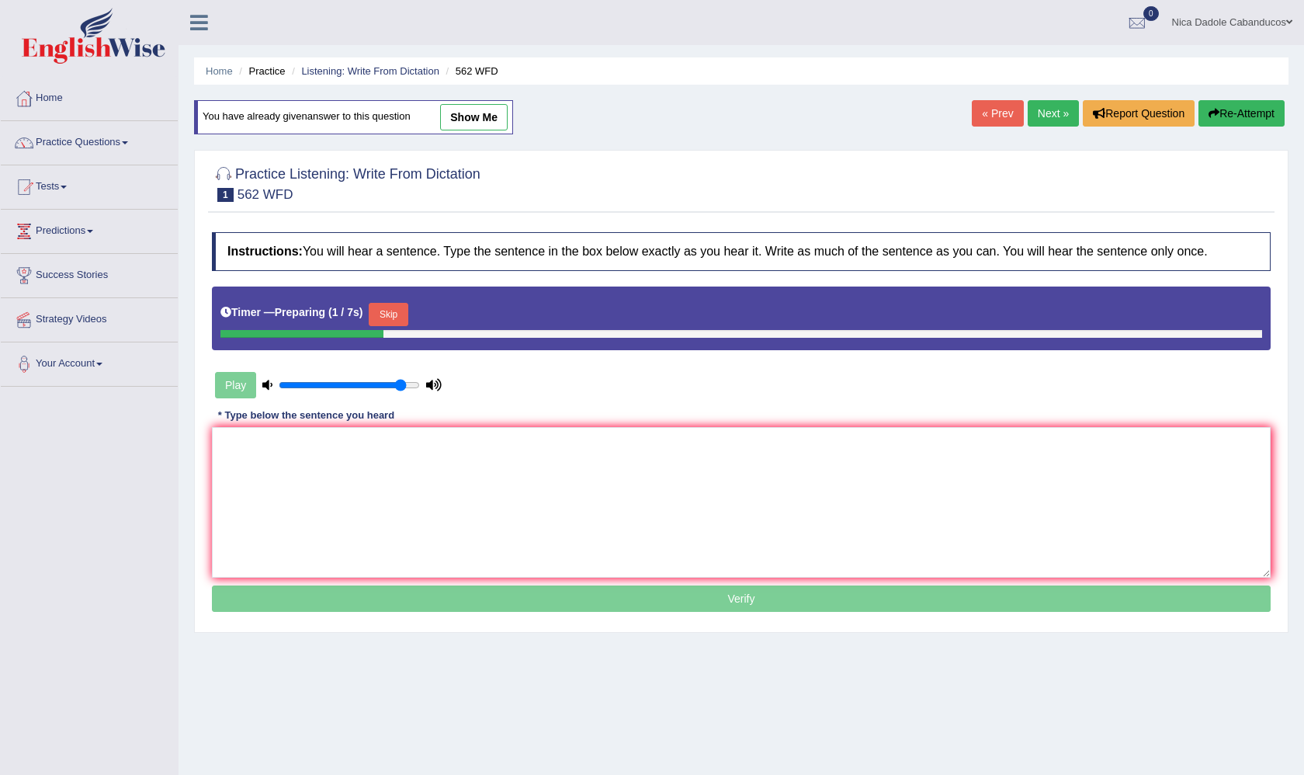
click at [390, 323] on button "Skip" at bounding box center [388, 314] width 39 height 23
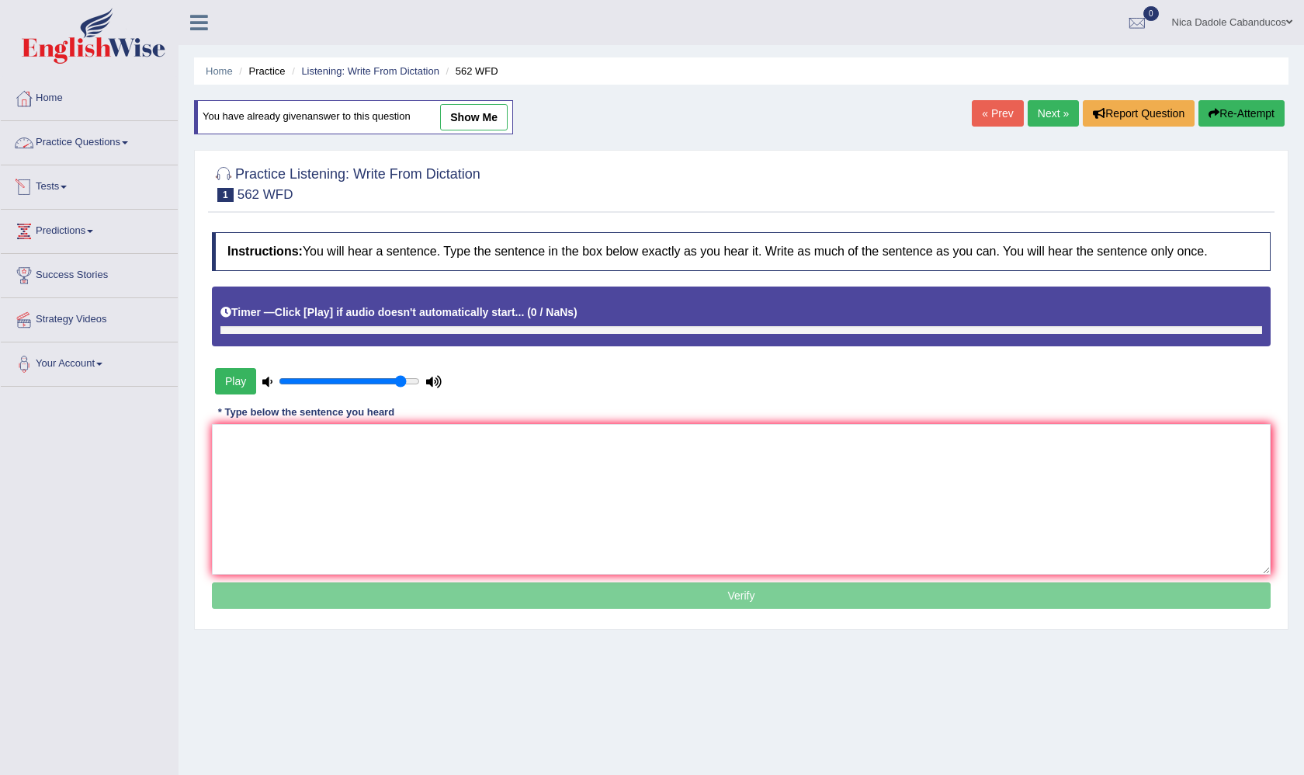
click at [110, 149] on link "Practice Questions" at bounding box center [89, 140] width 177 height 39
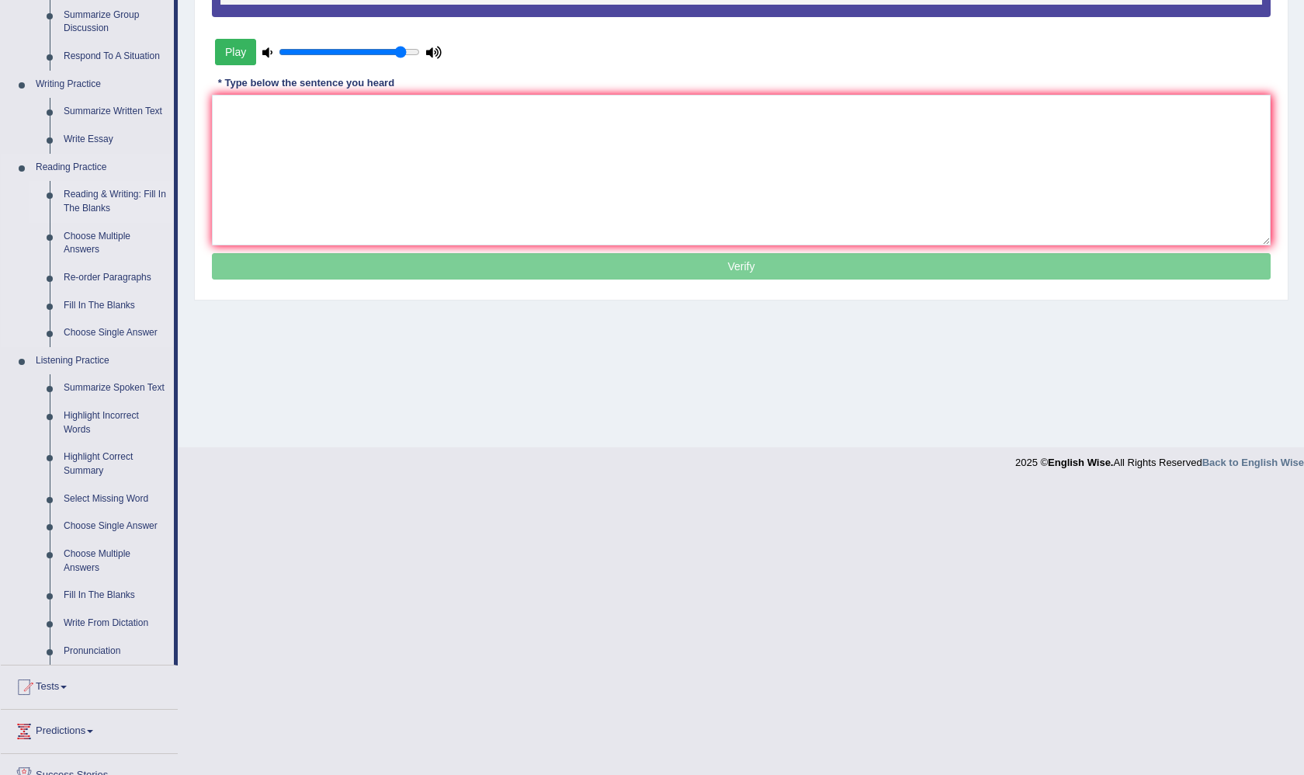
scroll to position [339, 0]
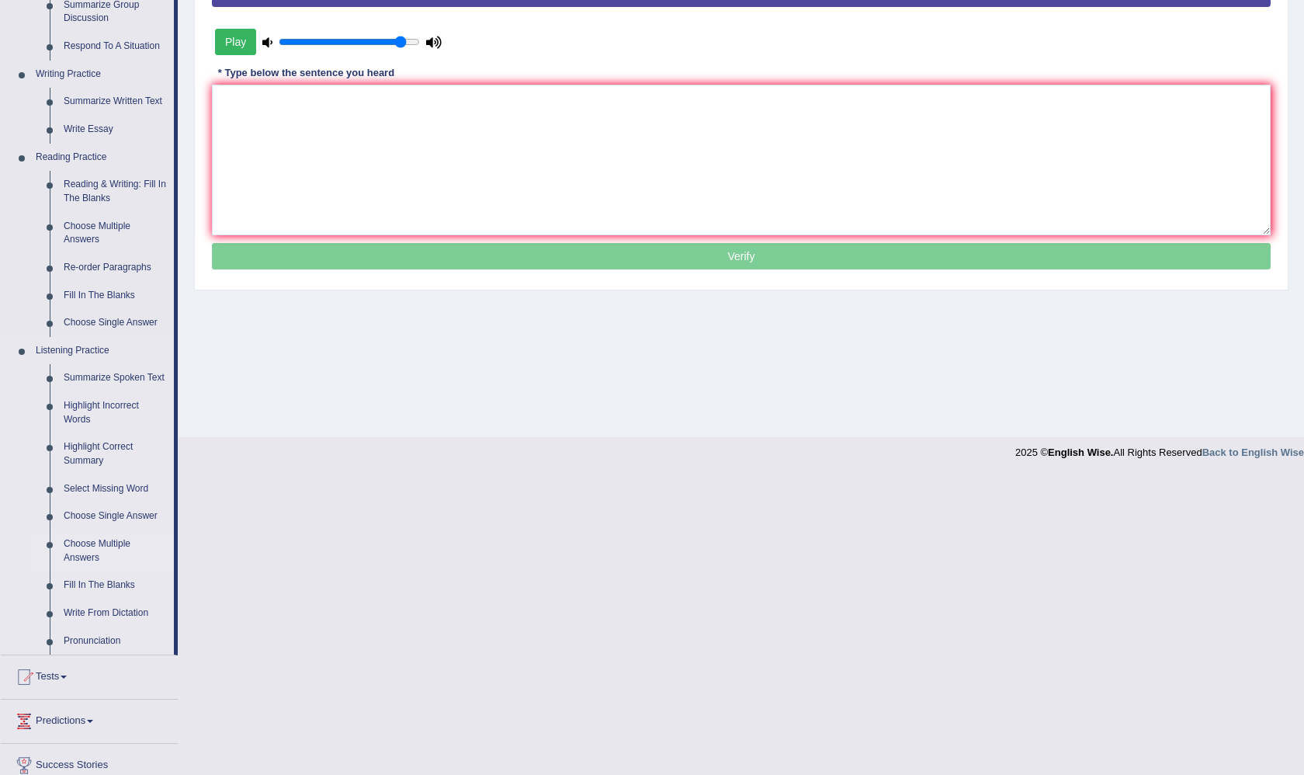
click at [92, 548] on link "Choose Multiple Answers" at bounding box center [115, 550] width 117 height 41
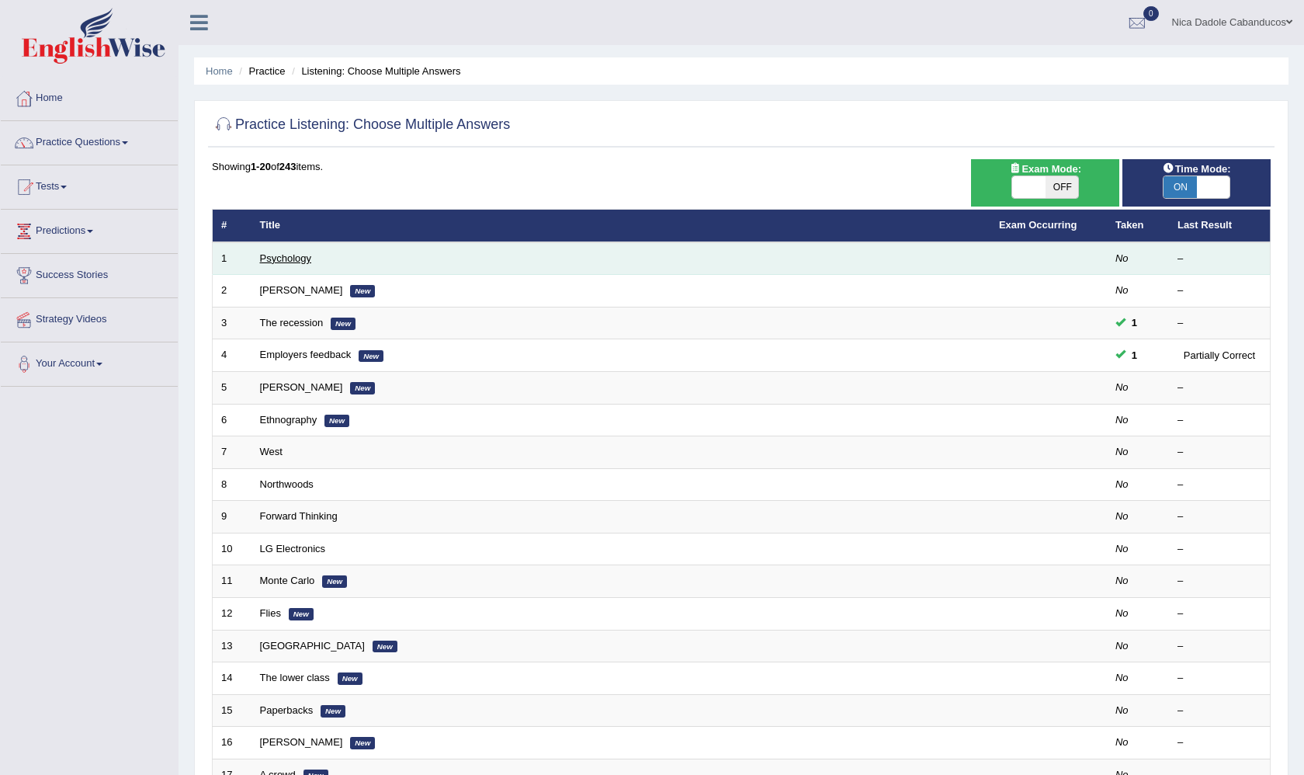
click at [286, 260] on link "Psychology" at bounding box center [285, 258] width 51 height 12
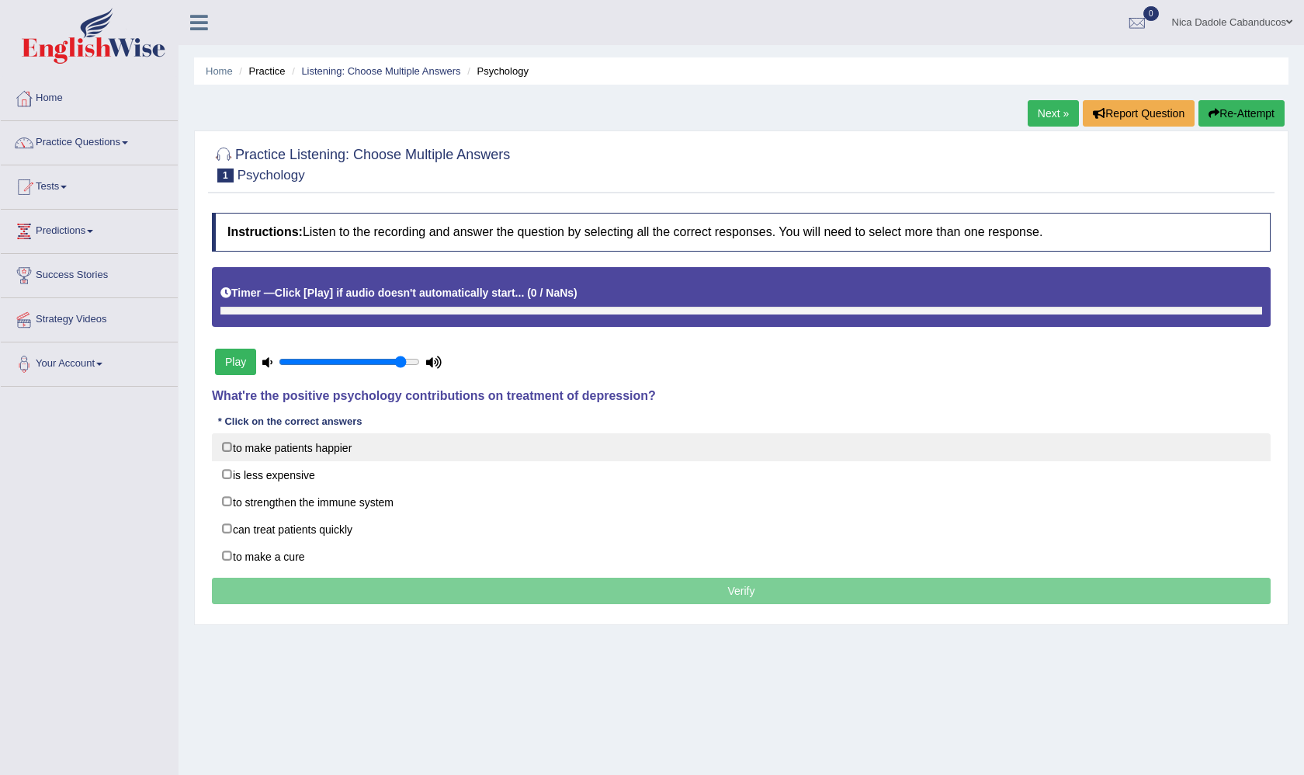
click at [243, 450] on input "to make patients happier" at bounding box center [238, 447] width 10 height 10
checkbox input "true"
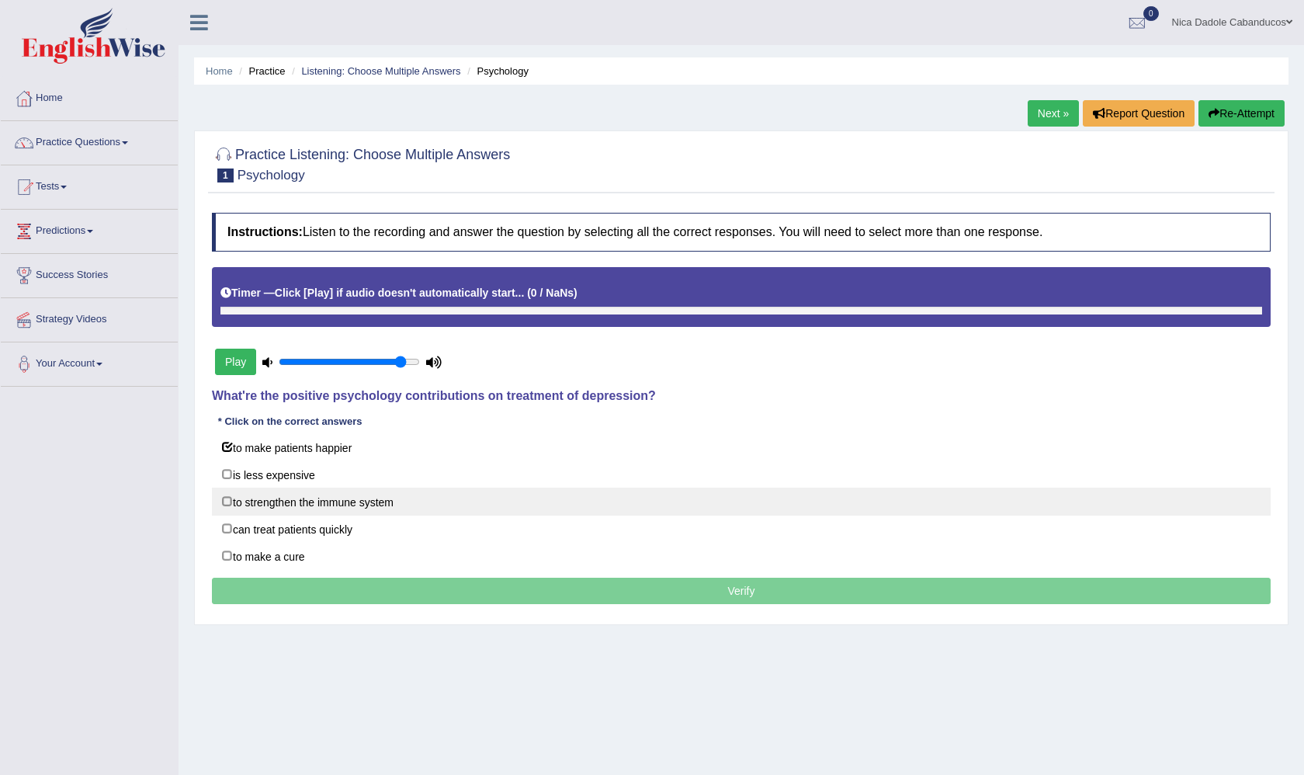
click at [364, 508] on label "to strengthen the immune system" at bounding box center [741, 502] width 1059 height 28
checkbox input "false"
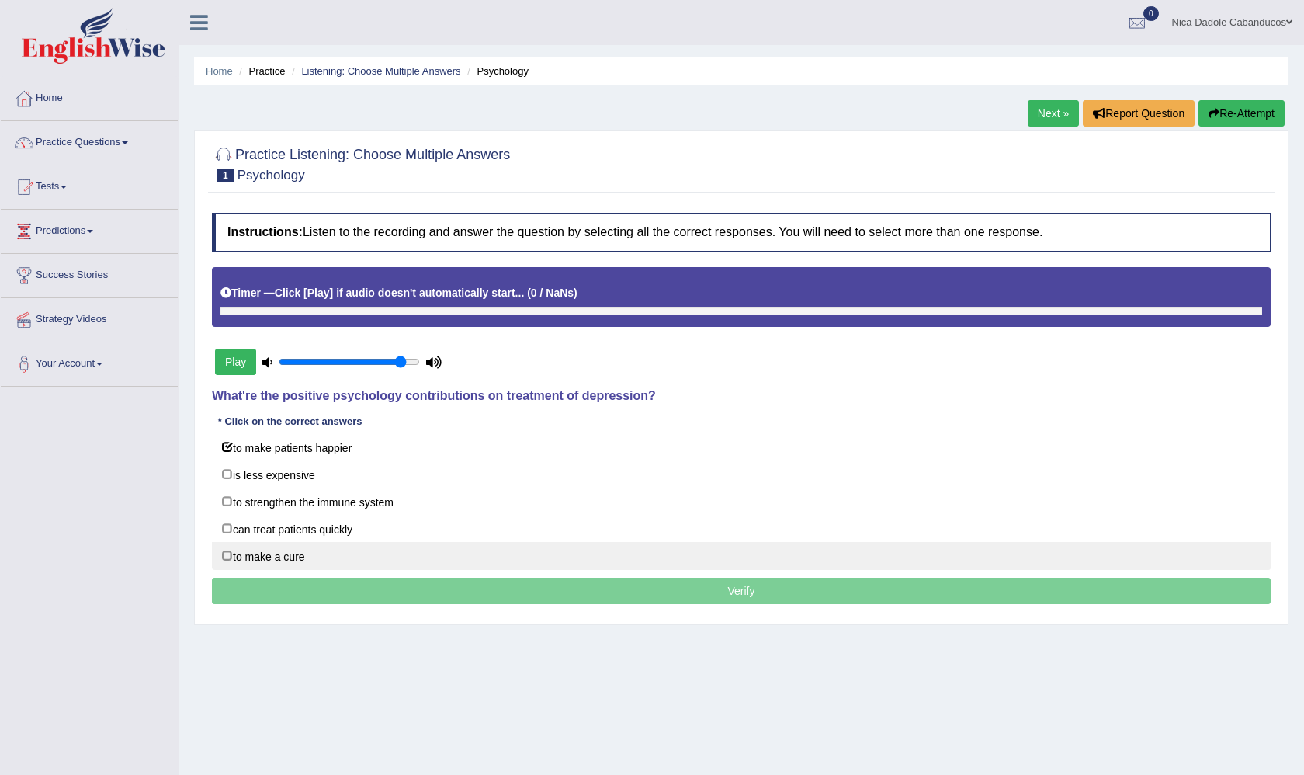
click at [291, 553] on label "to make a cure" at bounding box center [741, 556] width 1059 height 28
checkbox input "true"
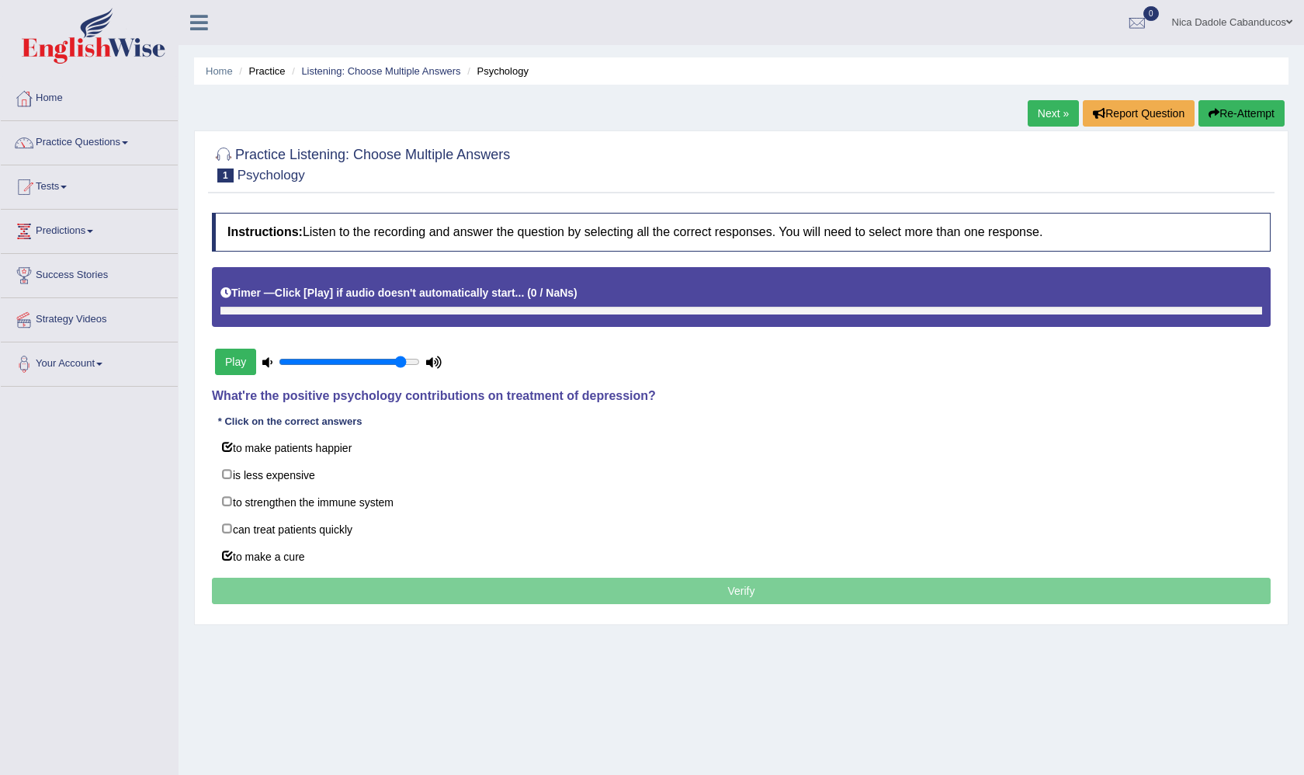
click at [314, 588] on p "Verify" at bounding box center [741, 591] width 1059 height 26
click at [356, 588] on p "Verify" at bounding box center [741, 591] width 1059 height 26
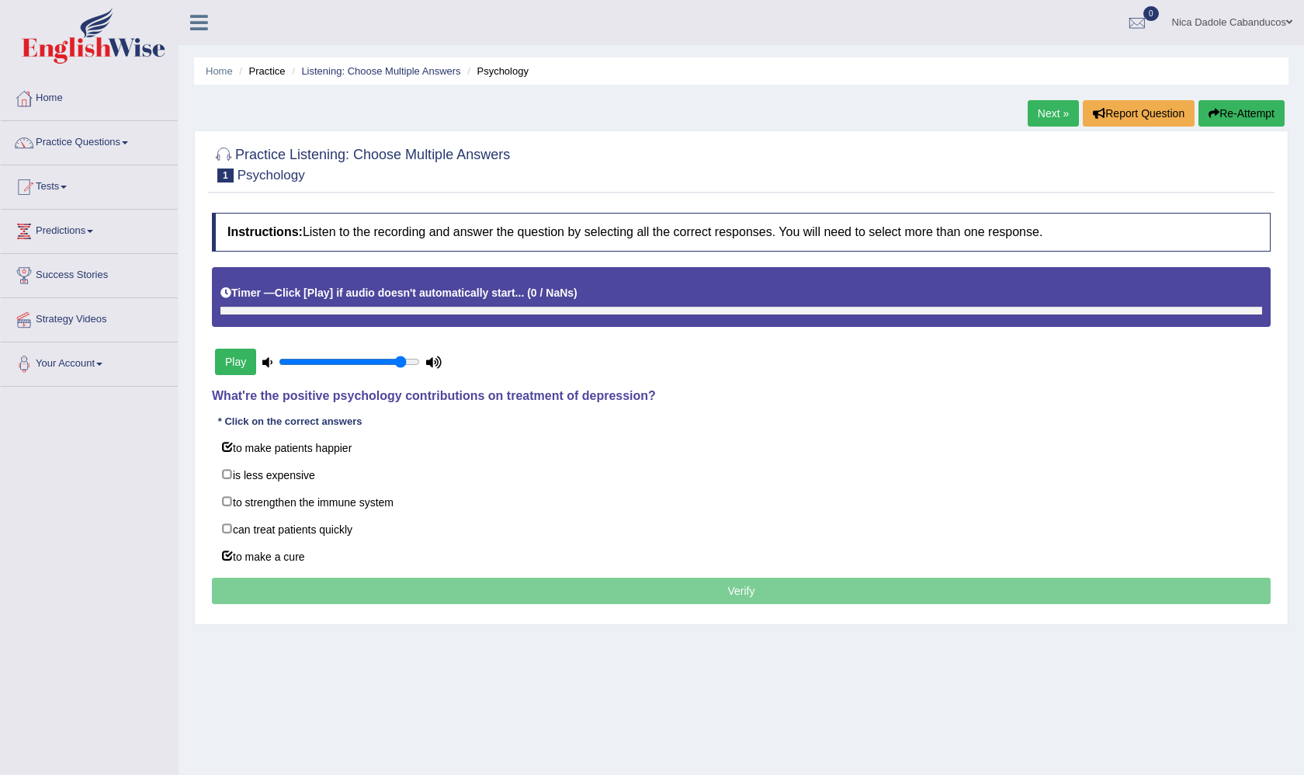
click at [1038, 113] on link "Next »" at bounding box center [1053, 113] width 51 height 26
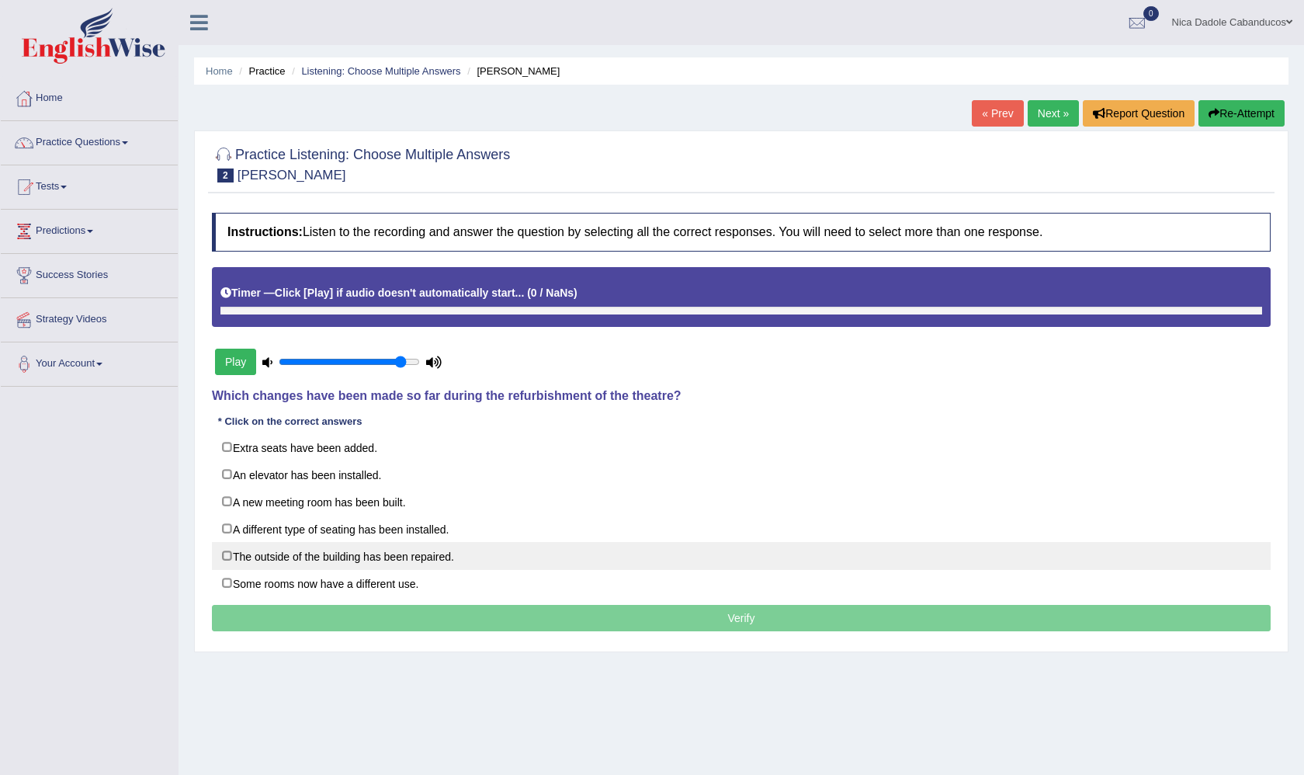
click at [461, 555] on label "The outside of the building has been repaired." at bounding box center [741, 556] width 1059 height 28
checkbox input "false"
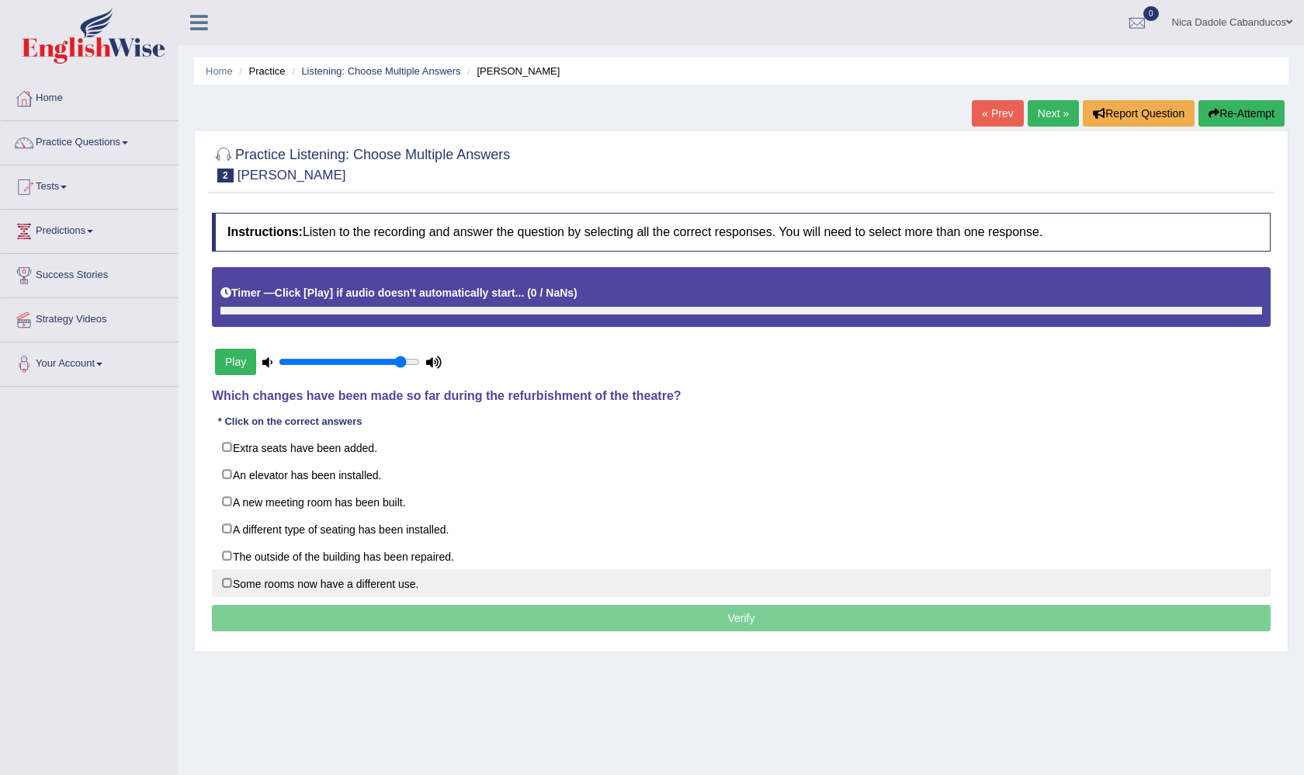
click at [415, 587] on label "Some rooms now have a different use." at bounding box center [741, 583] width 1059 height 28
click at [398, 574] on label "Some rooms now have a different use." at bounding box center [741, 583] width 1059 height 28
checkbox input "false"
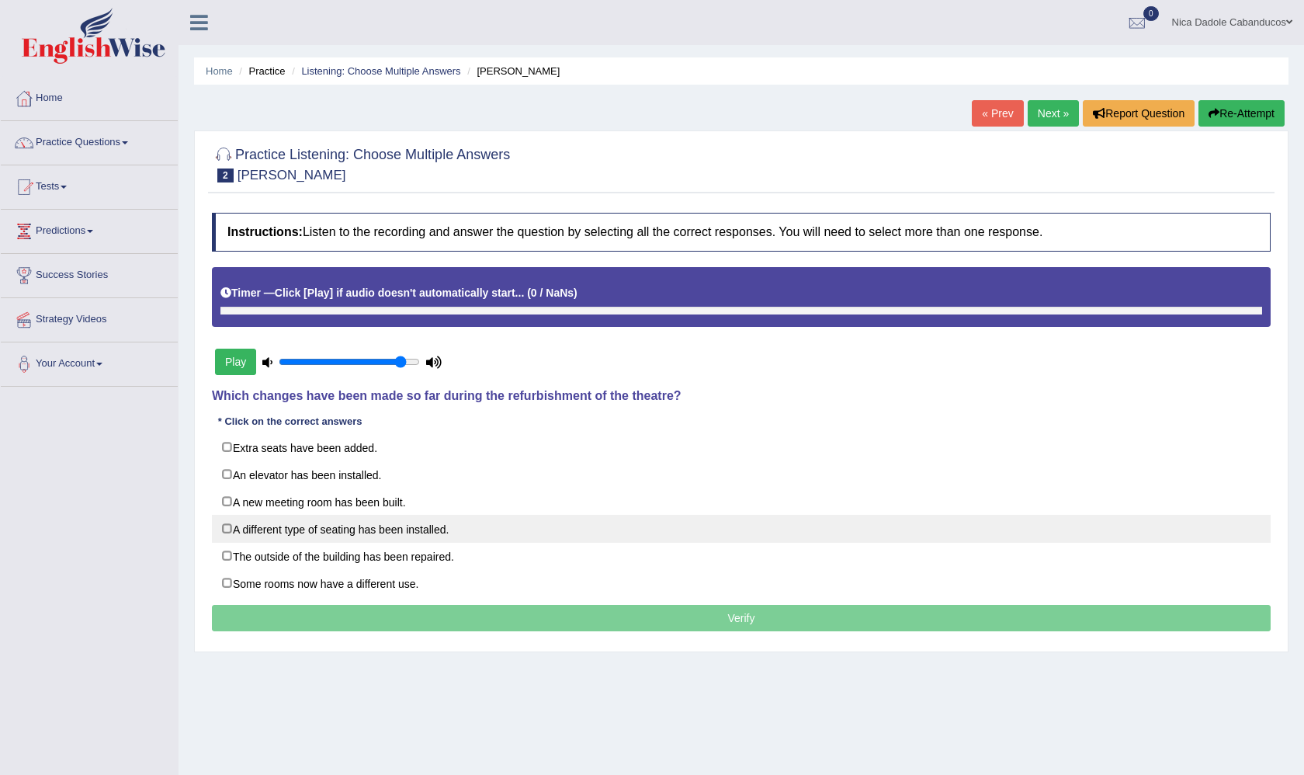
click at [346, 535] on label "A different type of seating has been installed." at bounding box center [741, 529] width 1059 height 28
checkbox input "true"
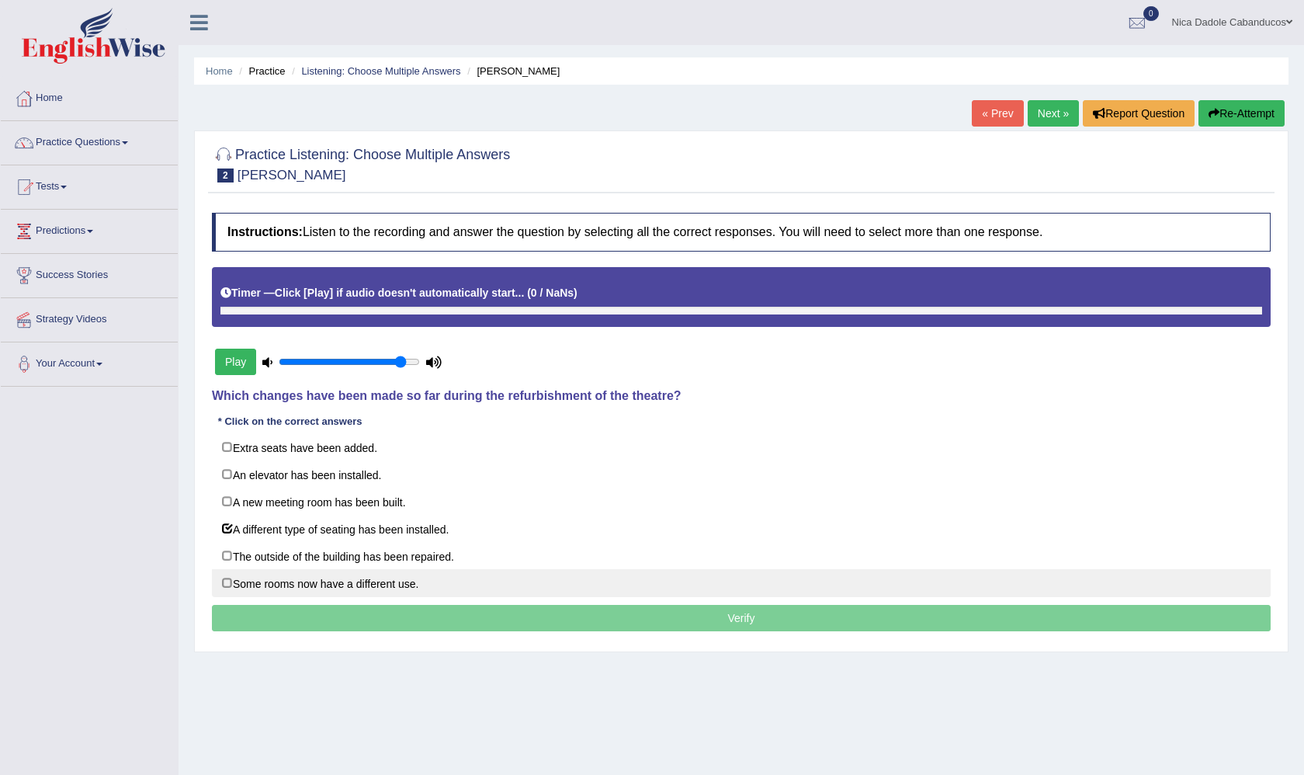
click at [371, 581] on label "Some rooms now have a different use." at bounding box center [741, 583] width 1059 height 28
checkbox input "true"
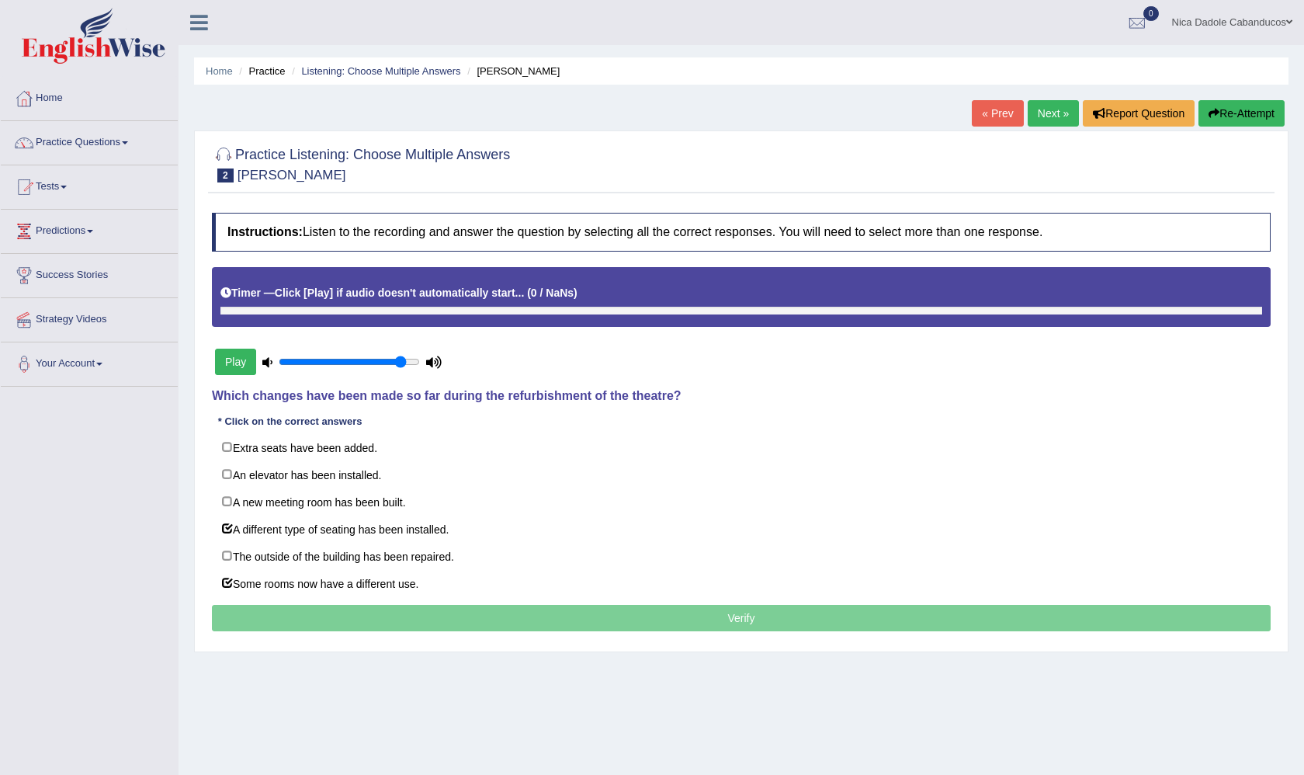
click at [399, 627] on p "Verify" at bounding box center [741, 618] width 1059 height 26
click at [1046, 110] on link "Next »" at bounding box center [1053, 113] width 51 height 26
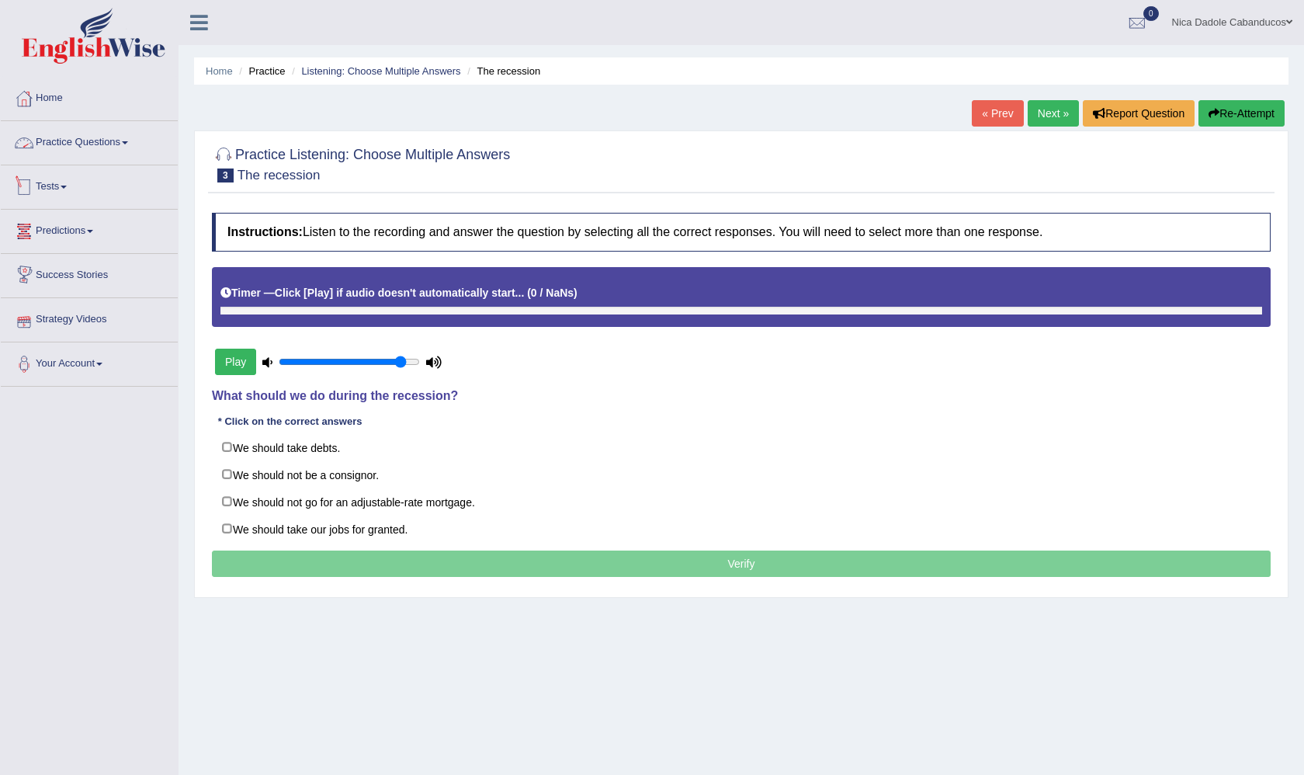
click at [93, 141] on link "Practice Questions" at bounding box center [89, 140] width 177 height 39
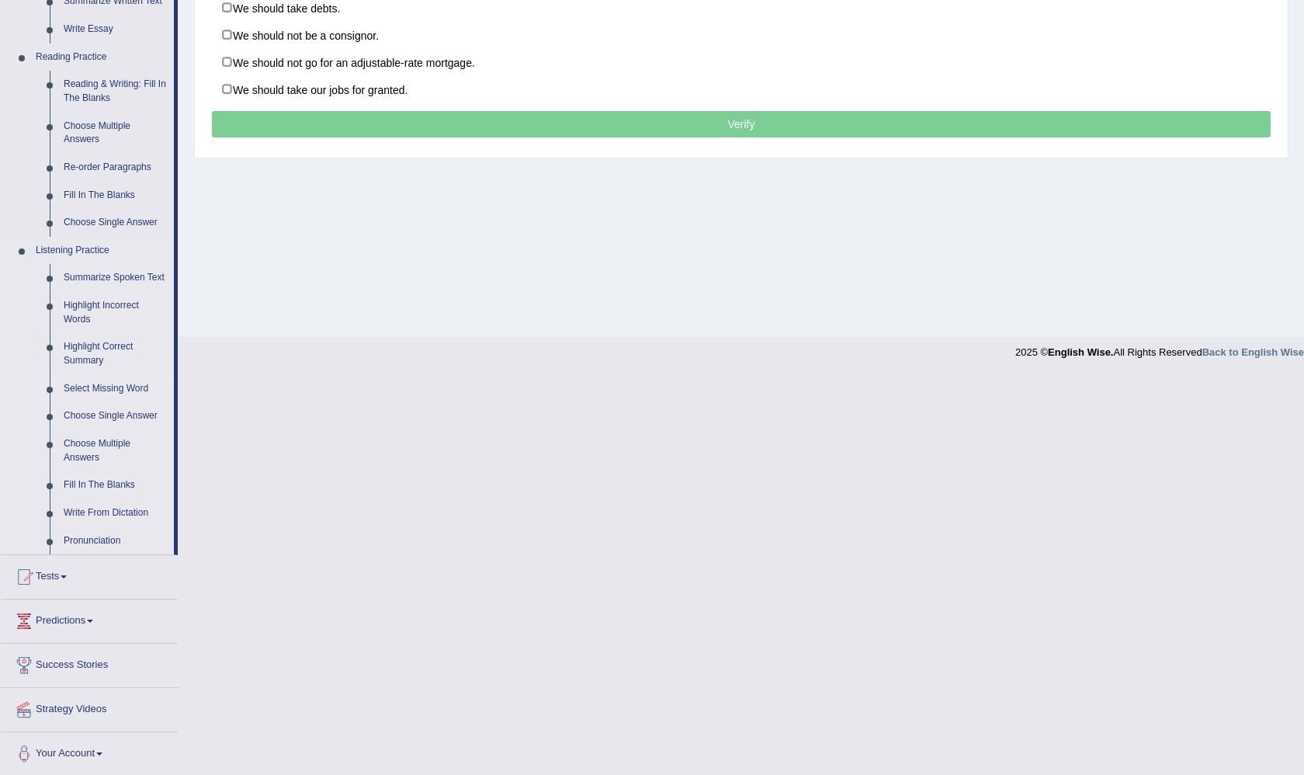
scroll to position [439, 0]
click at [109, 187] on link "Fill In The Blanks" at bounding box center [115, 196] width 117 height 28
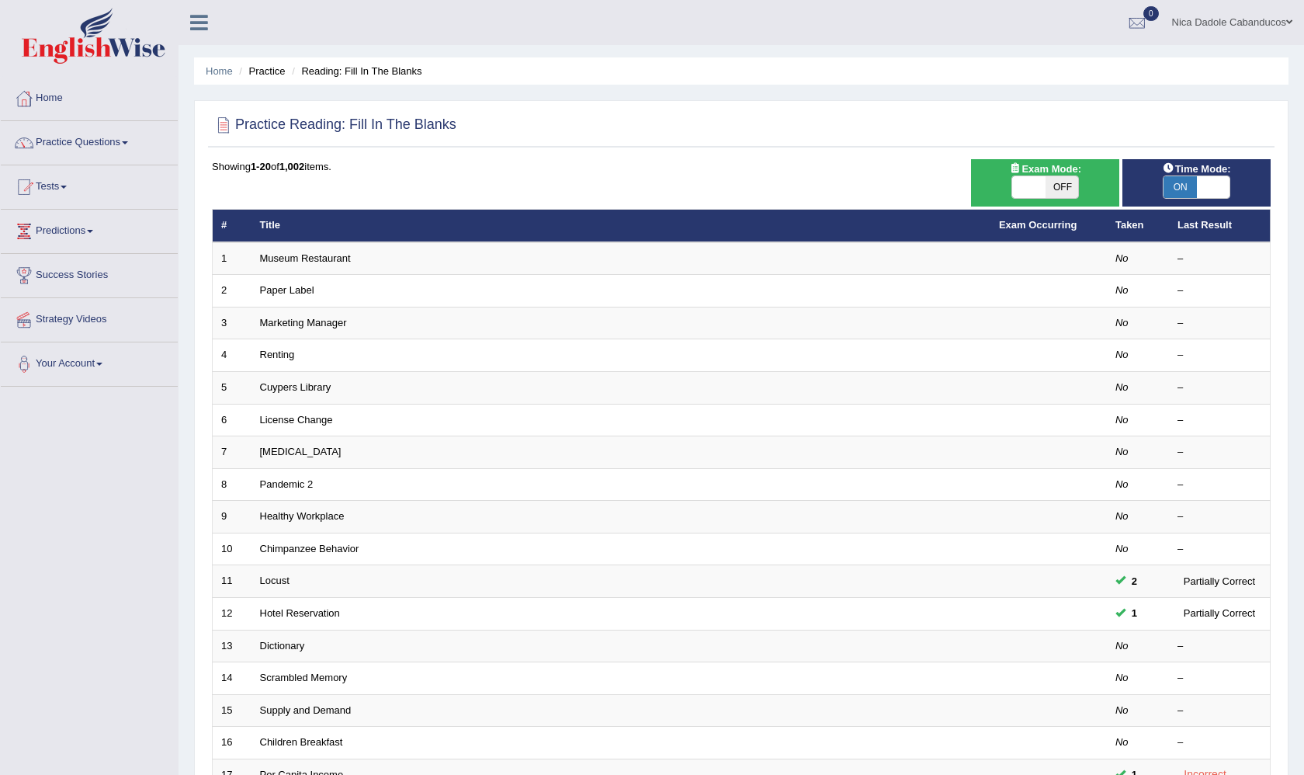
click at [317, 257] on link "Museum Restaurant" at bounding box center [305, 258] width 91 height 12
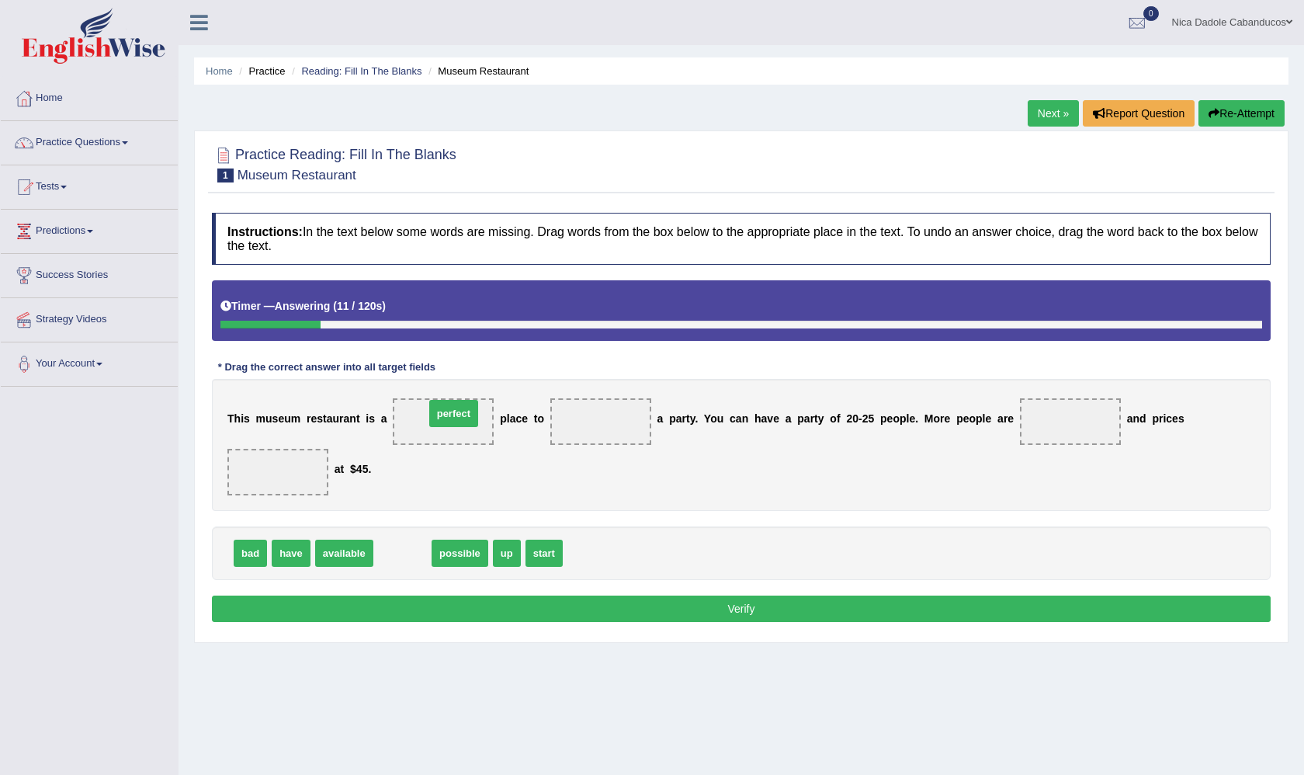
drag, startPoint x: 415, startPoint y: 554, endPoint x: 467, endPoint y: 417, distance: 146.2
drag, startPoint x: 495, startPoint y: 557, endPoint x: 546, endPoint y: 623, distance: 83.5
click at [549, 587] on span "start" at bounding box center [558, 573] width 37 height 27
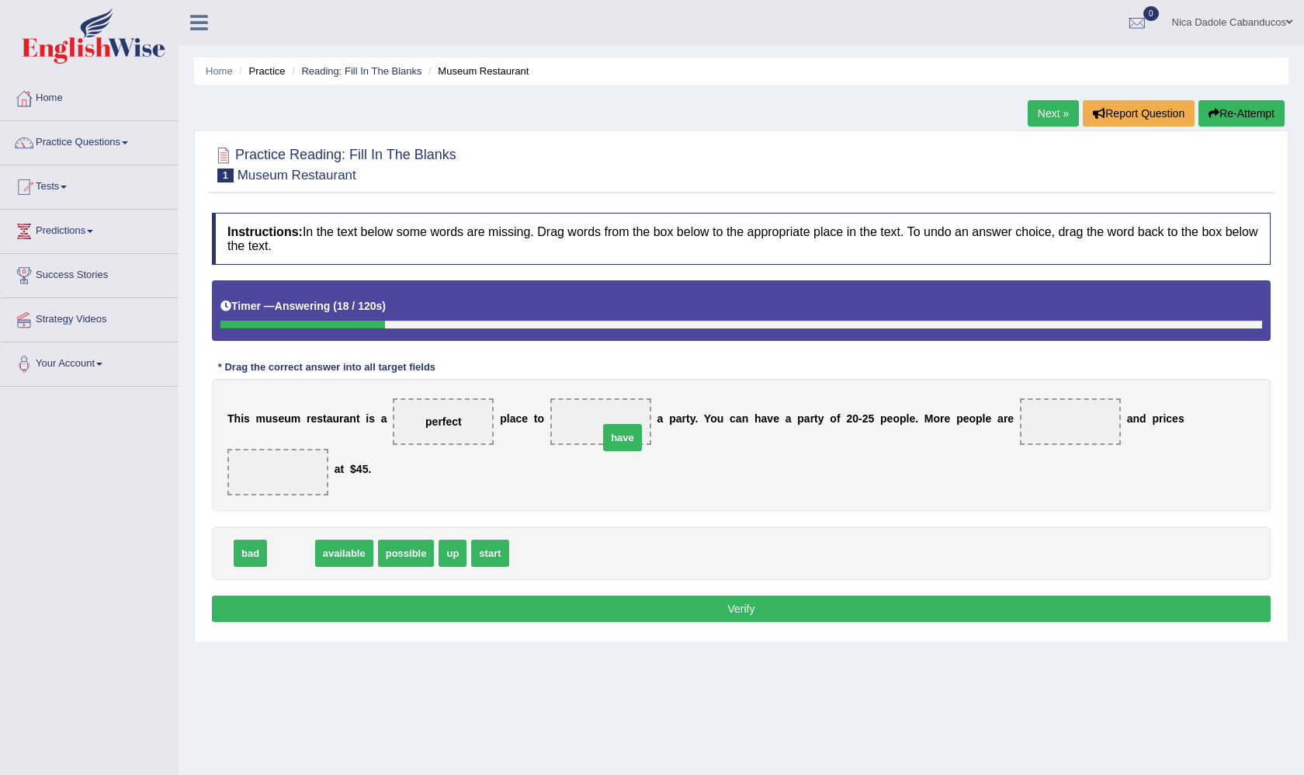
drag, startPoint x: 287, startPoint y: 553, endPoint x: 616, endPoint y: 429, distance: 351.6
drag, startPoint x: 297, startPoint y: 554, endPoint x: 345, endPoint y: 544, distance: 49.8
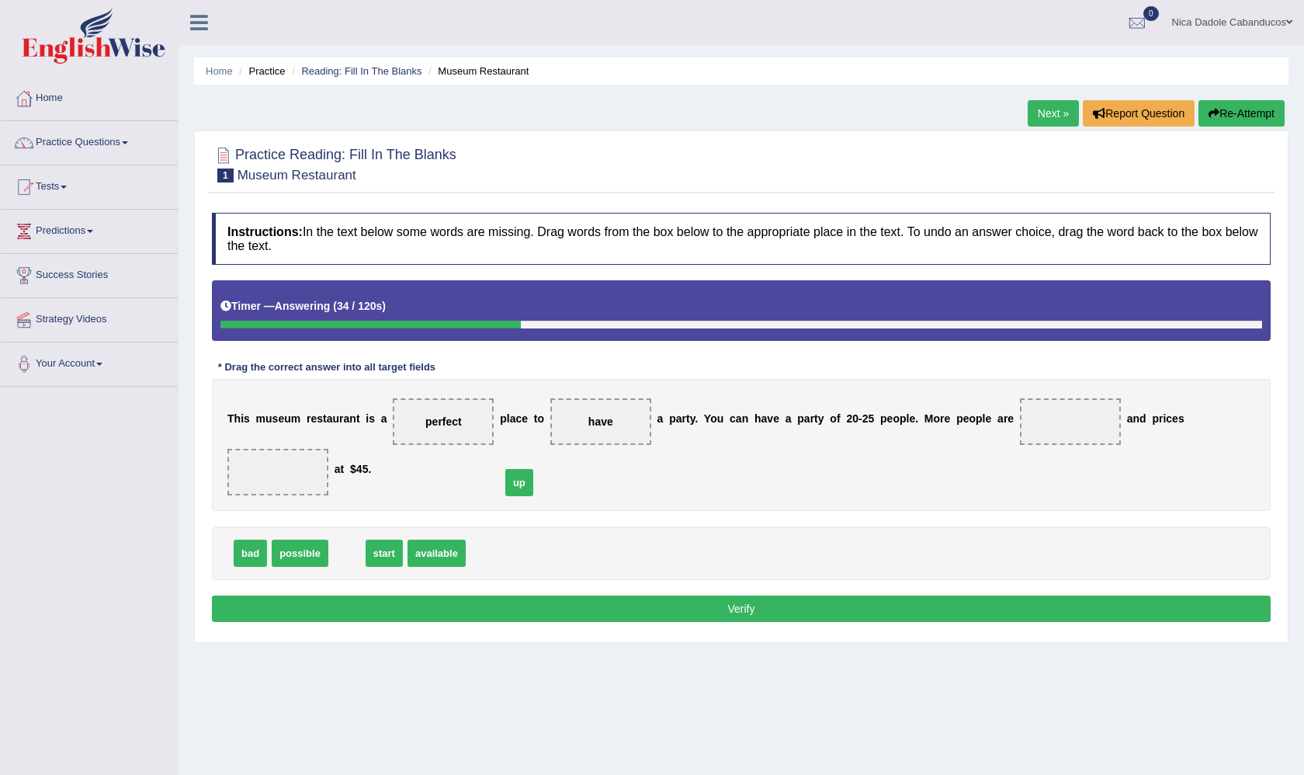
drag, startPoint x: 344, startPoint y: 557, endPoint x: 476, endPoint y: 500, distance: 143.6
click at [505, 496] on span "up" at bounding box center [519, 482] width 28 height 27
drag, startPoint x: 429, startPoint y: 557, endPoint x: 1040, endPoint y: 436, distance: 623.0
drag, startPoint x: 382, startPoint y: 553, endPoint x: 288, endPoint y: 467, distance: 127.0
click at [696, 596] on button "Verify" at bounding box center [741, 608] width 1059 height 26
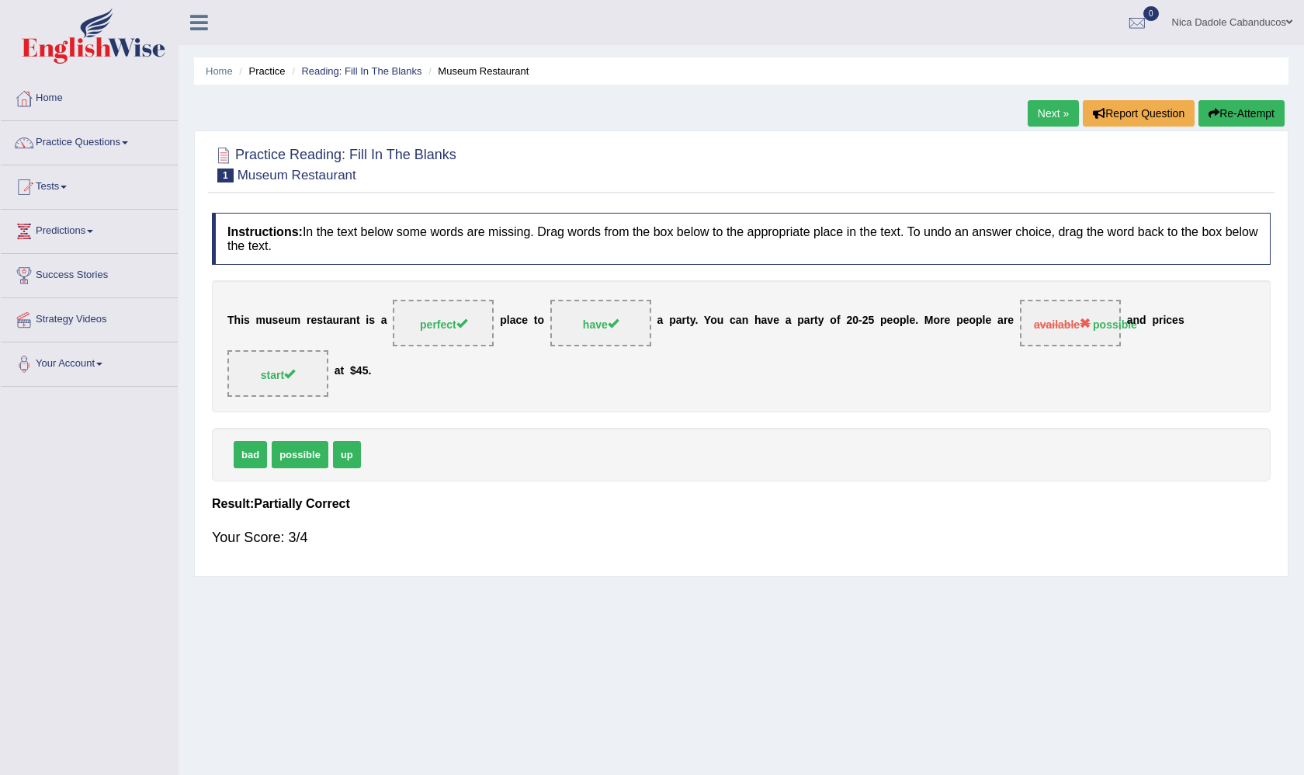
click at [1050, 113] on link "Next »" at bounding box center [1053, 113] width 51 height 26
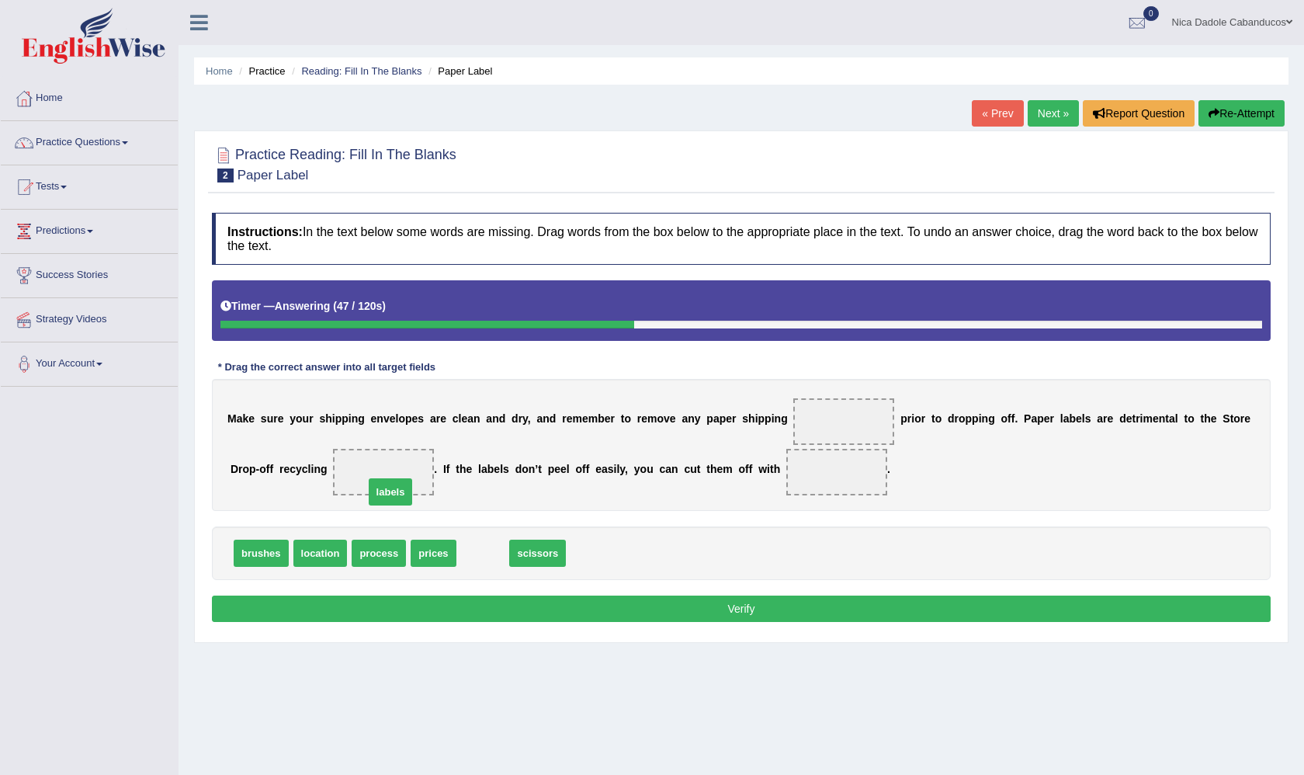
drag, startPoint x: 474, startPoint y: 550, endPoint x: 382, endPoint y: 488, distance: 110.9
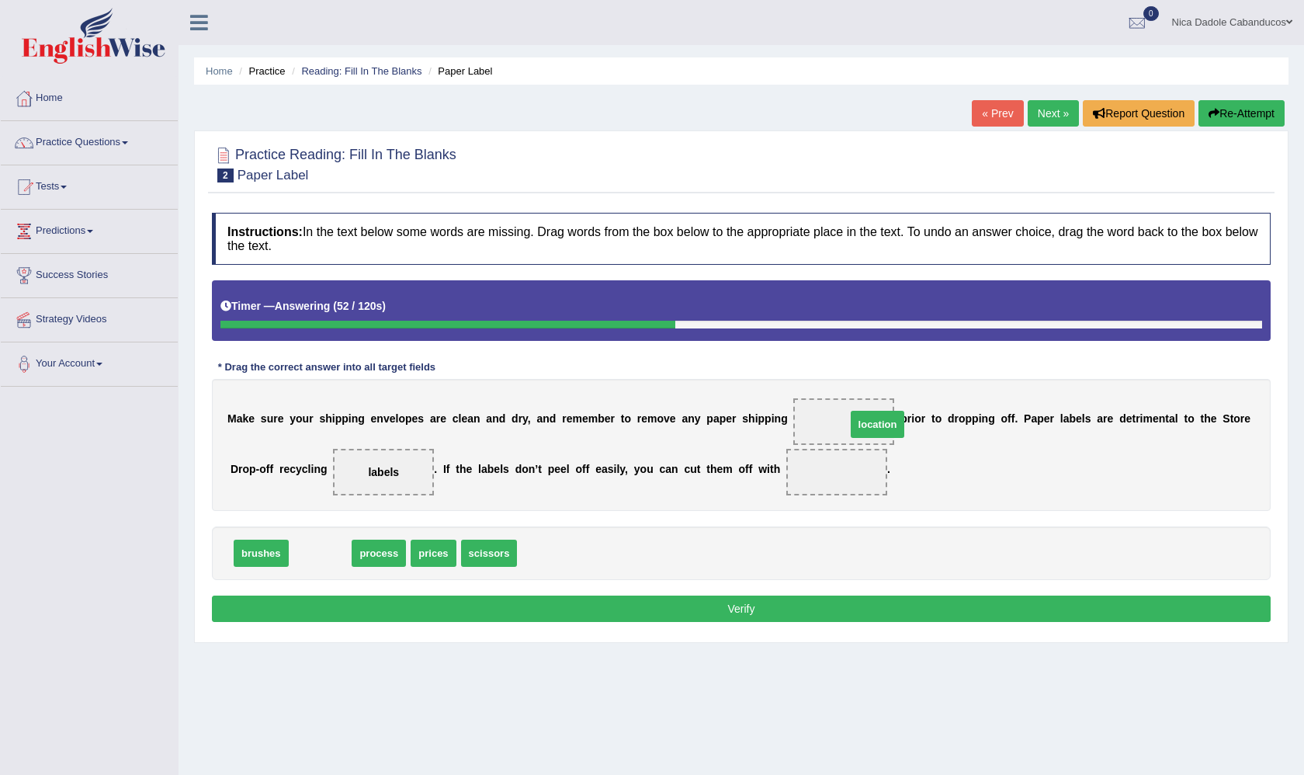
drag, startPoint x: 320, startPoint y: 554, endPoint x: 869, endPoint y: 423, distance: 564.3
drag, startPoint x: 318, startPoint y: 552, endPoint x: 829, endPoint y: 482, distance: 516.4
drag, startPoint x: 322, startPoint y: 549, endPoint x: 861, endPoint y: 422, distance: 553.6
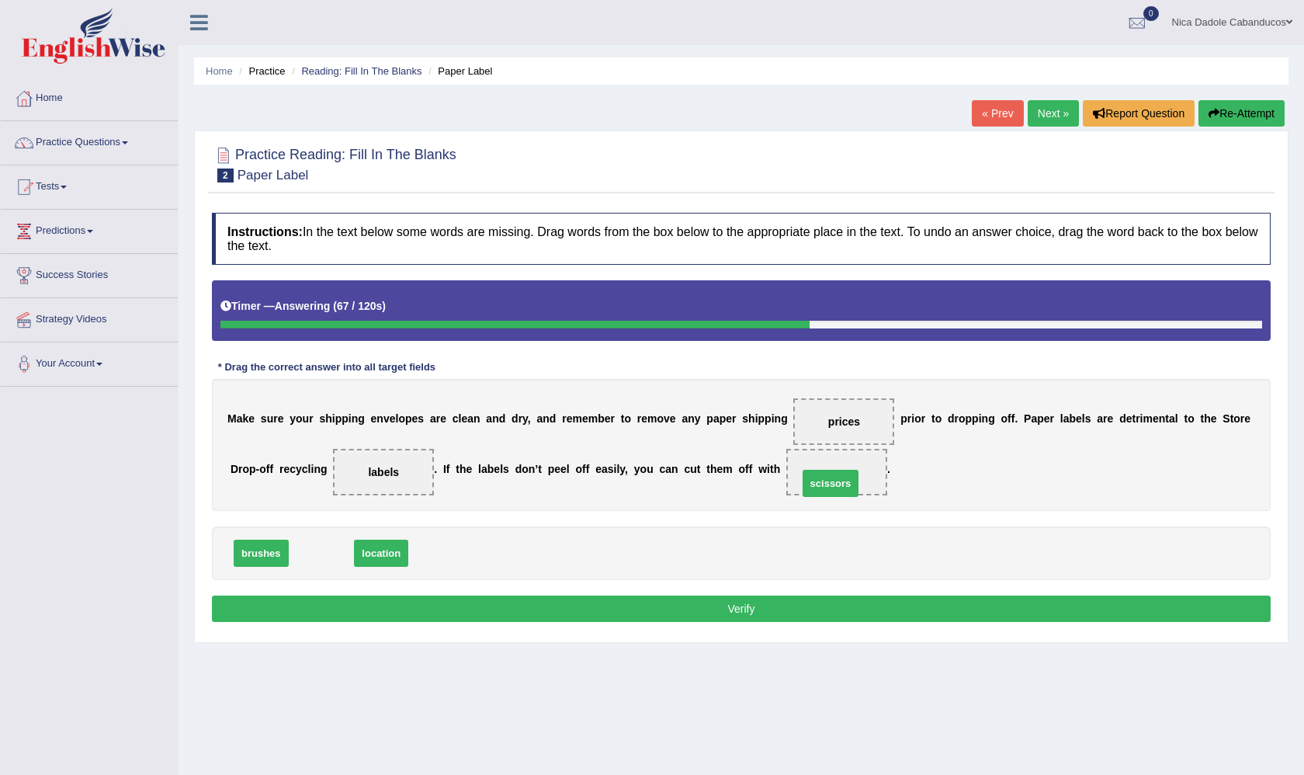
drag, startPoint x: 321, startPoint y: 557, endPoint x: 837, endPoint y: 457, distance: 525.8
drag, startPoint x: 373, startPoint y: 554, endPoint x: 827, endPoint y: 425, distance: 471.6
click at [465, 612] on button "Verify" at bounding box center [741, 608] width 1059 height 26
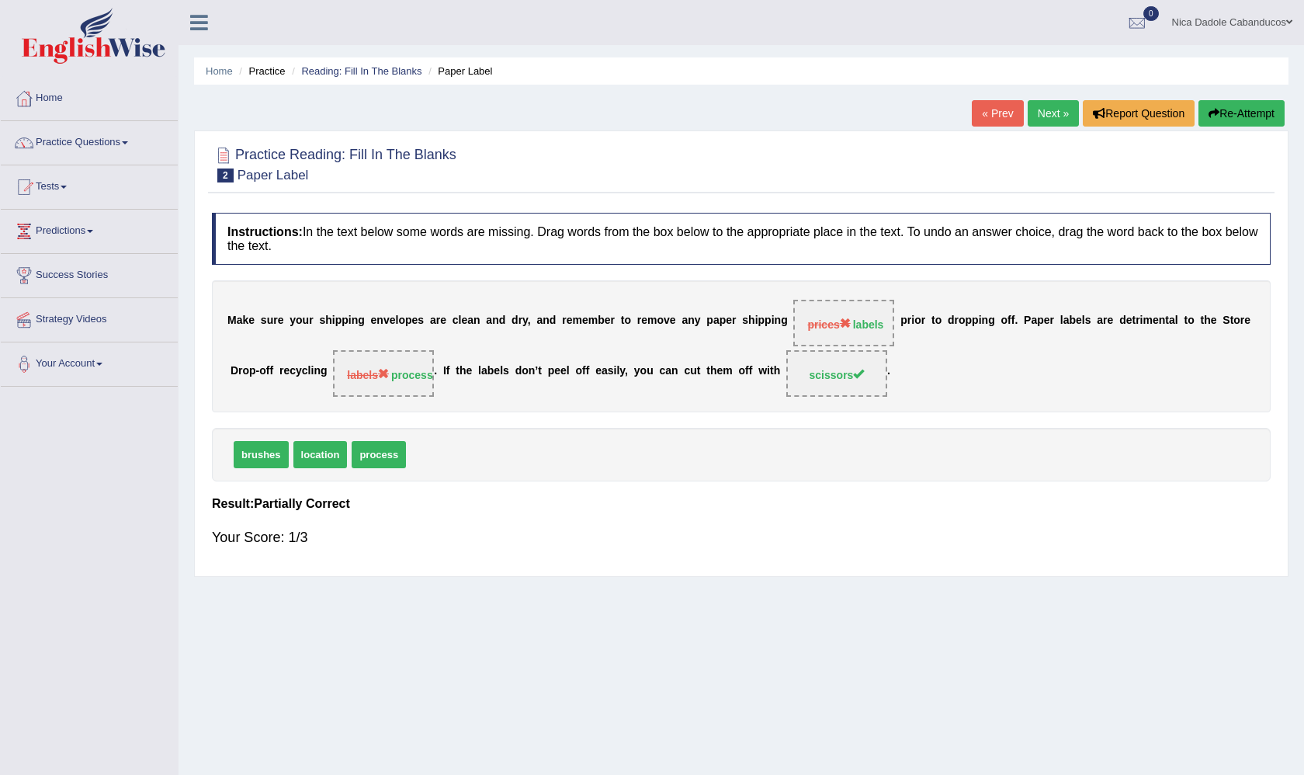
click at [1041, 106] on link "Next »" at bounding box center [1053, 113] width 51 height 26
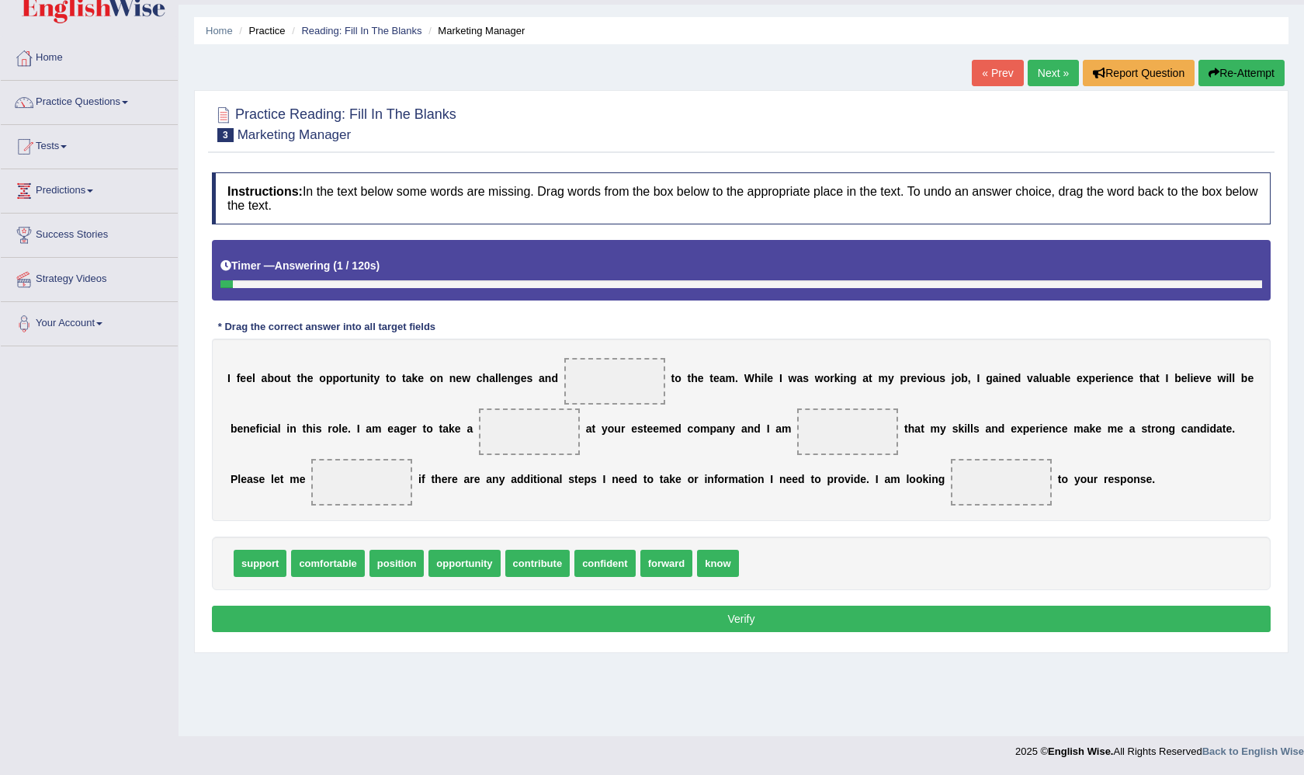
scroll to position [40, 0]
drag, startPoint x: 548, startPoint y: 557, endPoint x: 628, endPoint y: 390, distance: 185.8
drag, startPoint x: 547, startPoint y: 455, endPoint x: 575, endPoint y: 420, distance: 44.7
click at [575, 420] on div "I f e e l a b o u t t h e o p p o r t u n i t y t o t a k e o n n e w c h a l l…" at bounding box center [741, 429] width 1059 height 182
drag, startPoint x: 550, startPoint y: 435, endPoint x: 613, endPoint y: 384, distance: 81.2
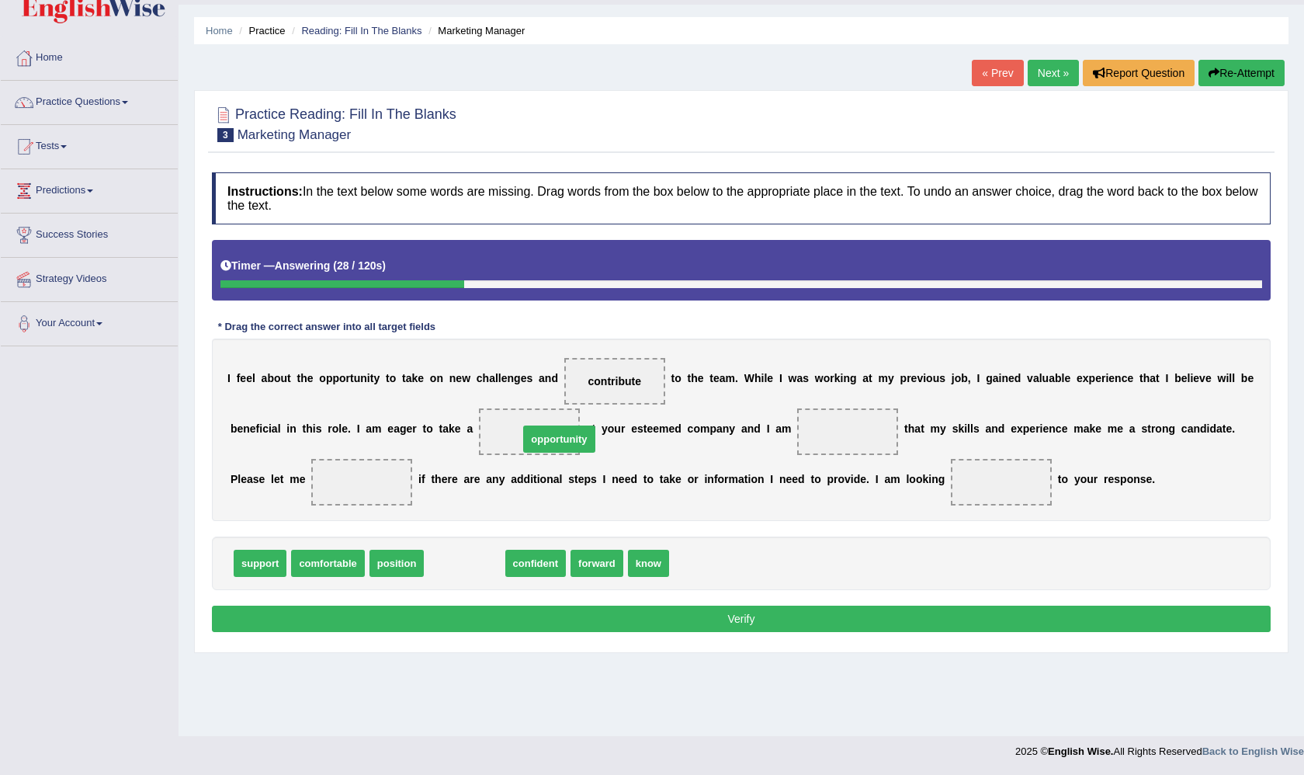
drag, startPoint x: 461, startPoint y: 556, endPoint x: 556, endPoint y: 432, distance: 156.2
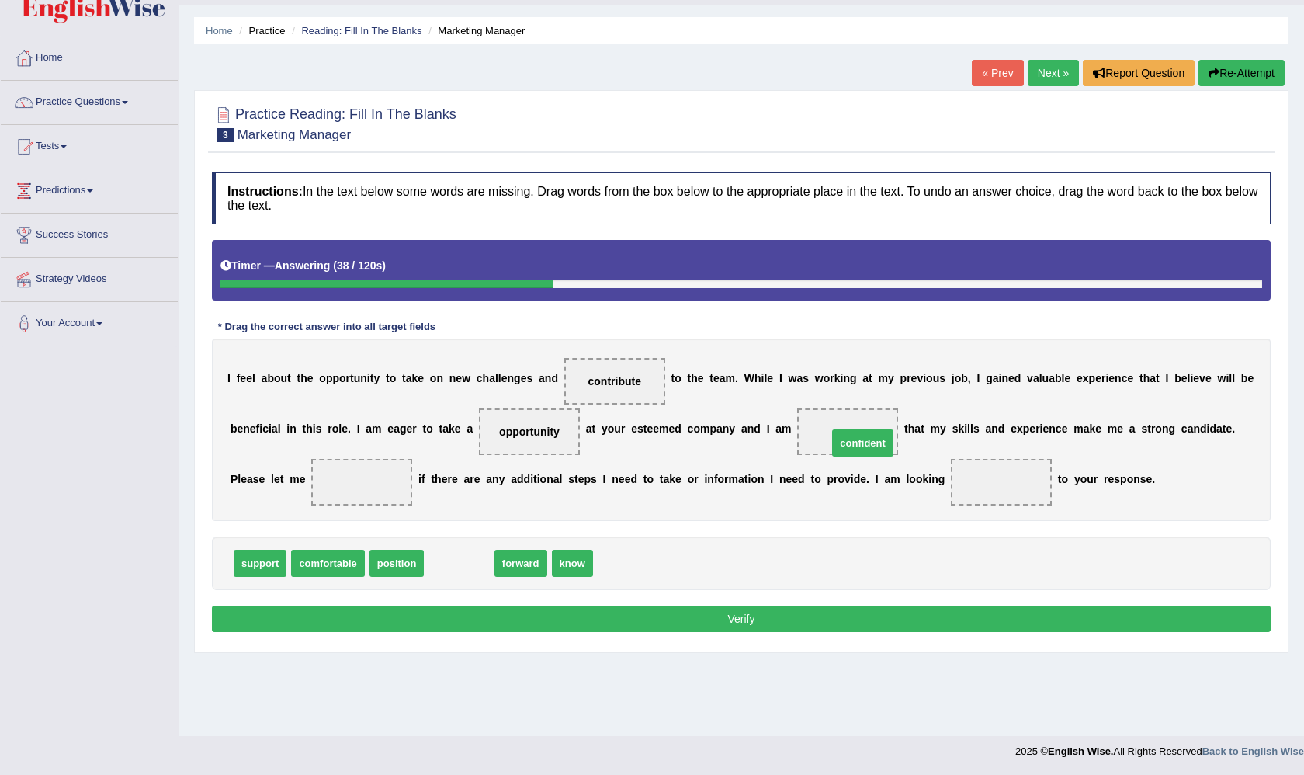
drag, startPoint x: 453, startPoint y: 557, endPoint x: 858, endPoint y: 430, distance: 424.6
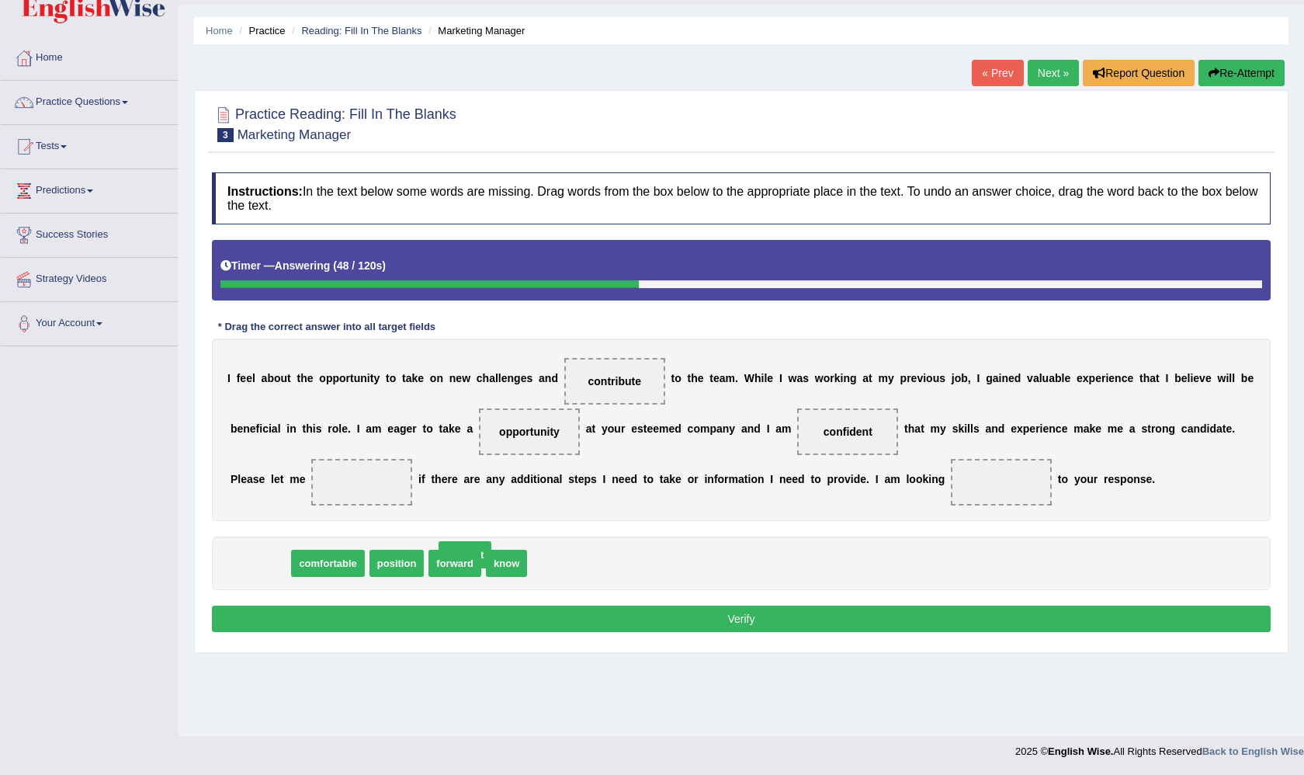
drag, startPoint x: 276, startPoint y: 562, endPoint x: 577, endPoint y: 598, distance: 302.6
drag, startPoint x: 460, startPoint y: 565, endPoint x: 463, endPoint y: 496, distance: 69.2
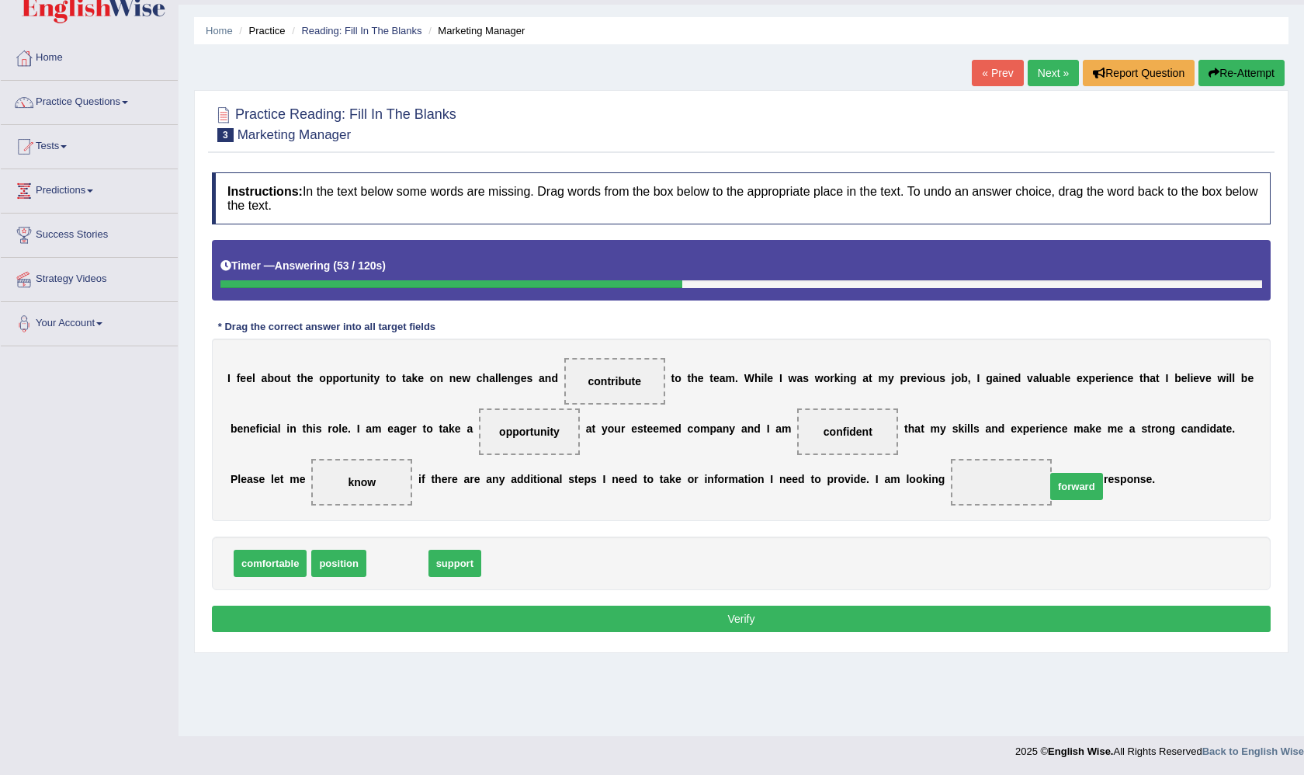
drag, startPoint x: 391, startPoint y: 563, endPoint x: 1071, endPoint y: 486, distance: 683.6
click at [975, 624] on button "Verify" at bounding box center [741, 619] width 1059 height 26
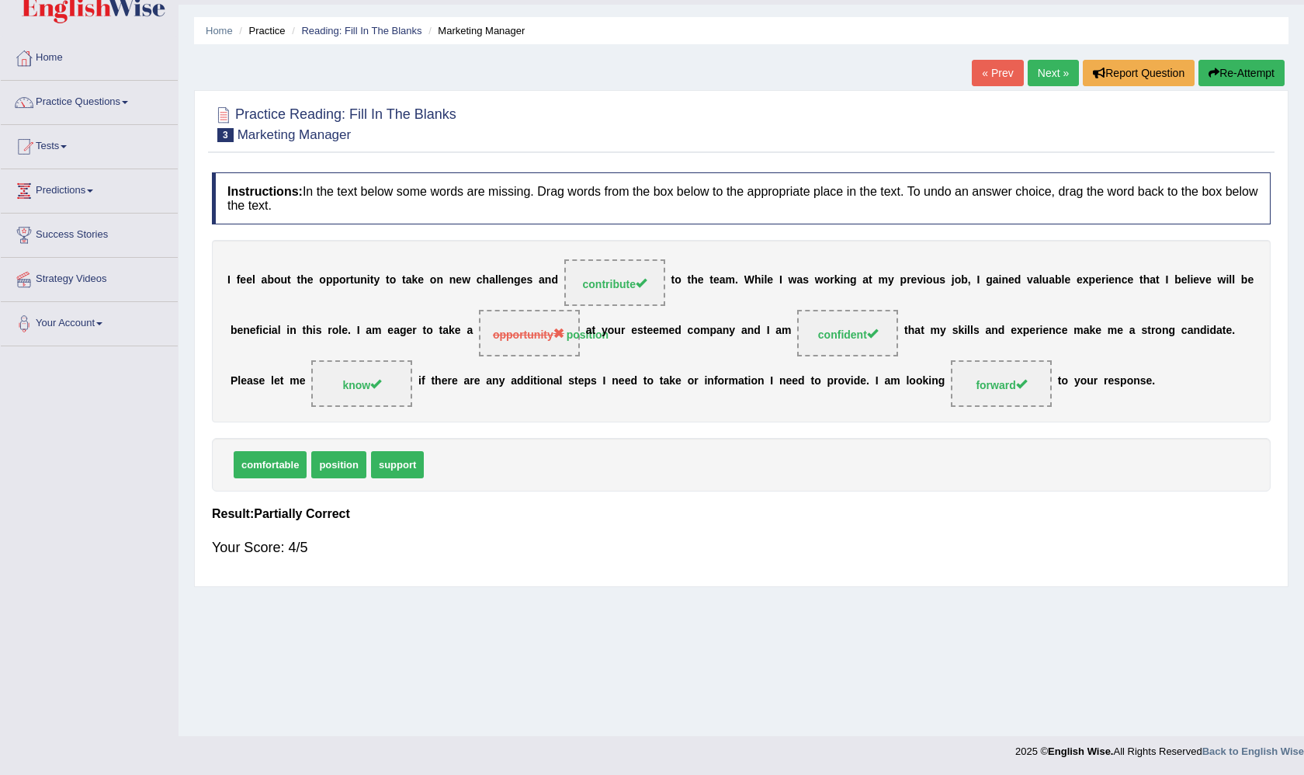
click at [1038, 74] on link "Next »" at bounding box center [1053, 73] width 51 height 26
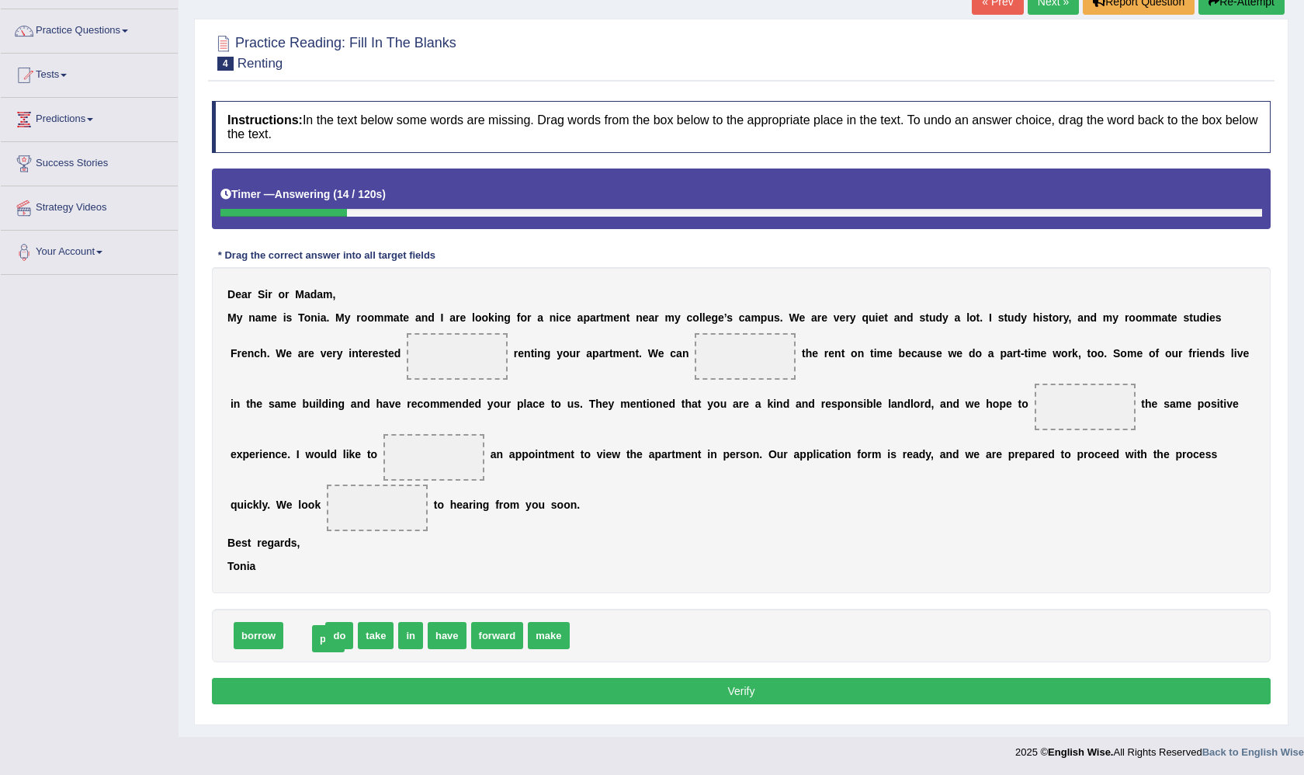
drag, startPoint x: 309, startPoint y: 636, endPoint x: 329, endPoint y: 637, distance: 20.2
drag, startPoint x: 369, startPoint y: 640, endPoint x: 466, endPoint y: 365, distance: 291.5
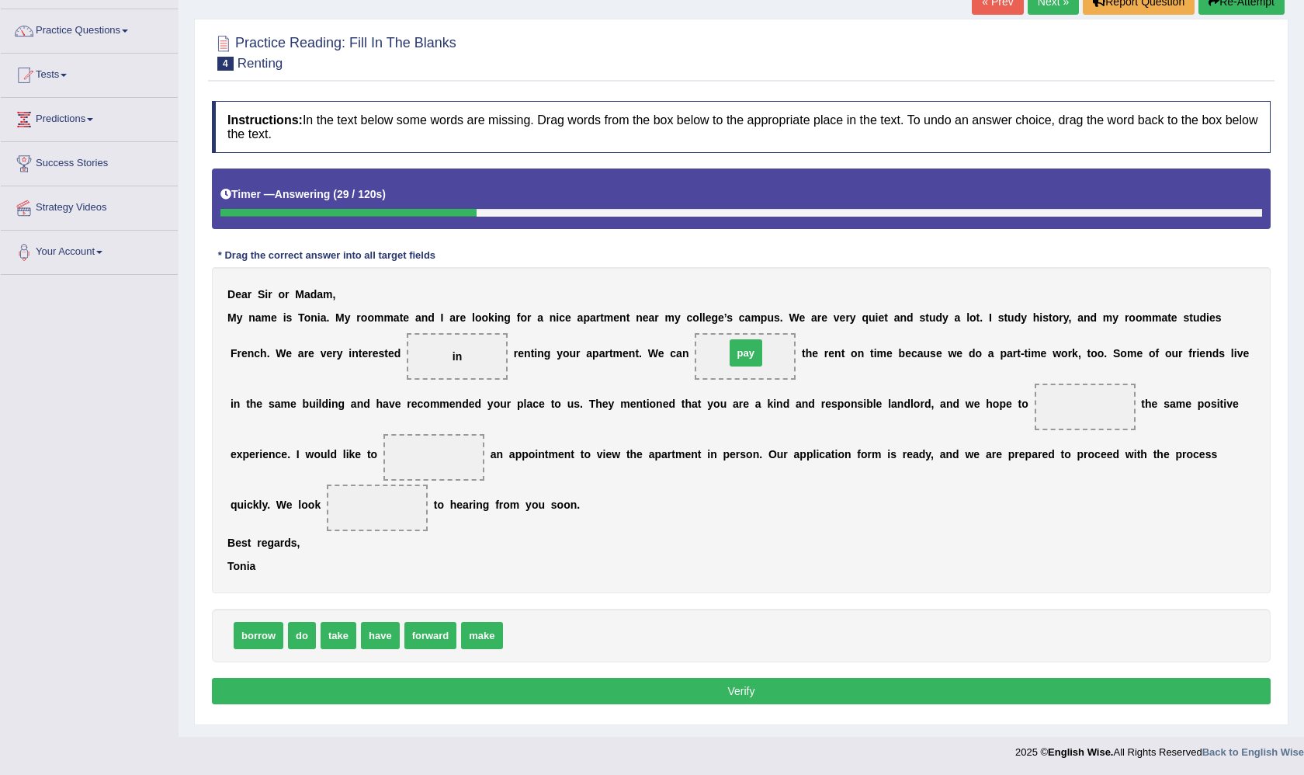
drag, startPoint x: 530, startPoint y: 626, endPoint x: 752, endPoint y: 343, distance: 359.4
drag, startPoint x: 474, startPoint y: 636, endPoint x: 1047, endPoint y: 403, distance: 619.2
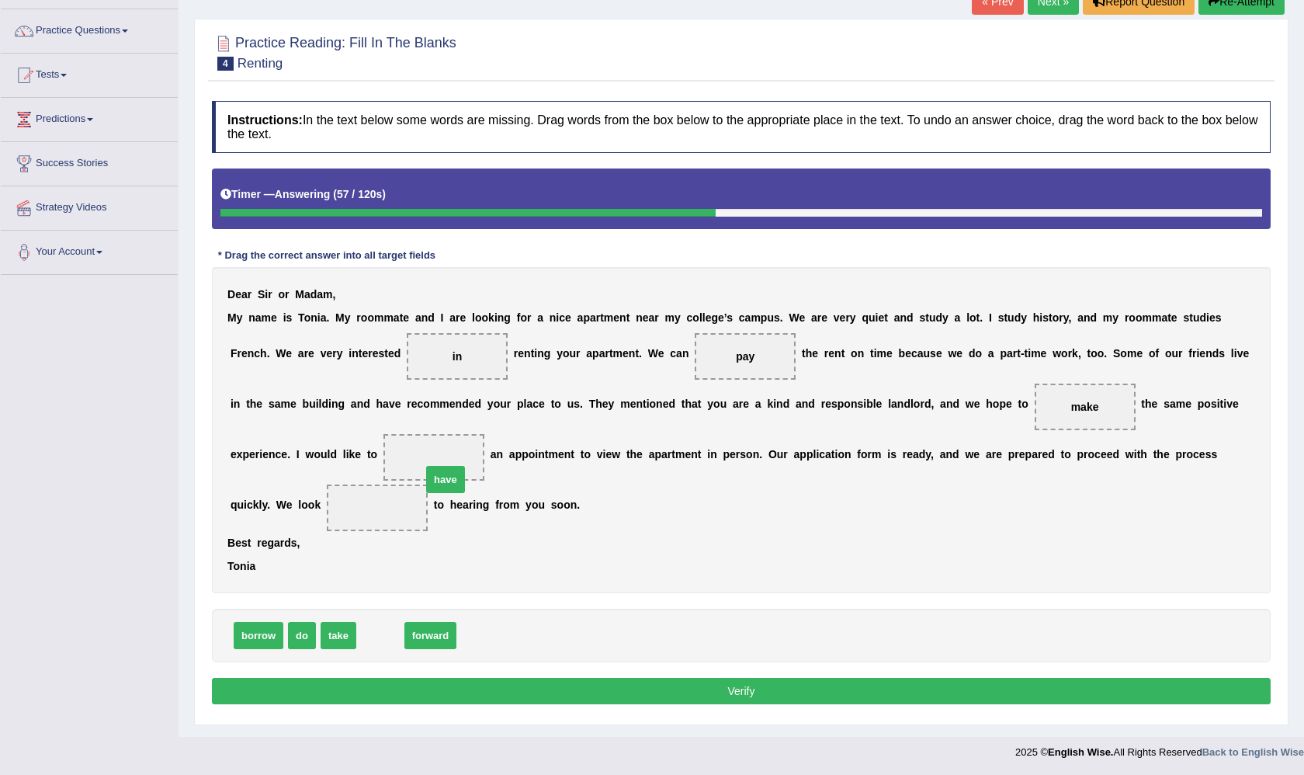
drag, startPoint x: 379, startPoint y: 640, endPoint x: 440, endPoint y: 474, distance: 177.1
drag, startPoint x: 375, startPoint y: 637, endPoint x: 377, endPoint y: 505, distance: 132.0
click at [501, 692] on button "Verify" at bounding box center [741, 691] width 1059 height 26
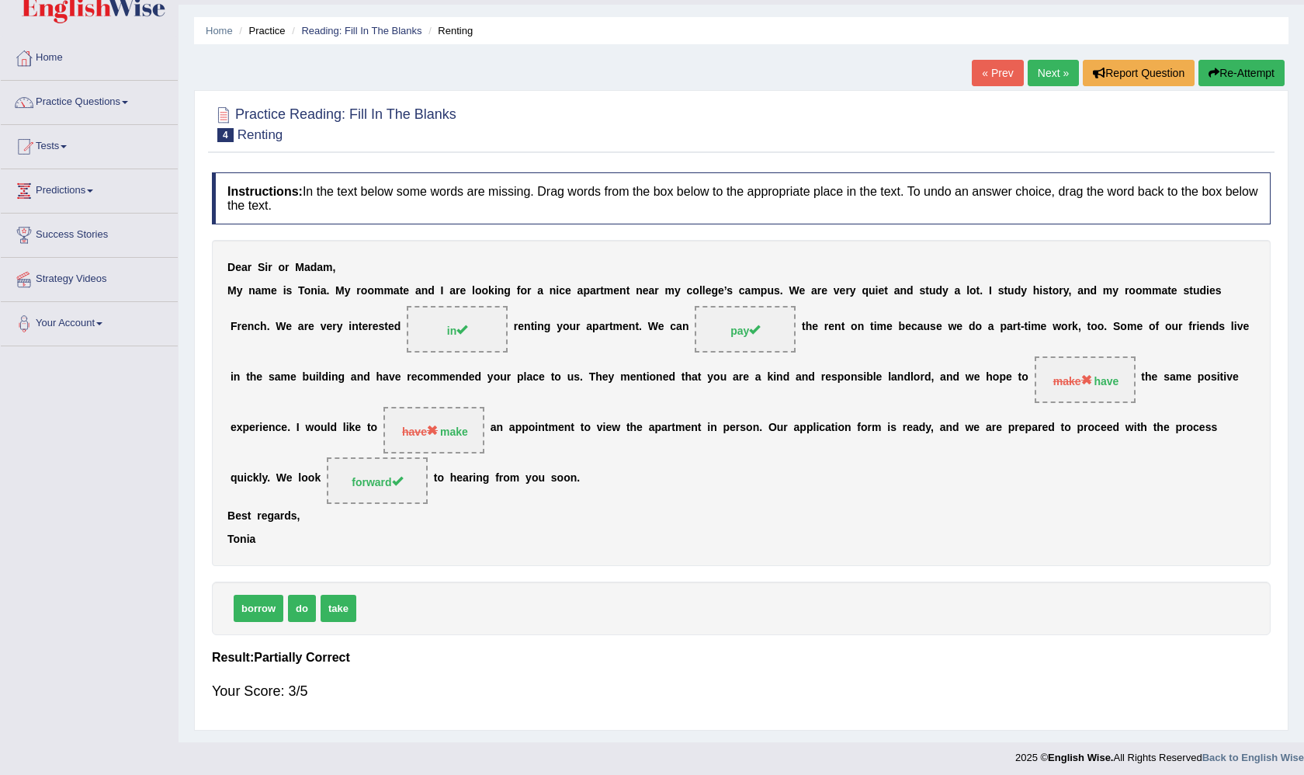
click at [1043, 74] on link "Next »" at bounding box center [1053, 73] width 51 height 26
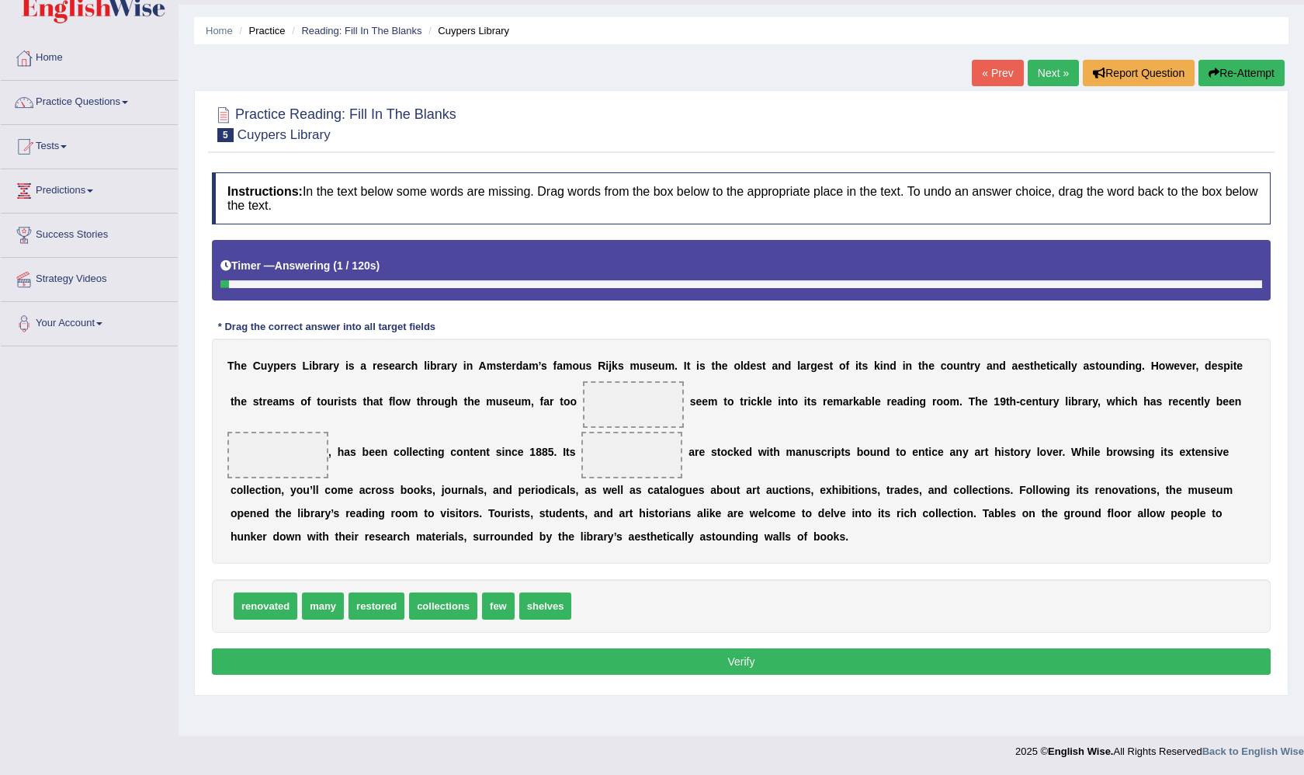
scroll to position [40, 0]
drag, startPoint x: 385, startPoint y: 606, endPoint x: 306, endPoint y: 470, distance: 156.6
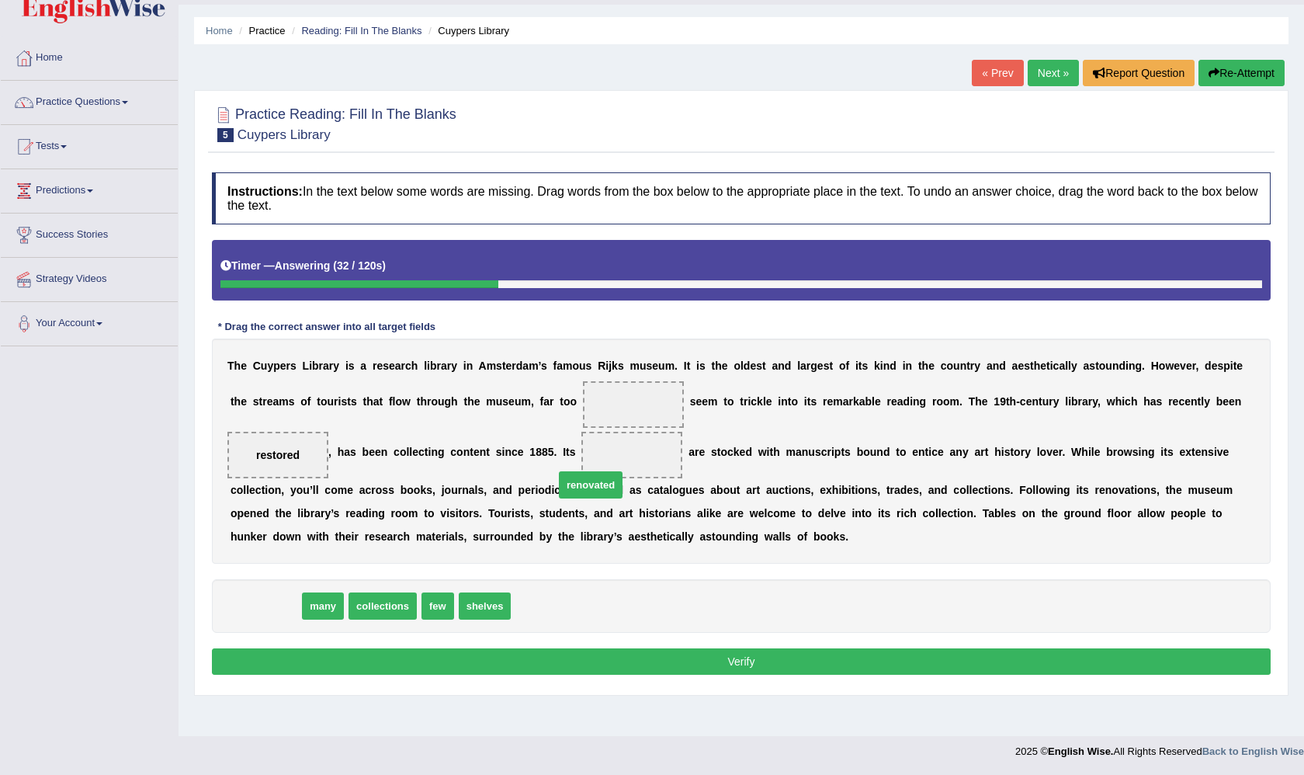
drag, startPoint x: 279, startPoint y: 596, endPoint x: 623, endPoint y: 467, distance: 367.3
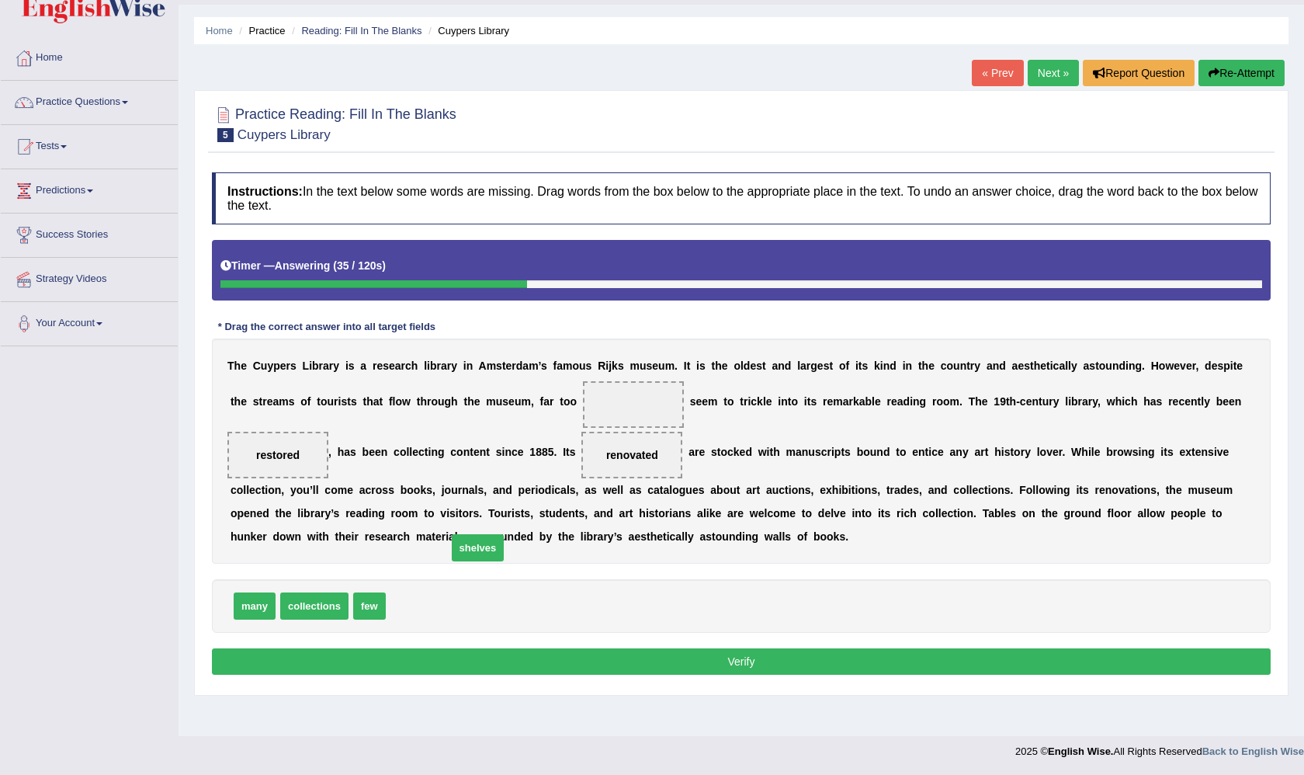
drag, startPoint x: 413, startPoint y: 600, endPoint x: 415, endPoint y: 609, distance: 9.4
drag, startPoint x: 296, startPoint y: 605, endPoint x: 476, endPoint y: 584, distance: 181.3
click at [382, 603] on span "collections" at bounding box center [372, 605] width 68 height 27
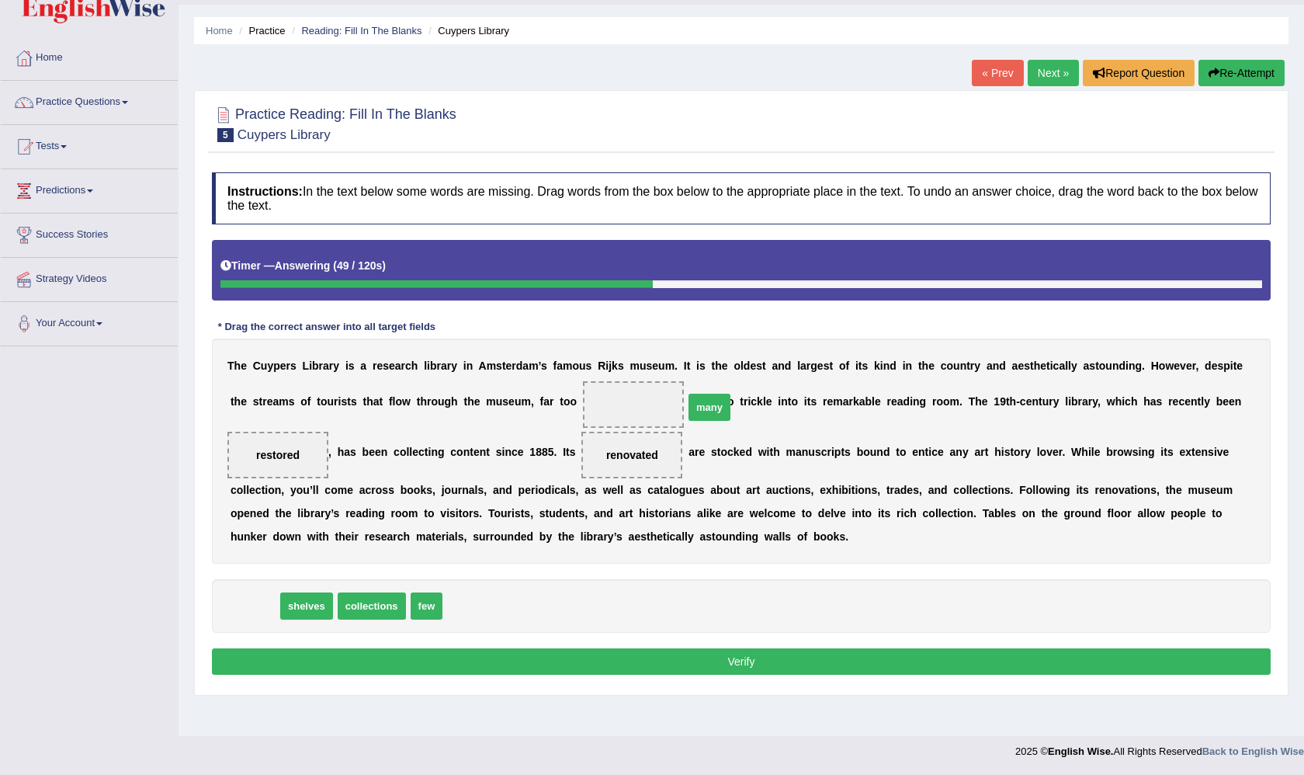
drag, startPoint x: 252, startPoint y: 610, endPoint x: 662, endPoint y: 397, distance: 461.8
click at [644, 654] on button "Verify" at bounding box center [741, 661] width 1059 height 26
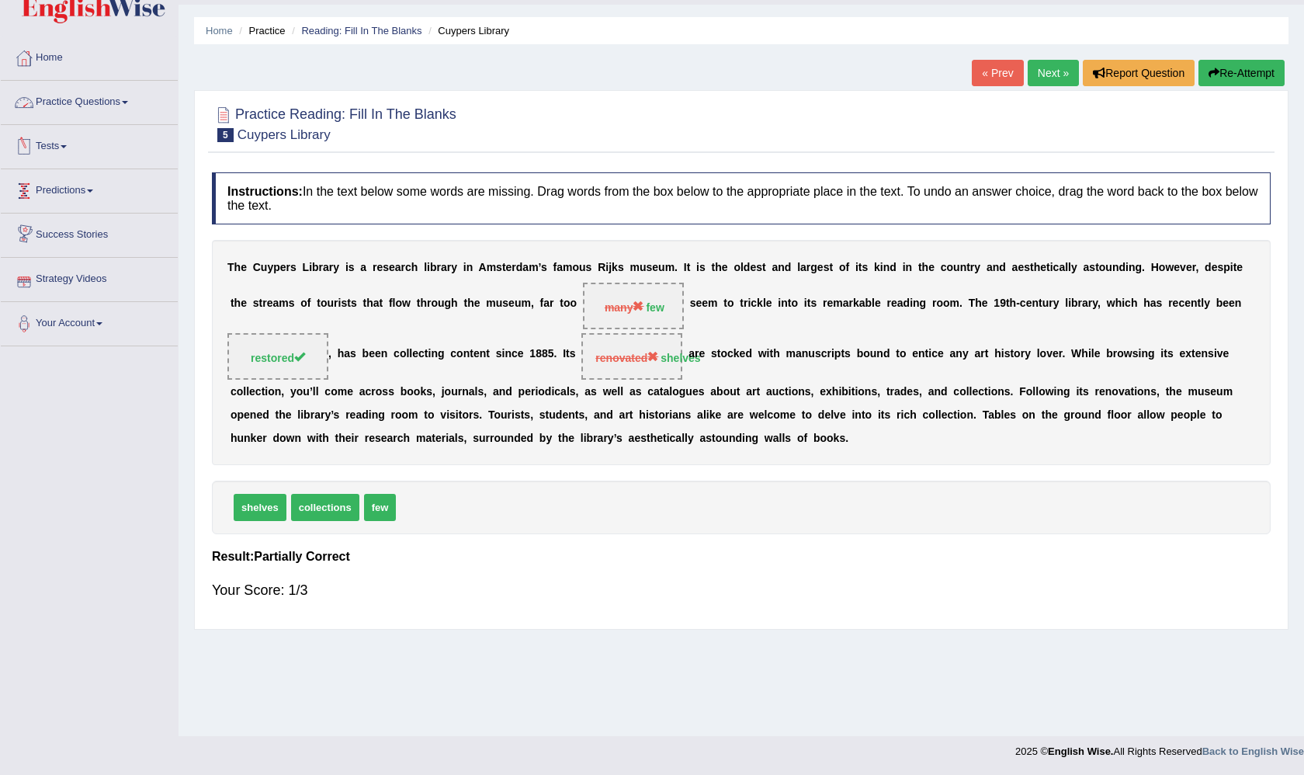
click at [98, 108] on link "Practice Questions" at bounding box center [89, 100] width 177 height 39
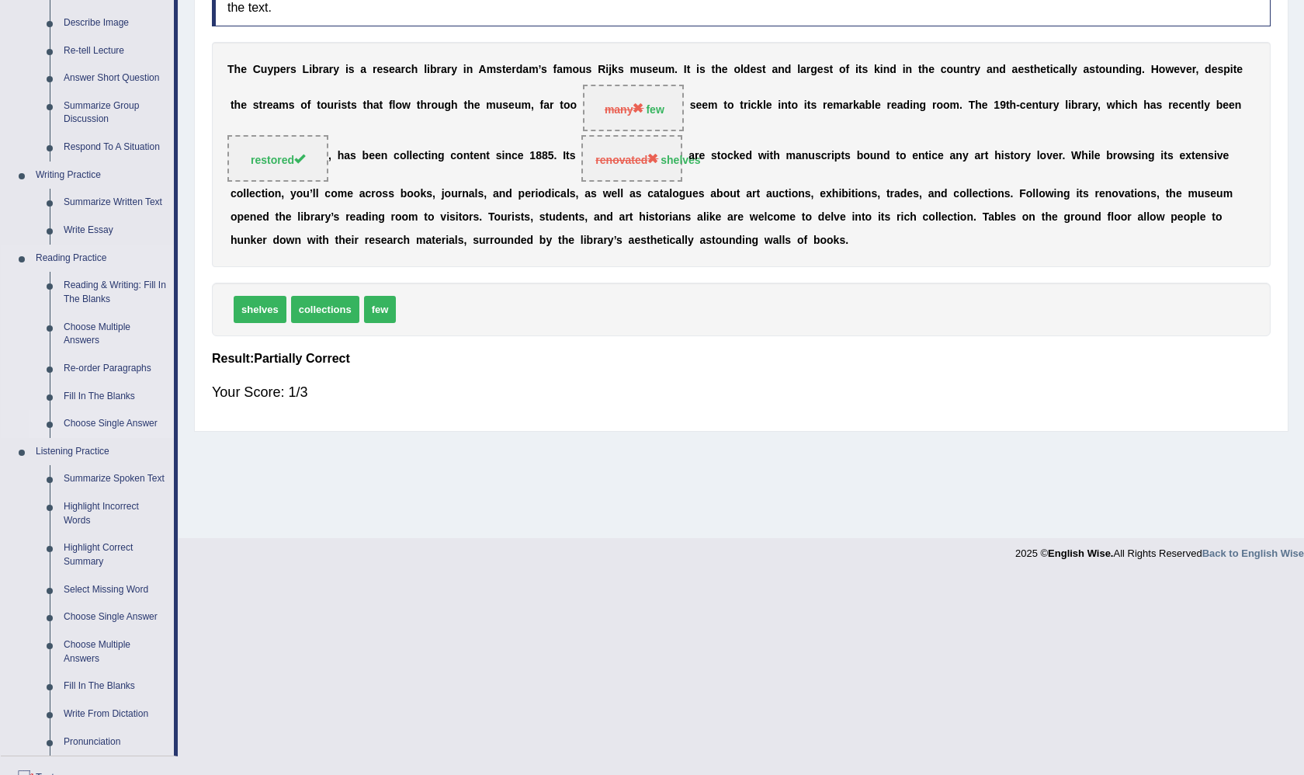
scroll to position [241, 0]
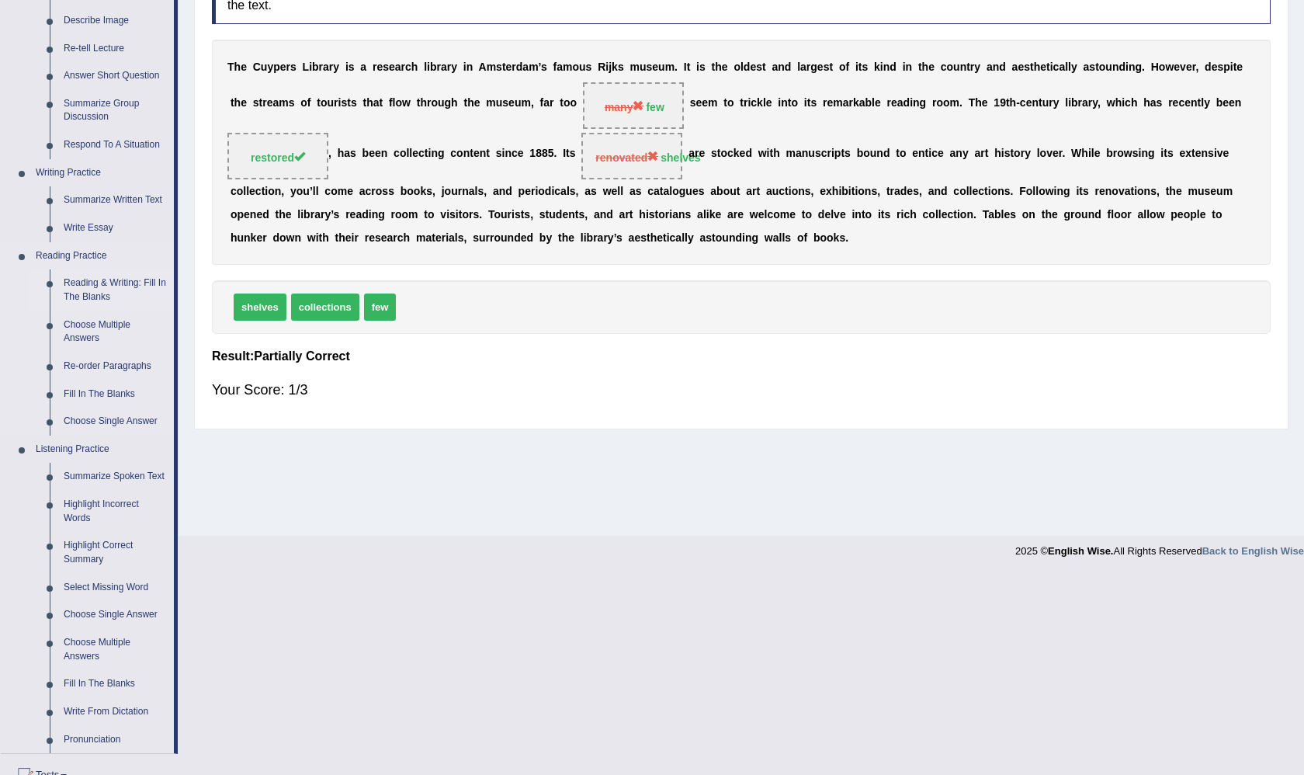
click at [97, 286] on link "Reading & Writing: Fill In The Blanks" at bounding box center [115, 289] width 117 height 41
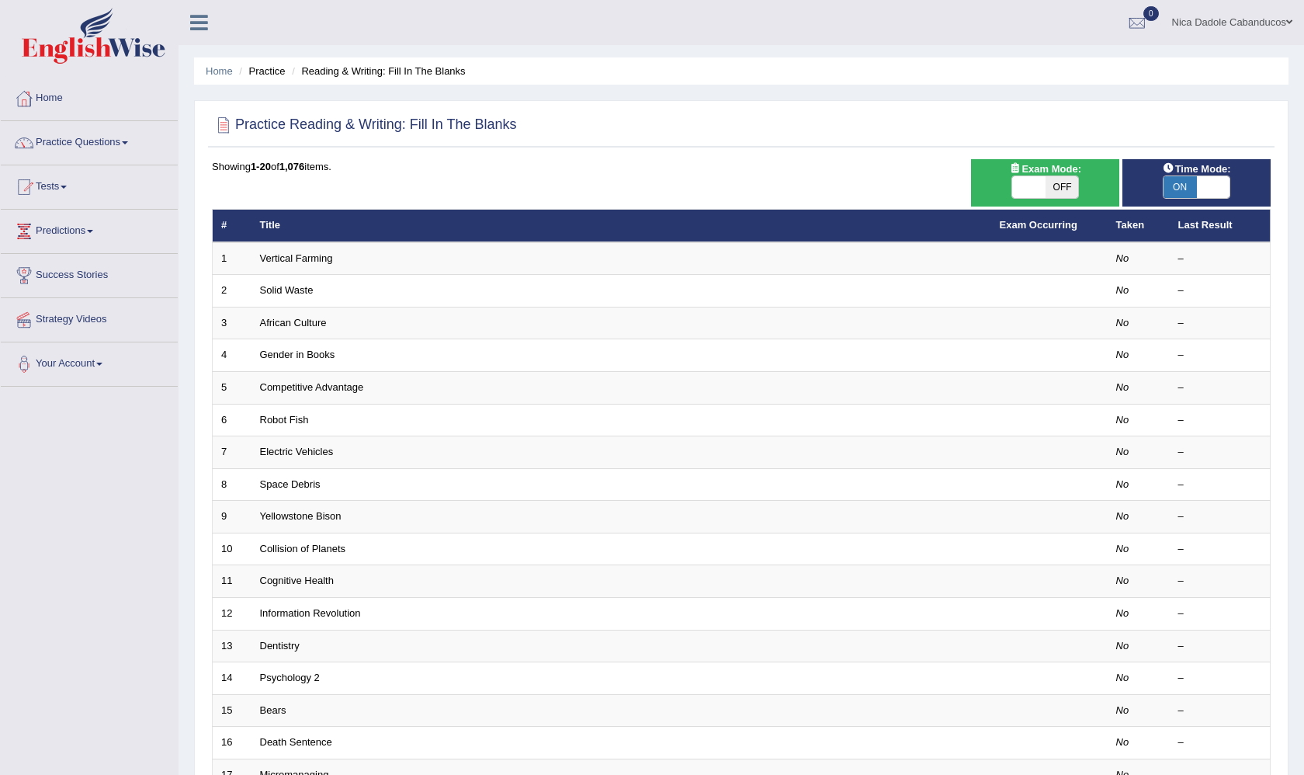
click at [307, 260] on link "Vertical Farming" at bounding box center [296, 258] width 73 height 12
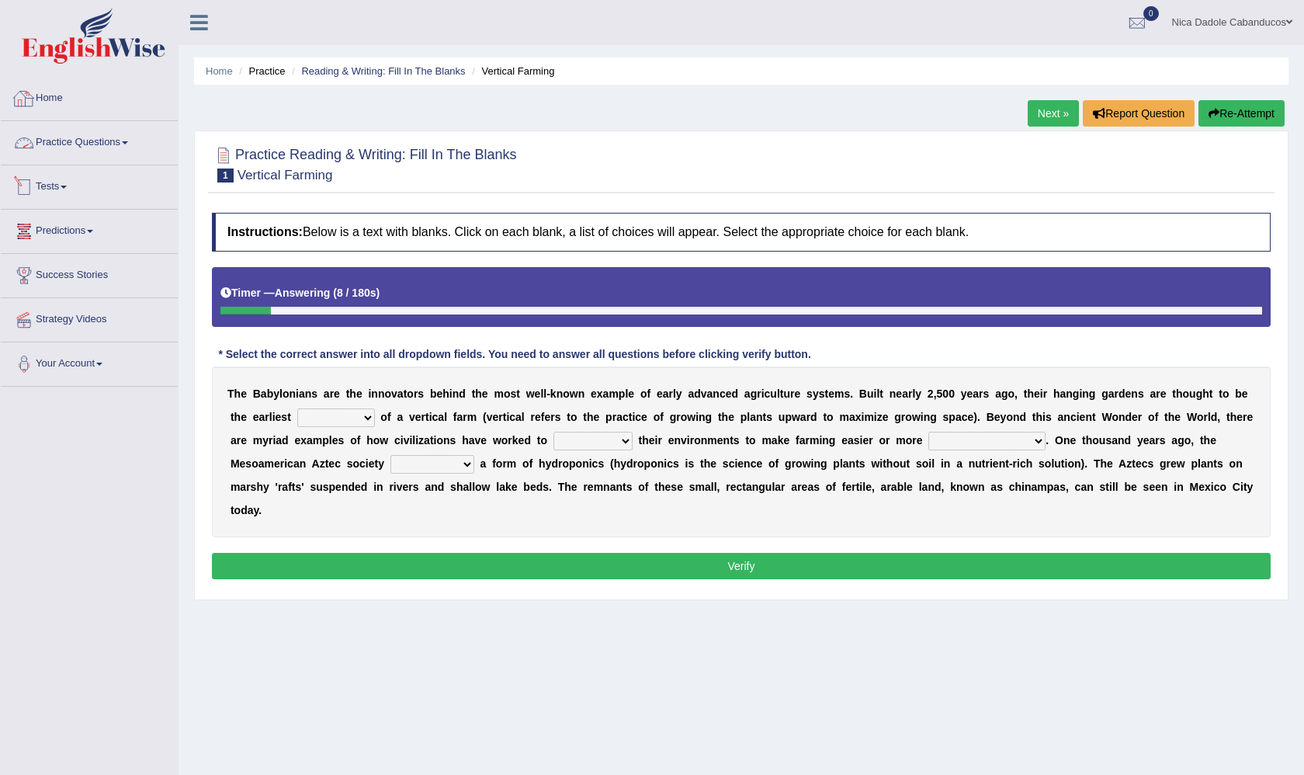
click at [36, 100] on link "Home" at bounding box center [89, 96] width 177 height 39
